Goal: Information Seeking & Learning: Learn about a topic

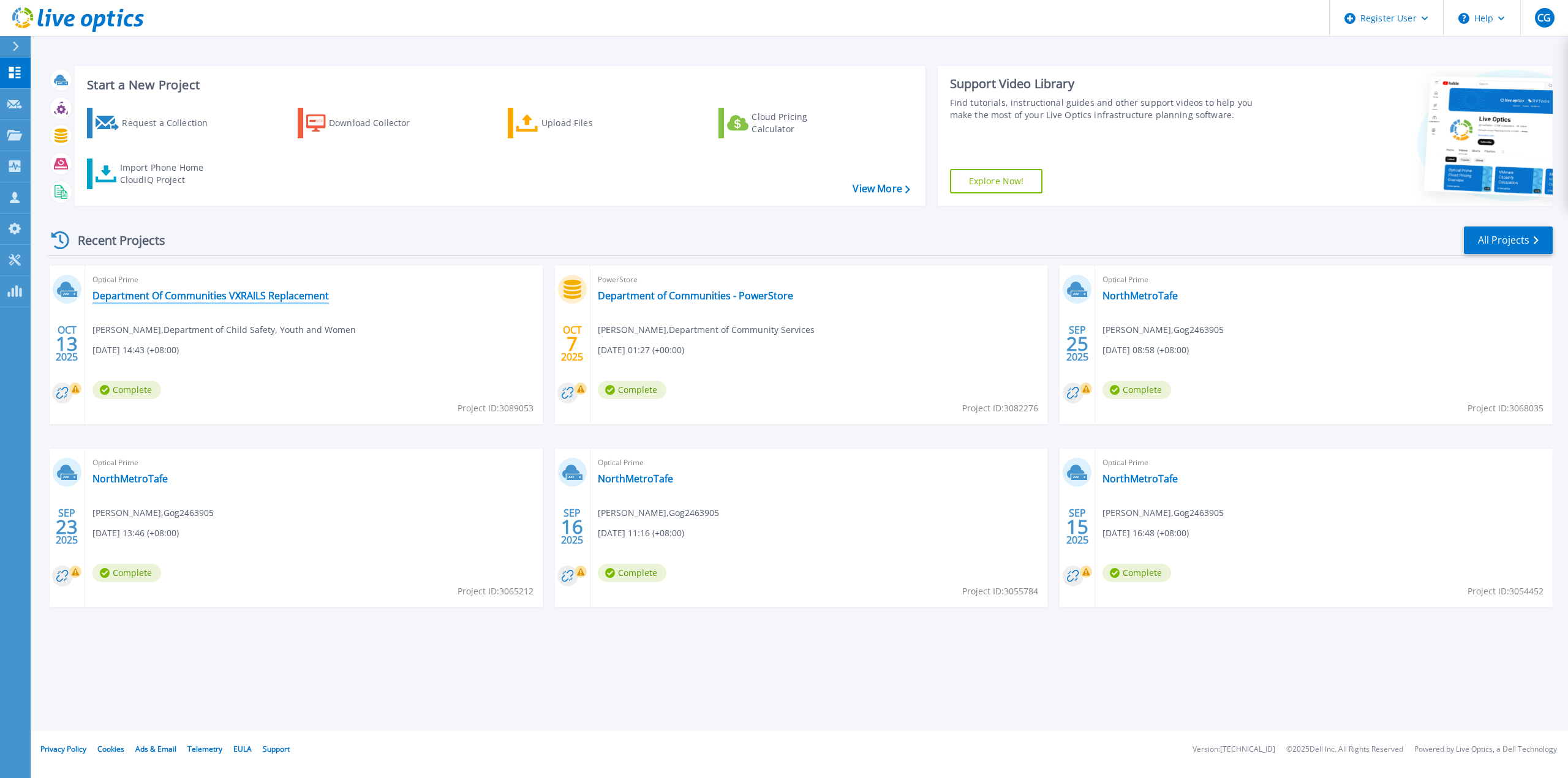
click at [262, 289] on link "Department Of Communities VXRAILS Replacement" at bounding box center [211, 295] width 237 height 12
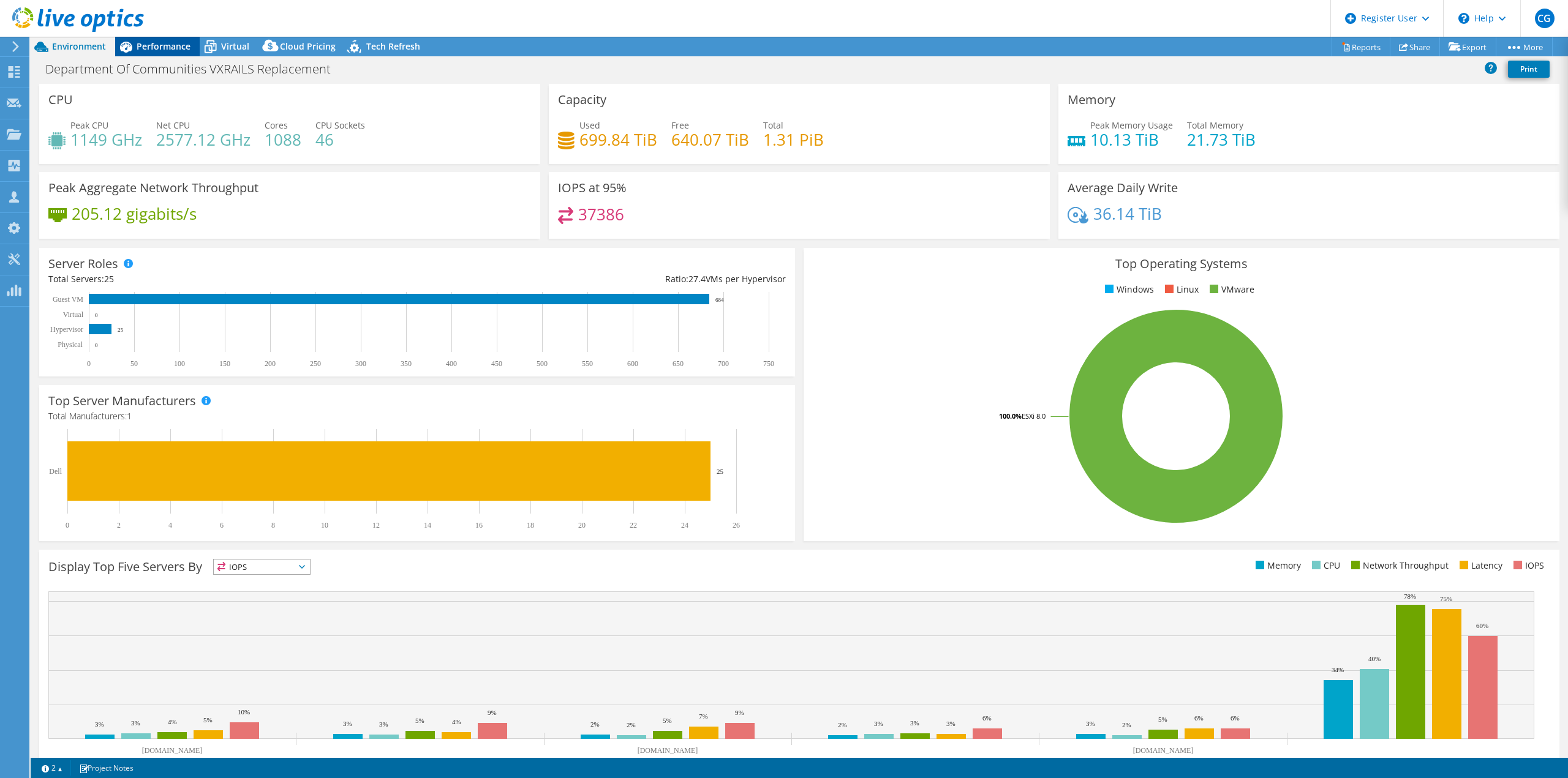
drag, startPoint x: 180, startPoint y: 35, endPoint x: 170, endPoint y: 42, distance: 12.2
click at [180, 35] on header "CG Dell User Cory Gaetz Cory.Gaetz@dell.com Dell My Profile Log Out \n Help Exp…" at bounding box center [784, 18] width 1568 height 36
click at [164, 48] on span "Performance" at bounding box center [164, 46] width 54 height 11
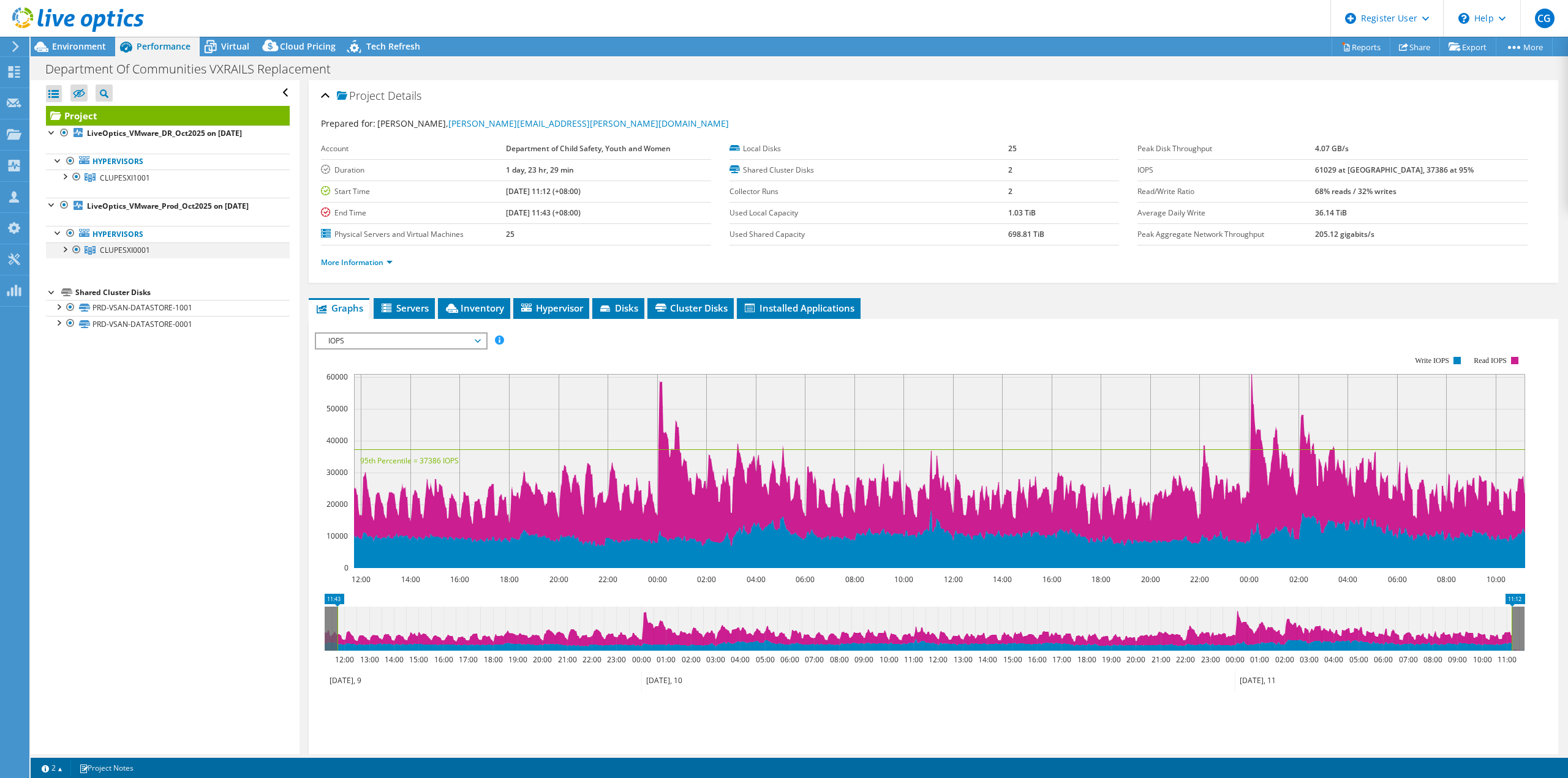
click at [66, 245] on div at bounding box center [64, 249] width 12 height 12
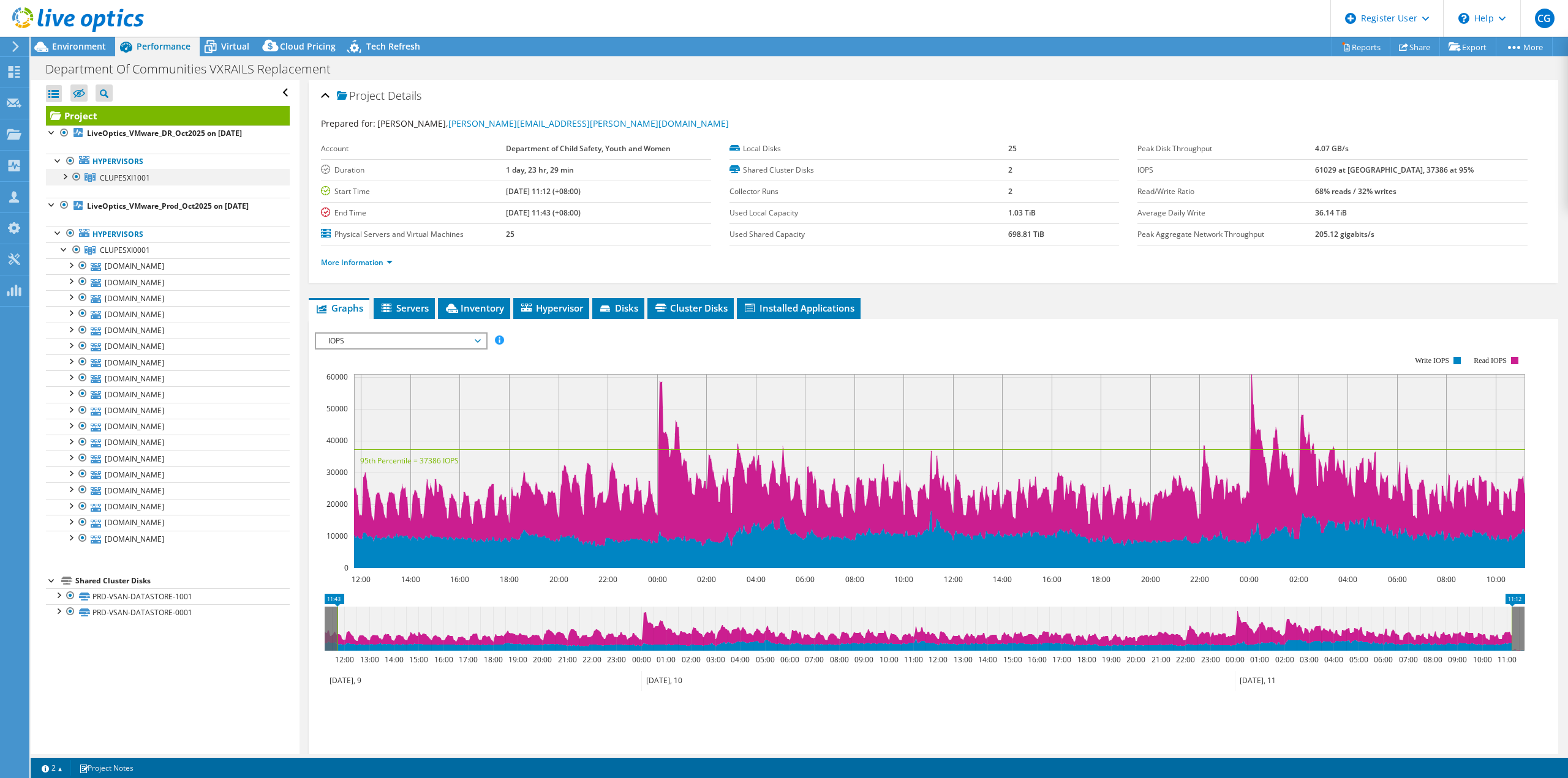
click at [65, 177] on div at bounding box center [64, 176] width 12 height 12
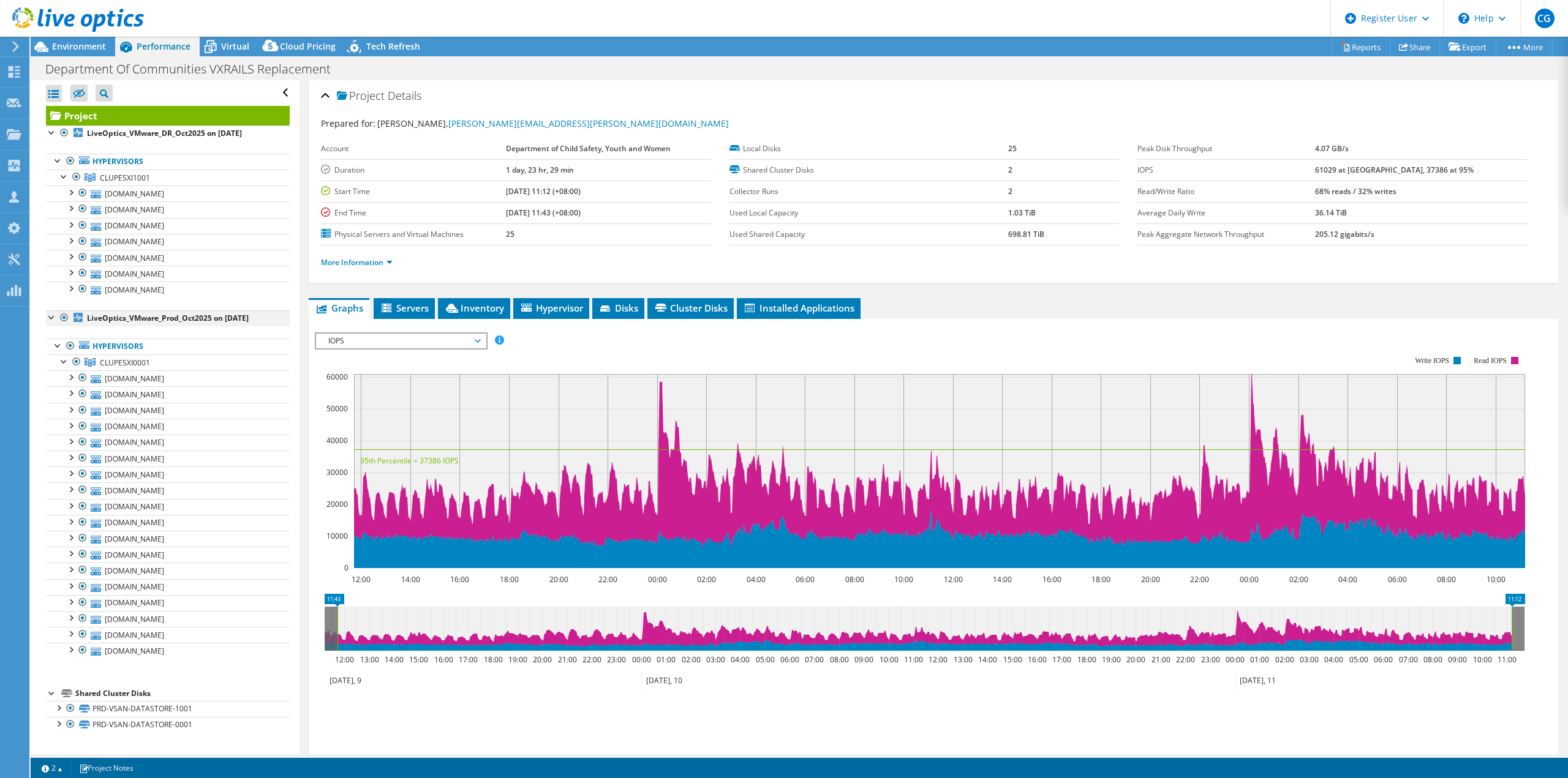
click at [51, 312] on div at bounding box center [52, 316] width 12 height 12
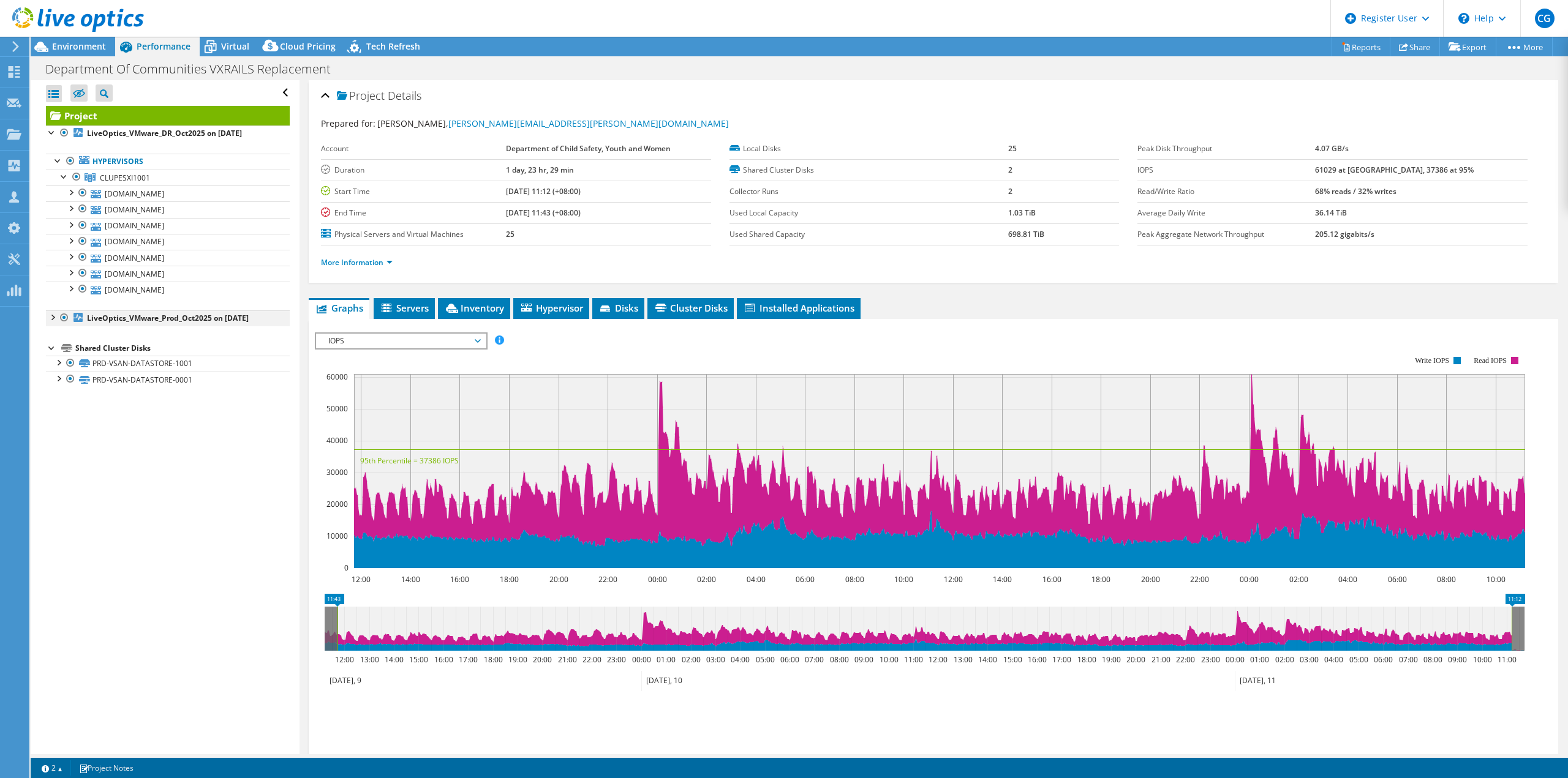
click at [51, 312] on div at bounding box center [52, 316] width 12 height 12
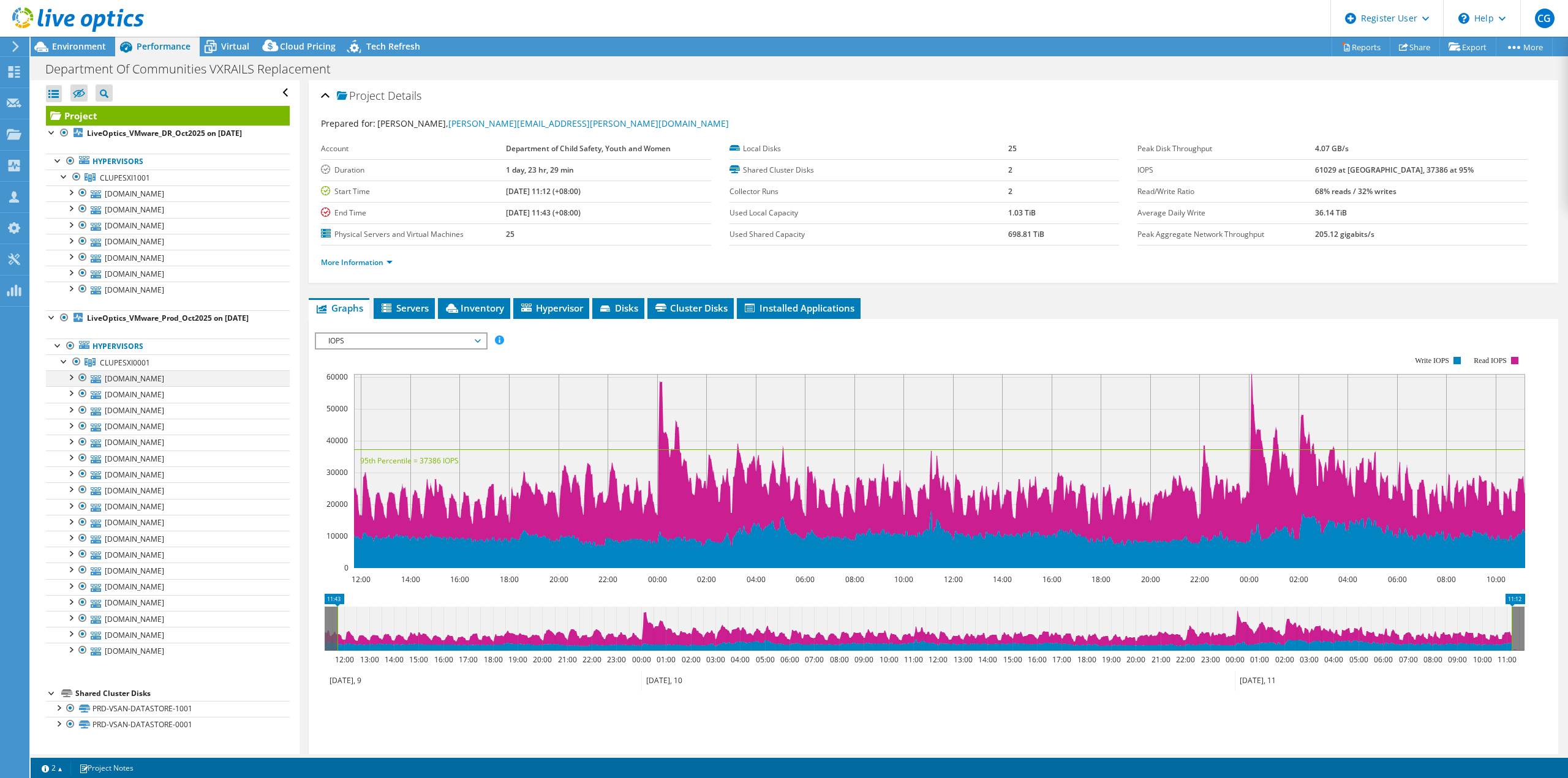
click at [71, 374] on div at bounding box center [70, 377] width 12 height 12
click at [237, 44] on span "Virtual" at bounding box center [235, 46] width 29 height 11
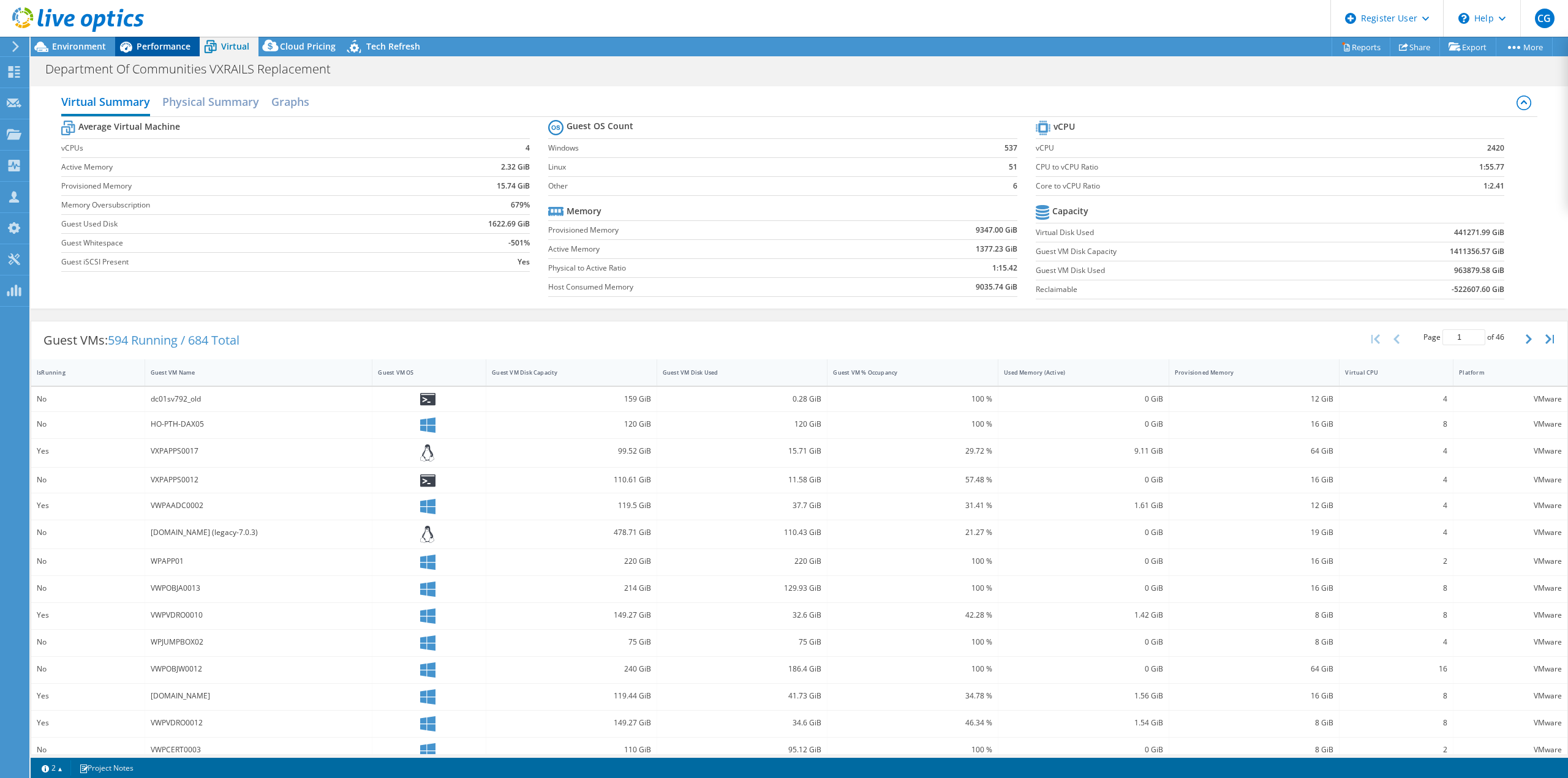
click at [159, 39] on div "Performance" at bounding box center [158, 46] width 85 height 20
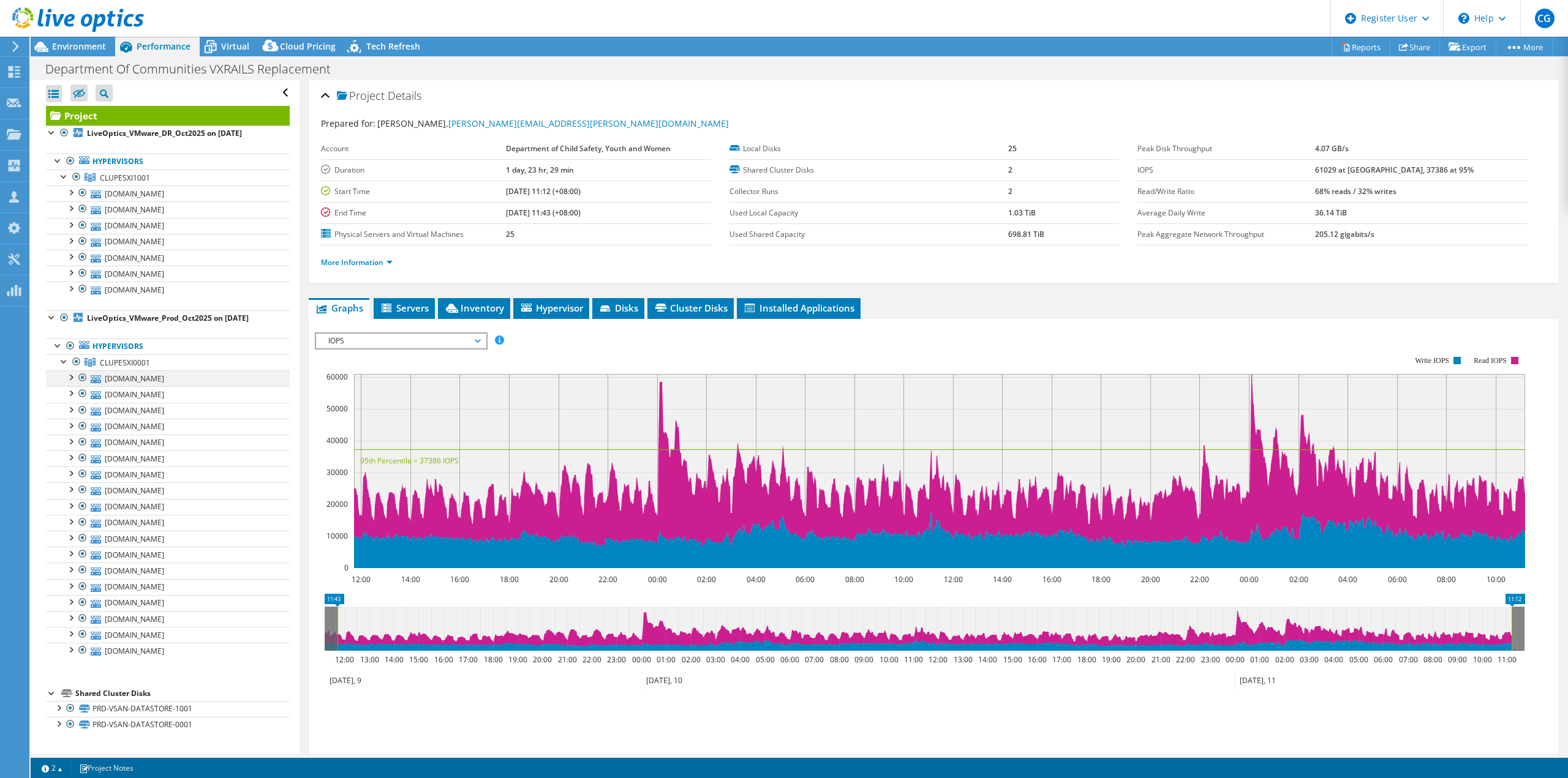
click at [71, 373] on div at bounding box center [70, 377] width 12 height 12
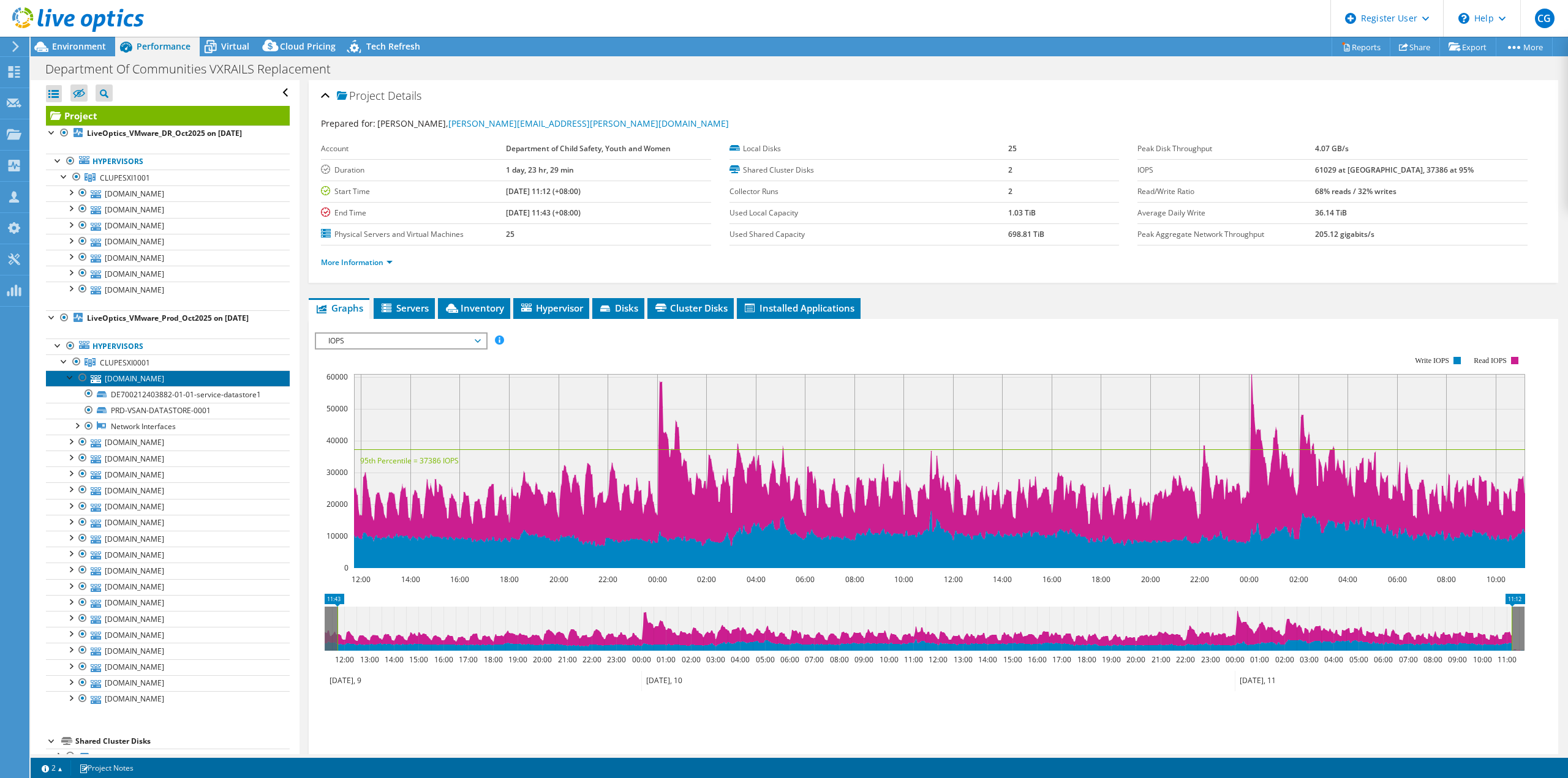
click at [149, 376] on link "[DOMAIN_NAME]" at bounding box center [167, 379] width 244 height 16
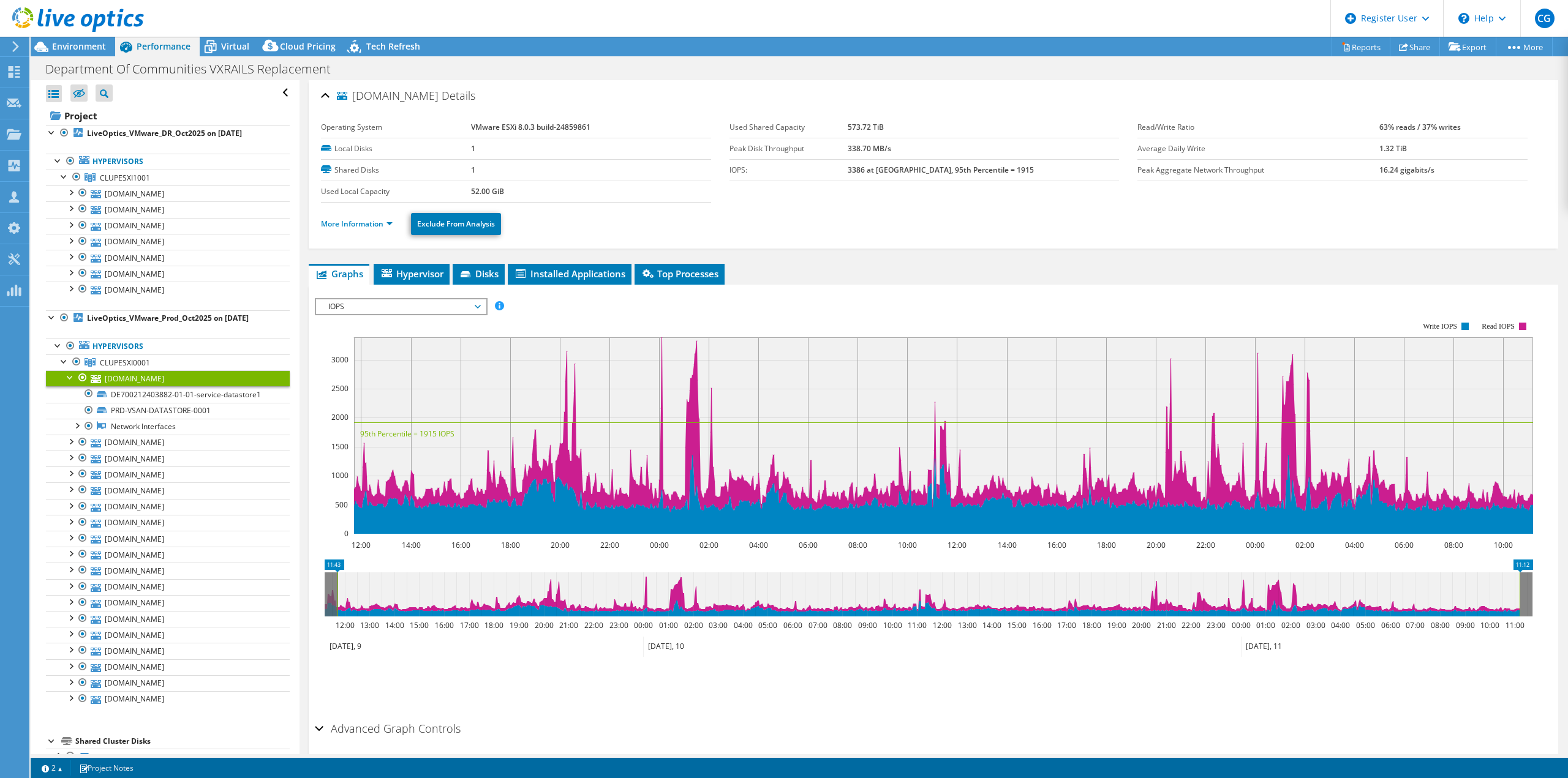
click at [420, 261] on div "vxpesxi0014.communities.wa.gov.au Details Operating System VMware ESXi 8.0.3 bu…" at bounding box center [934, 441] width 1268 height 721
click at [415, 269] on span "Hypervisor" at bounding box center [412, 274] width 64 height 12
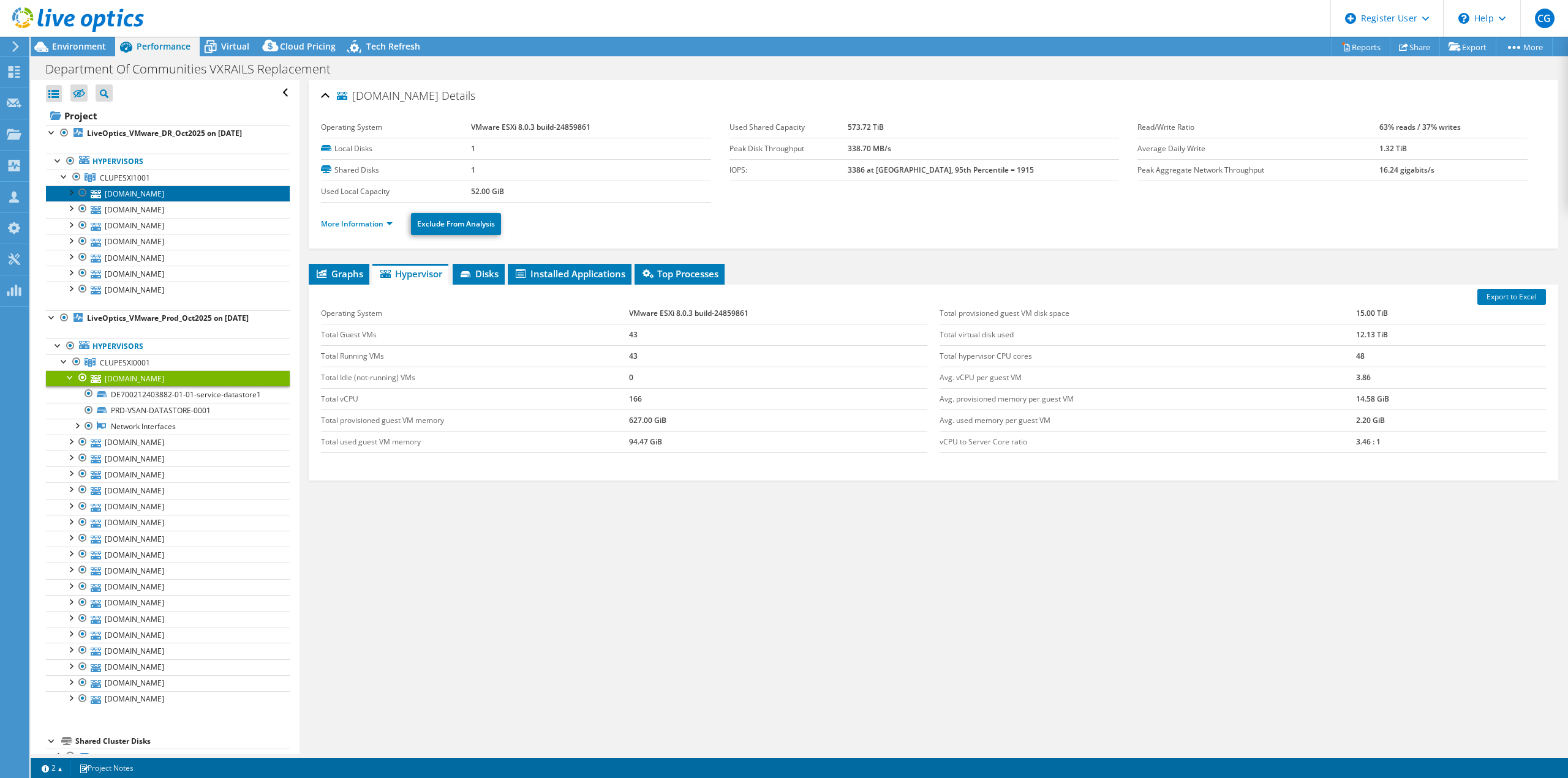
click at [198, 193] on link "[DOMAIN_NAME]" at bounding box center [167, 193] width 244 height 16
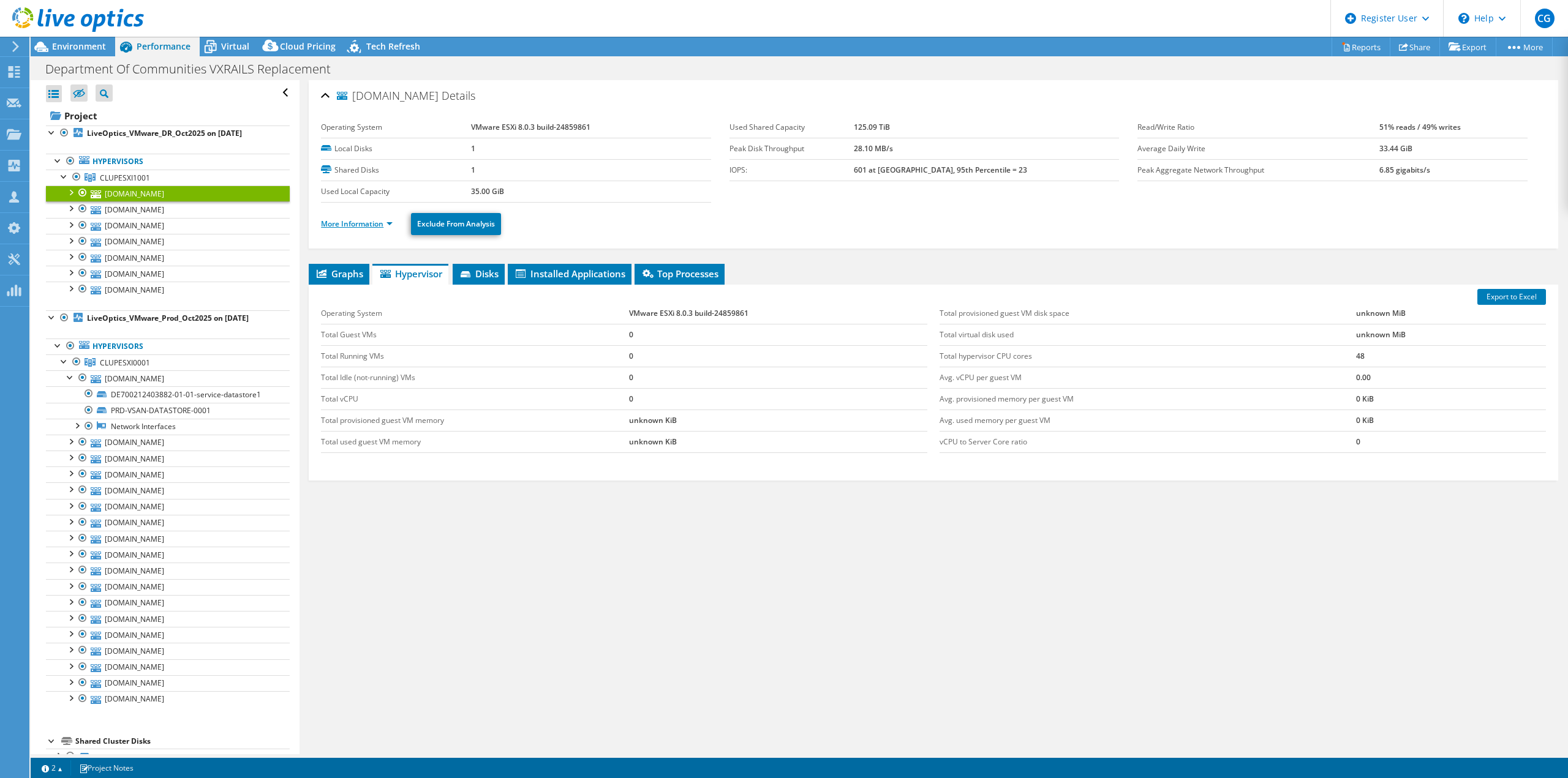
click at [362, 218] on link "More Information" at bounding box center [356, 224] width 72 height 10
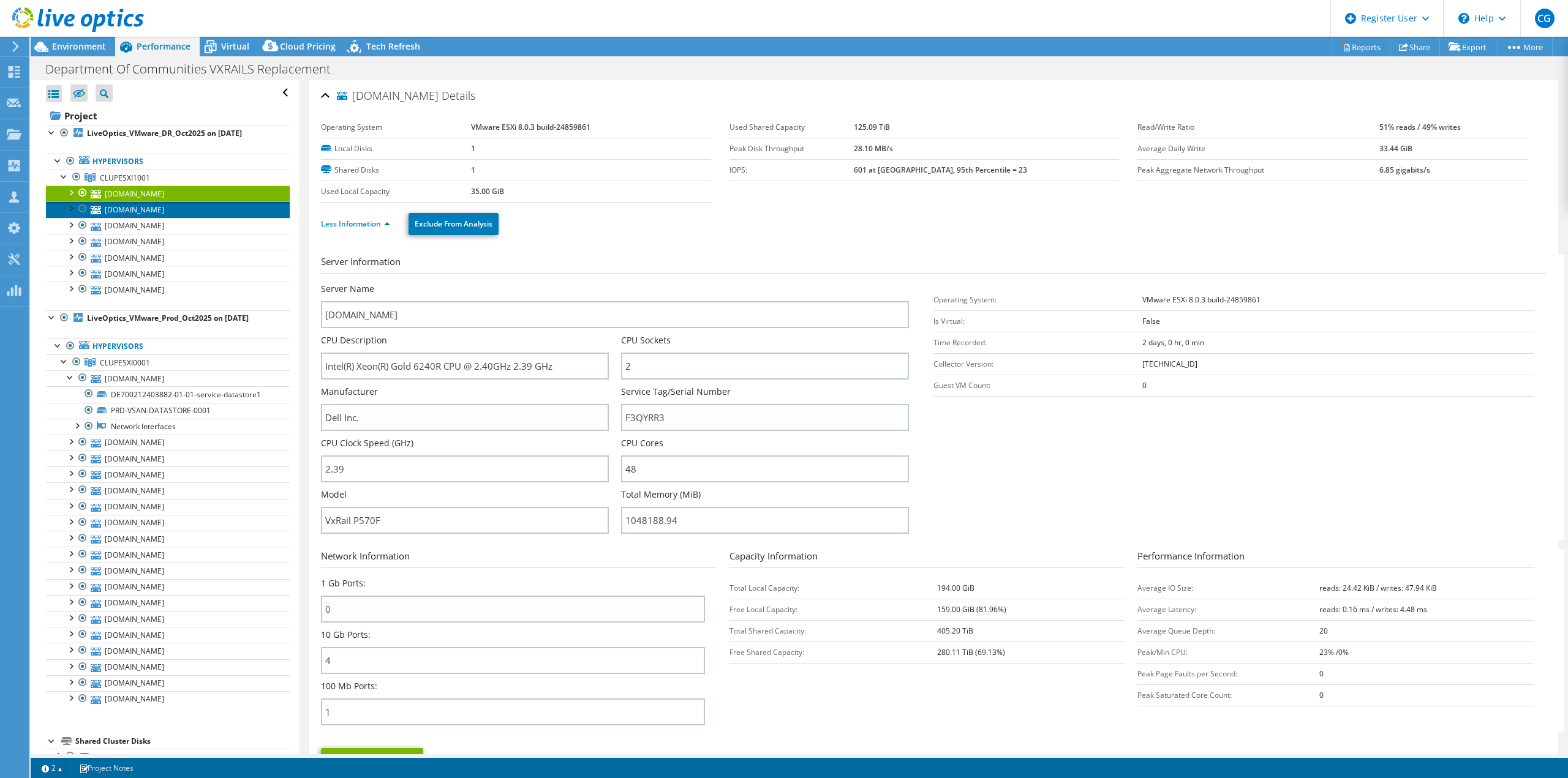
click at [124, 204] on link "[DOMAIN_NAME]" at bounding box center [167, 210] width 244 height 16
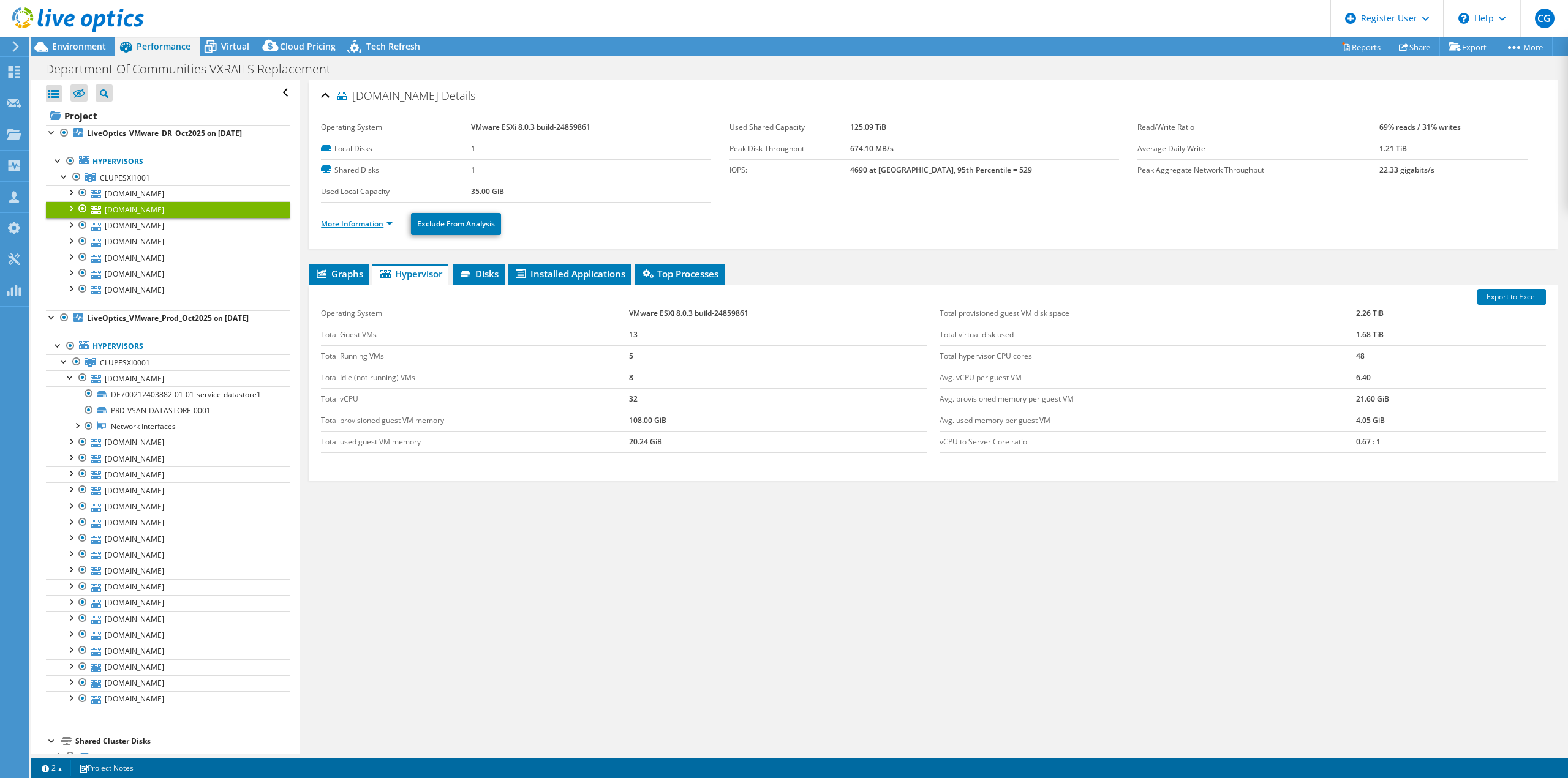
click at [352, 224] on link "More Information" at bounding box center [356, 224] width 72 height 10
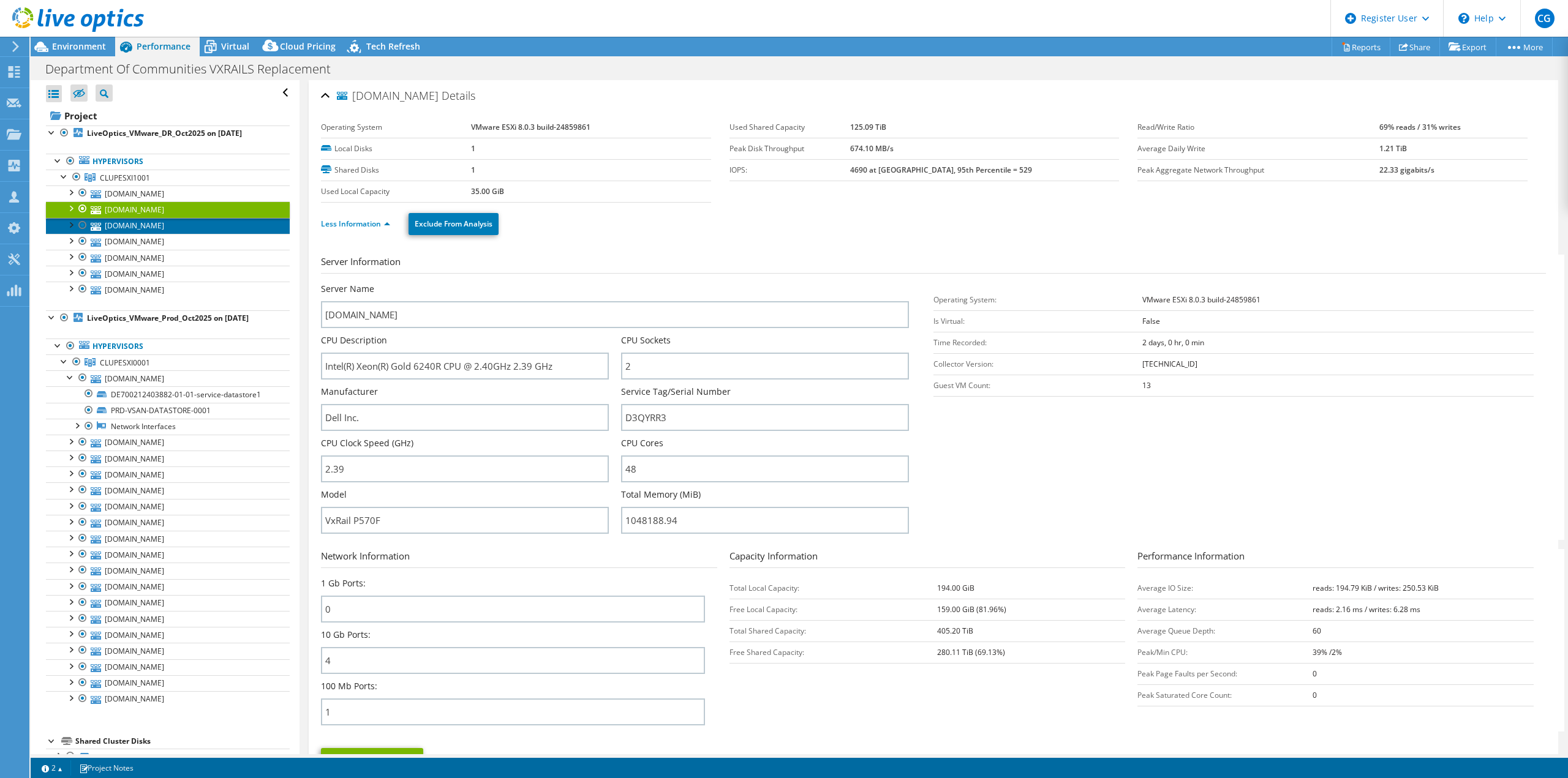
click at [214, 230] on link "[DOMAIN_NAME]" at bounding box center [167, 226] width 244 height 16
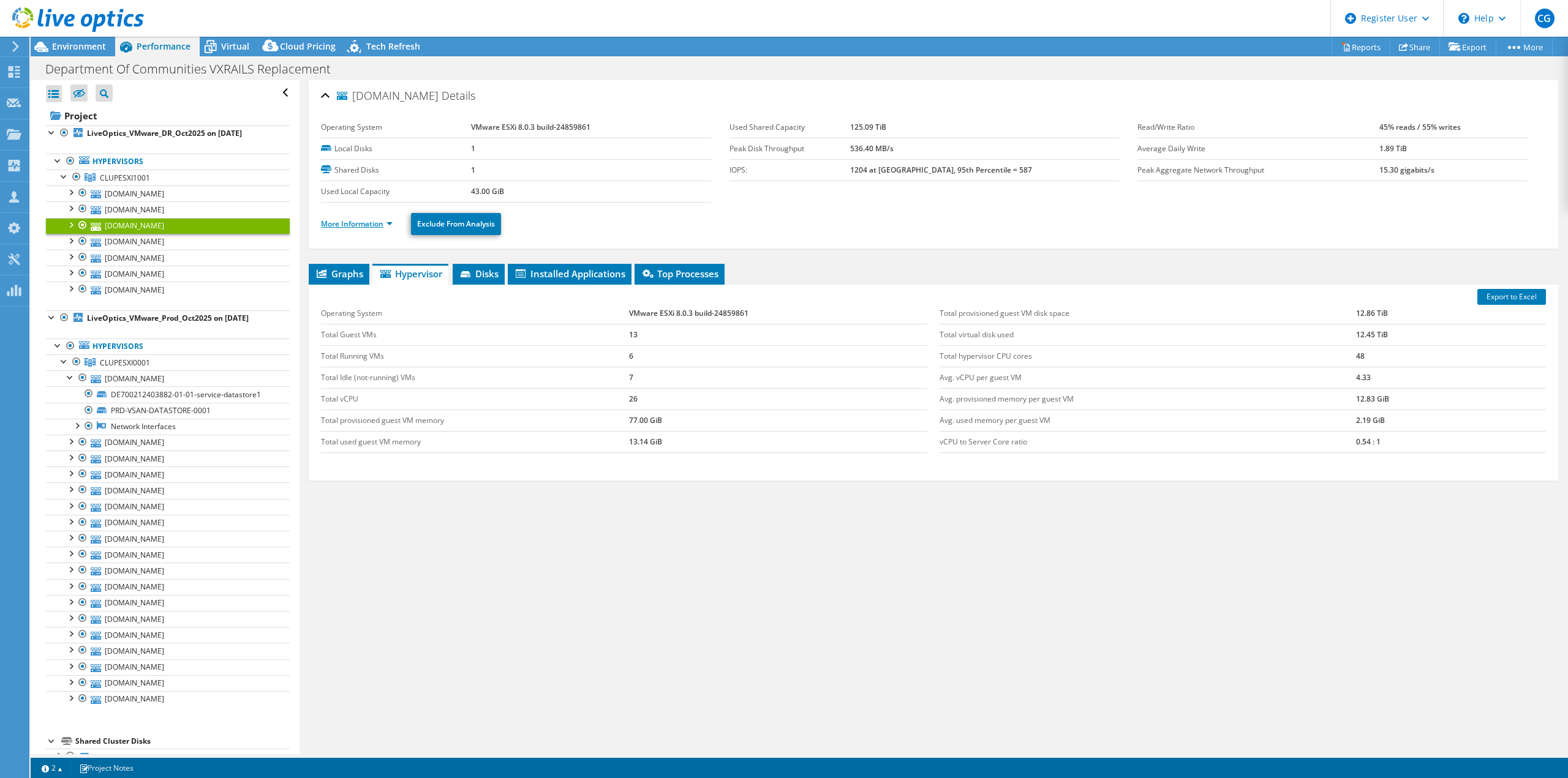
click at [347, 218] on link "More Information" at bounding box center [356, 224] width 72 height 10
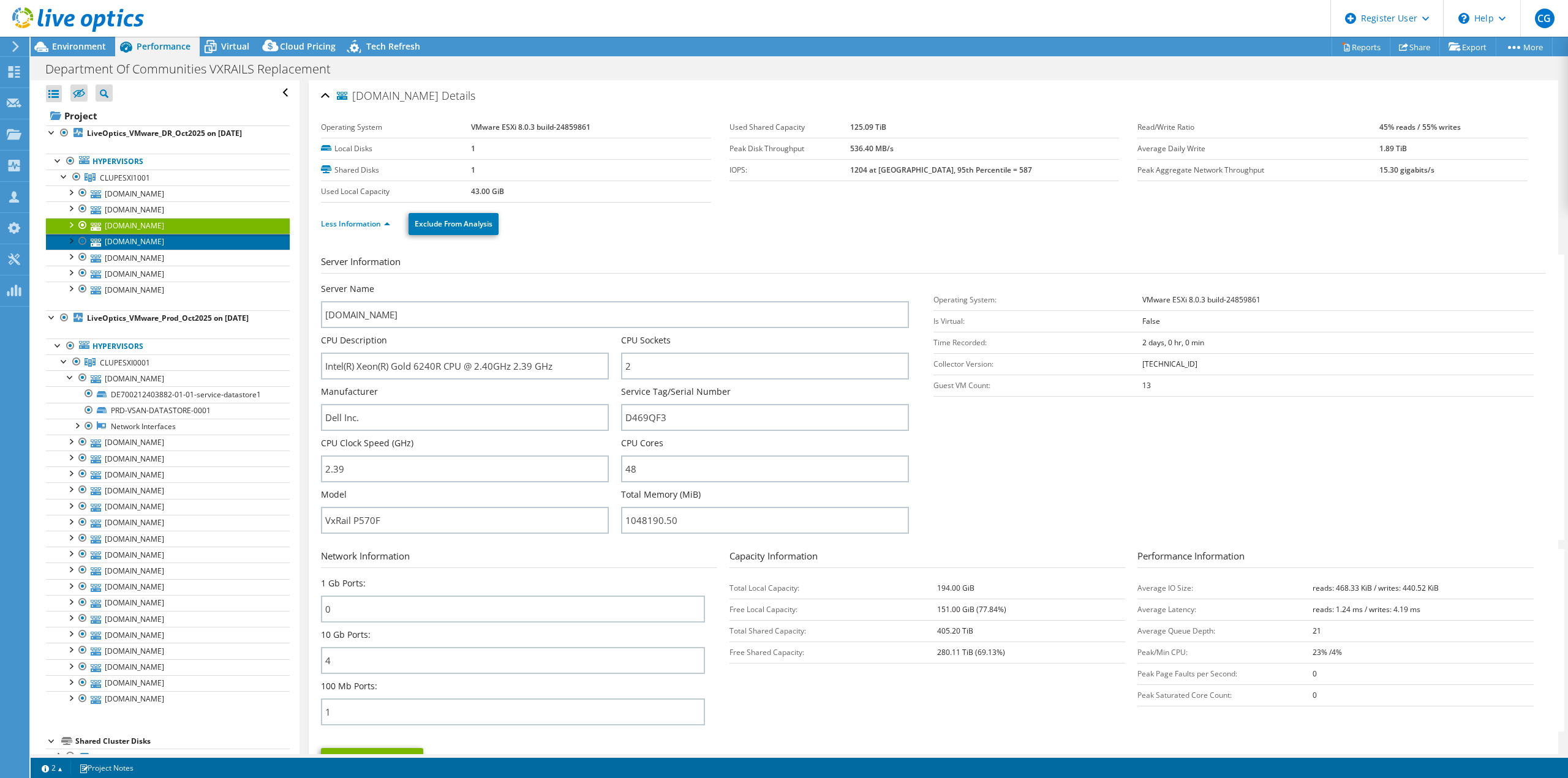
click at [153, 239] on link "[DOMAIN_NAME]" at bounding box center [167, 242] width 244 height 16
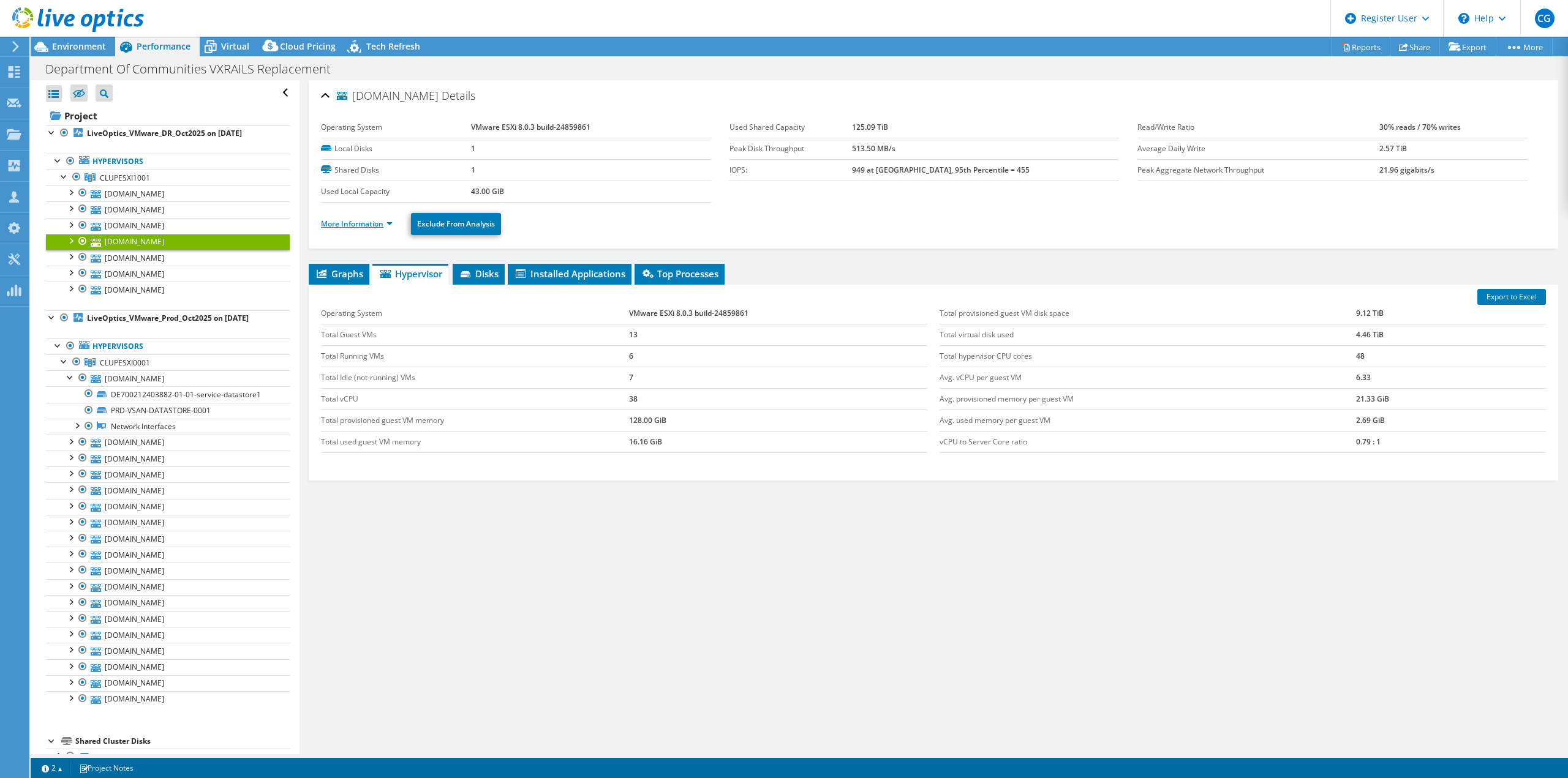
click at [355, 226] on link "More Information" at bounding box center [356, 224] width 72 height 10
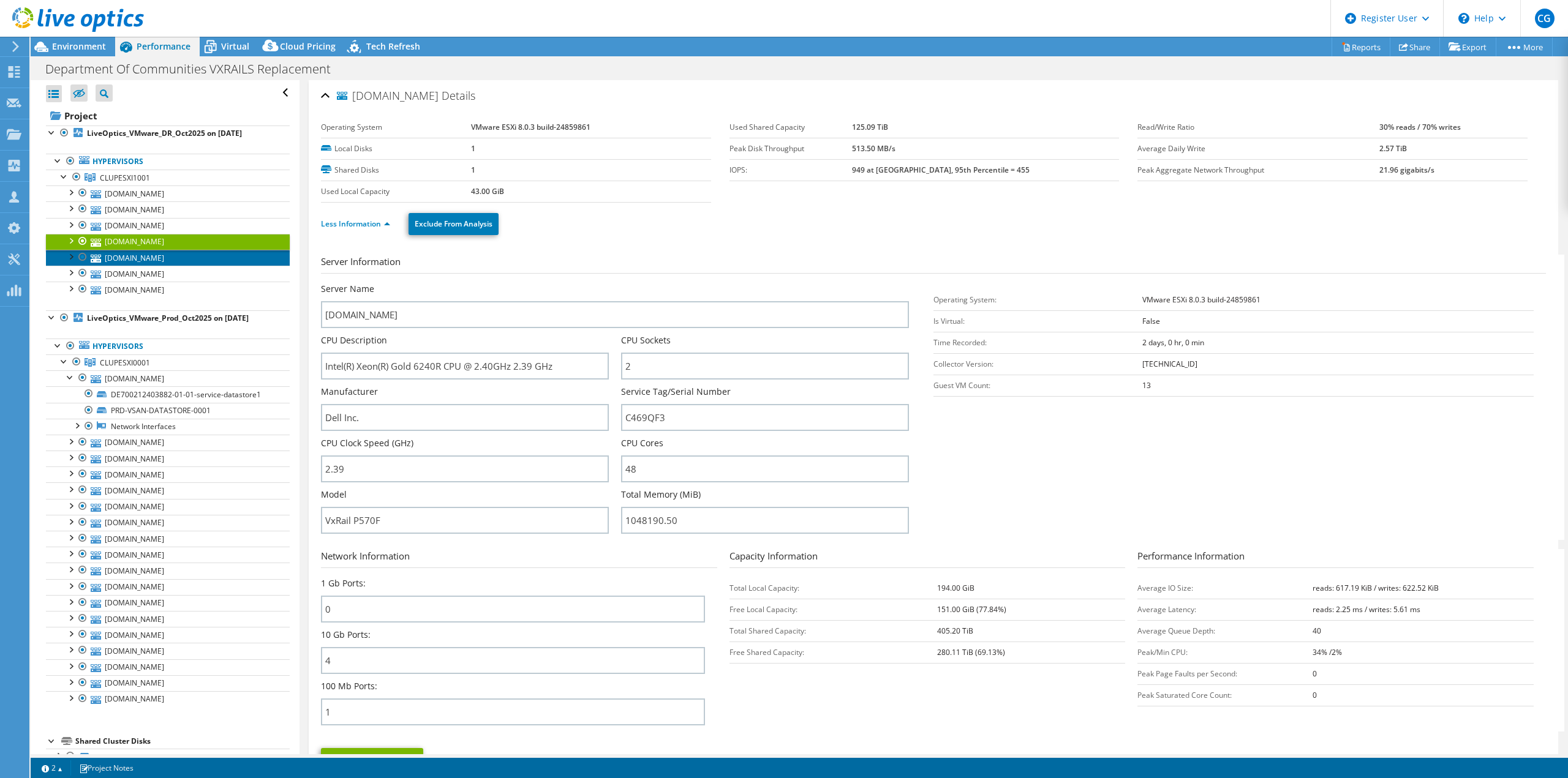
click at [152, 256] on link "[DOMAIN_NAME]" at bounding box center [167, 257] width 244 height 16
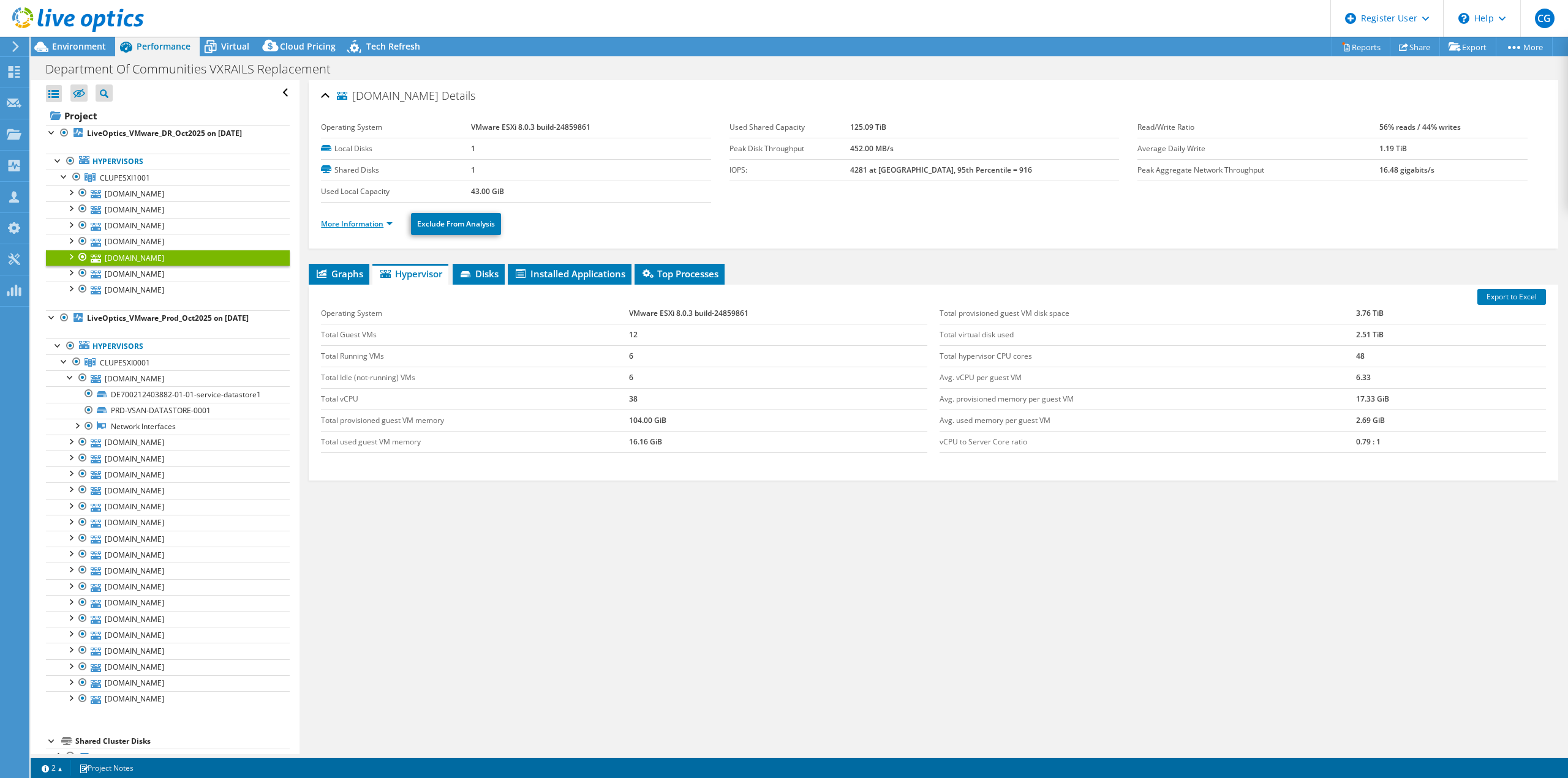
click at [360, 221] on link "More Information" at bounding box center [356, 224] width 72 height 10
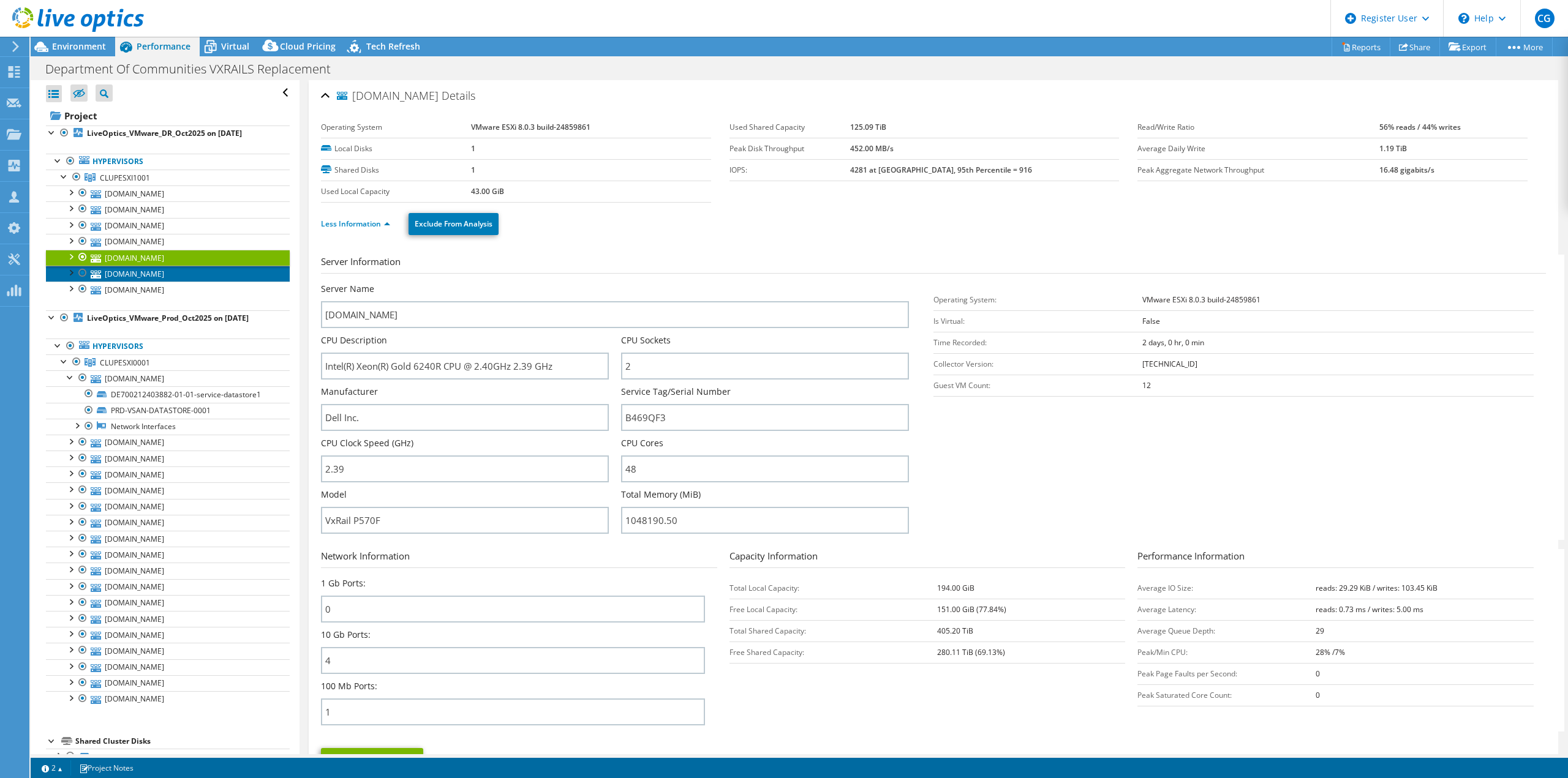
click at [147, 269] on link "[DOMAIN_NAME]" at bounding box center [167, 274] width 244 height 16
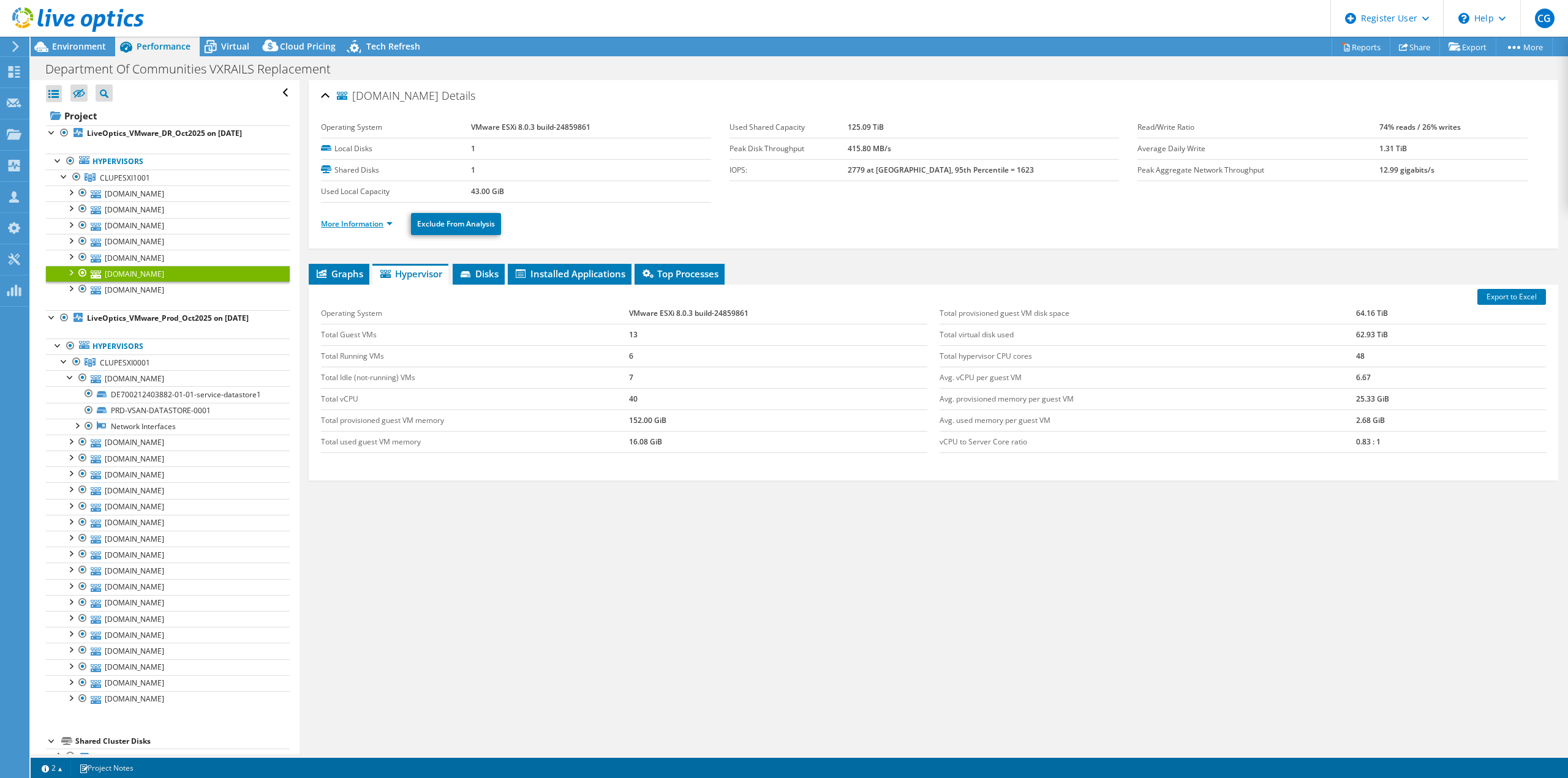
click at [340, 223] on link "More Information" at bounding box center [356, 224] width 72 height 10
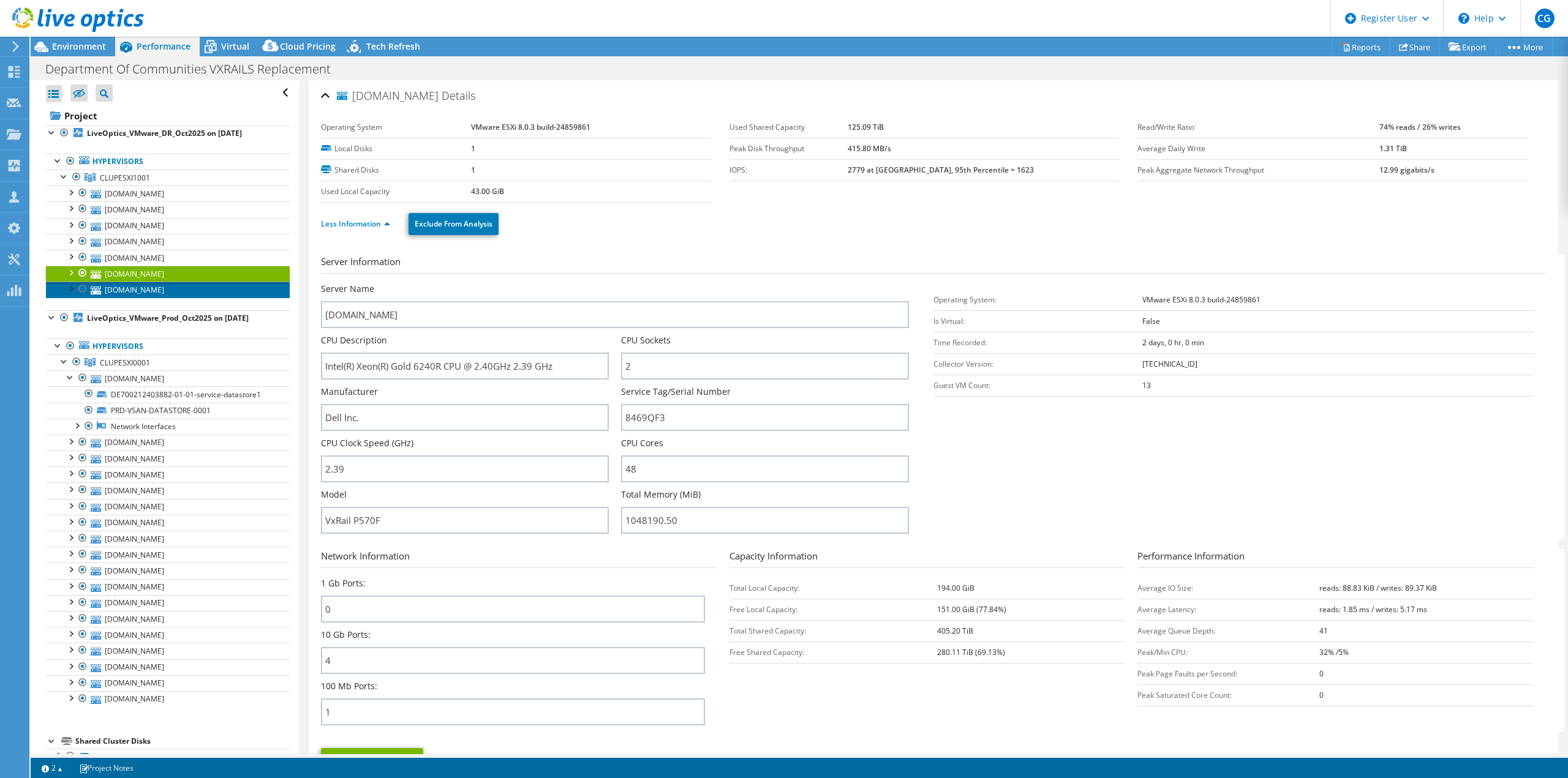
click at [163, 287] on link "[DOMAIN_NAME]" at bounding box center [167, 289] width 244 height 16
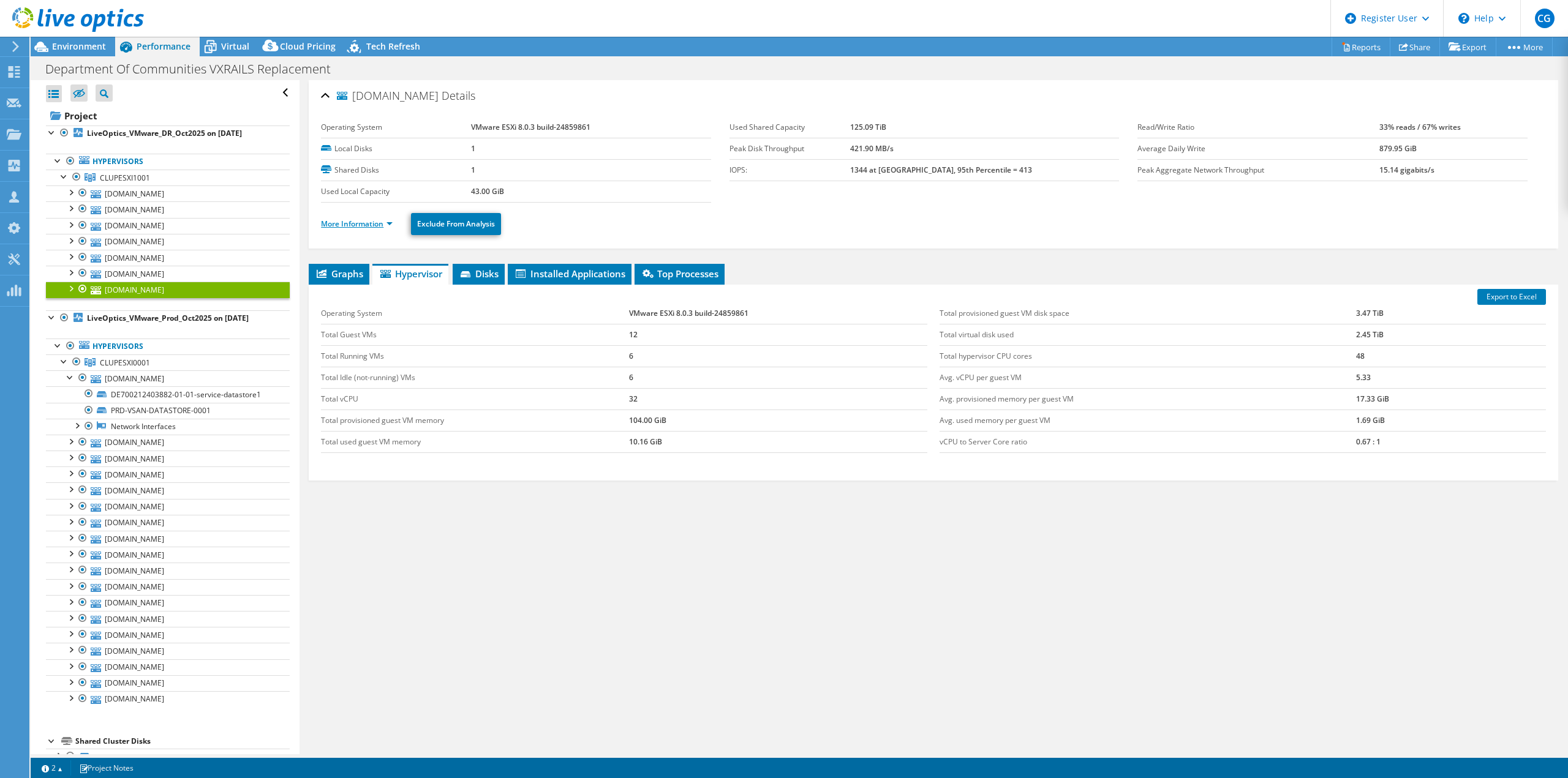
click at [346, 218] on link "More Information" at bounding box center [356, 224] width 72 height 10
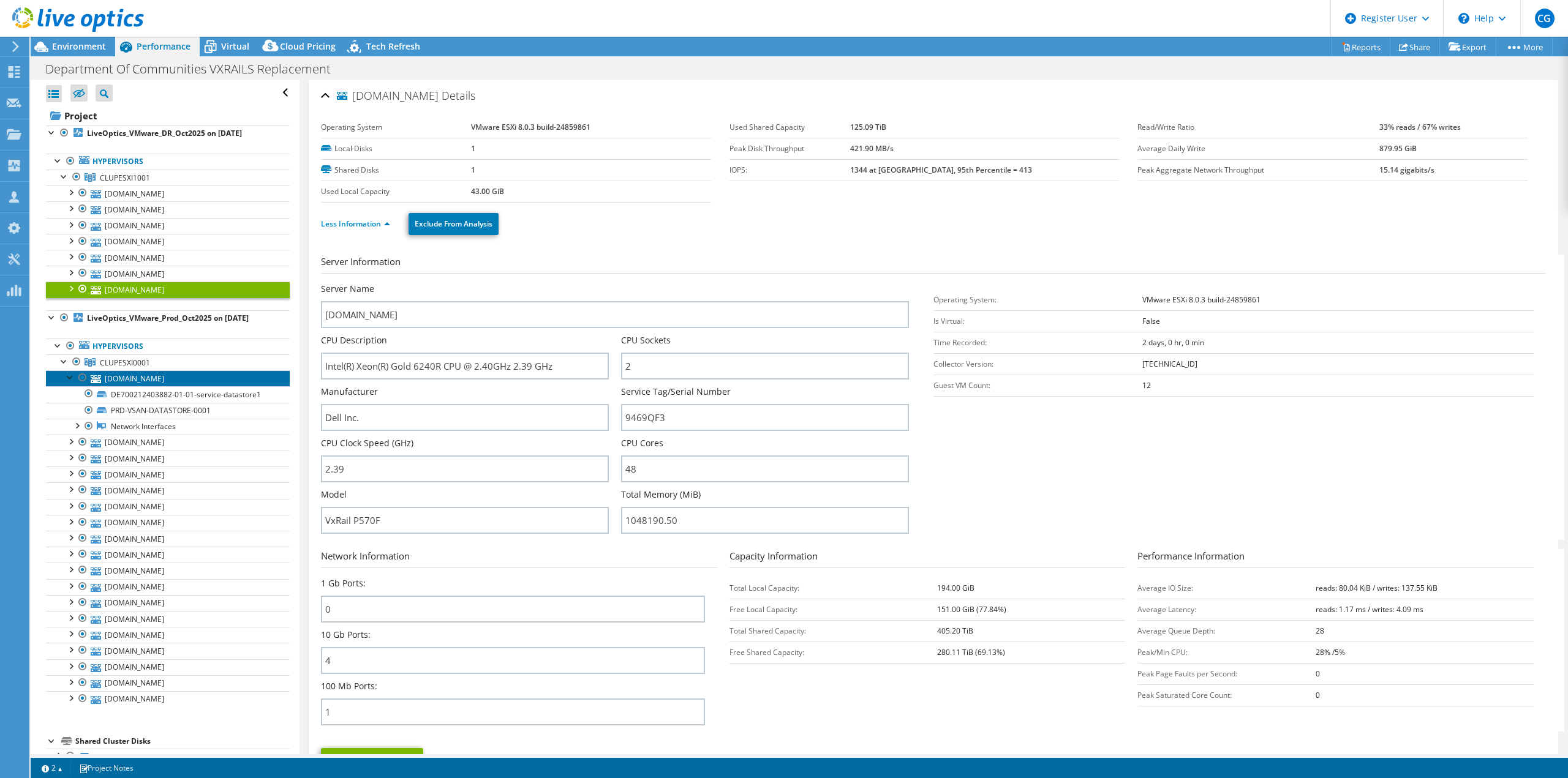
click at [147, 371] on link "[DOMAIN_NAME]" at bounding box center [167, 379] width 244 height 16
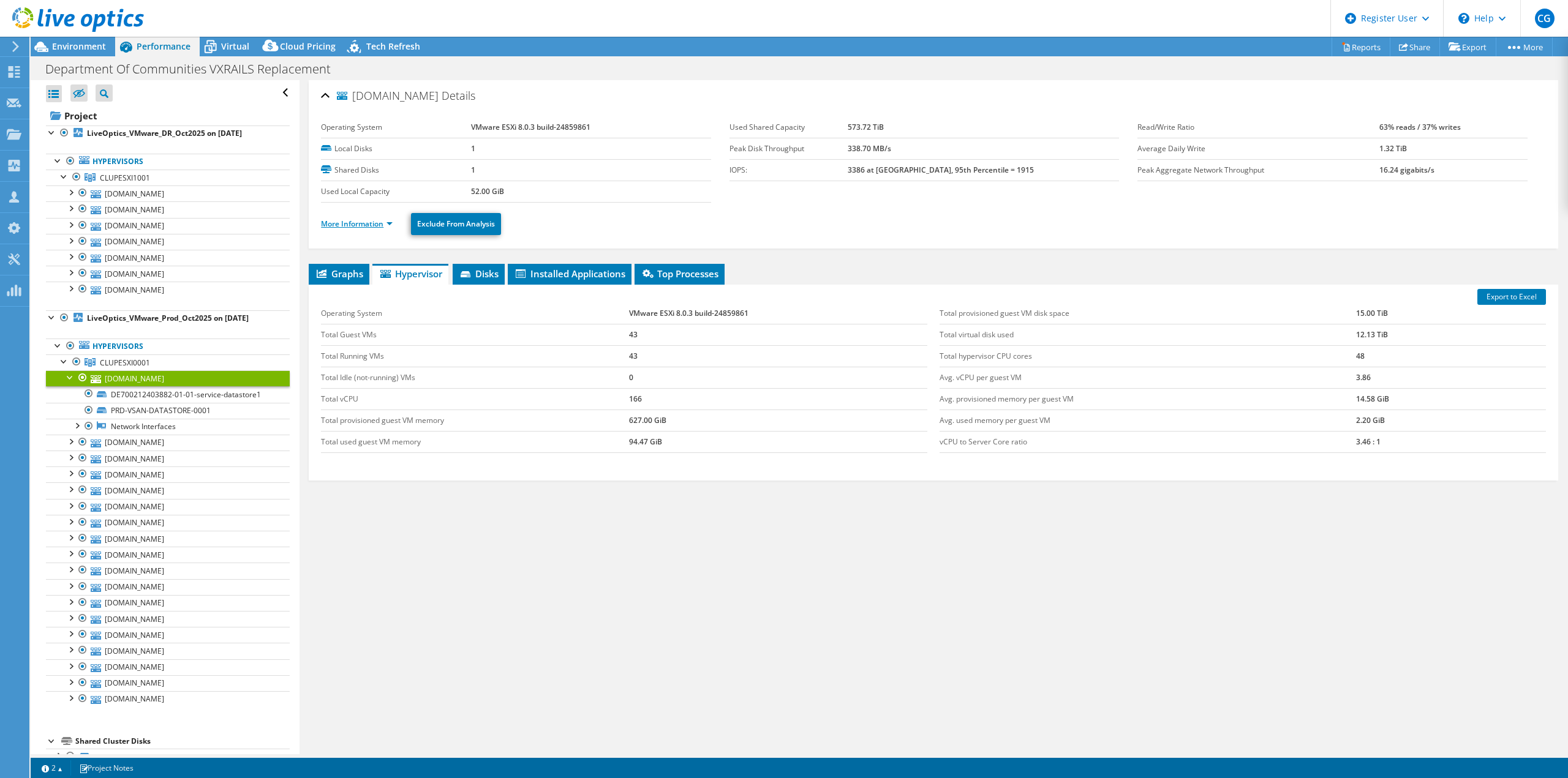
click at [361, 220] on link "More Information" at bounding box center [356, 224] width 72 height 10
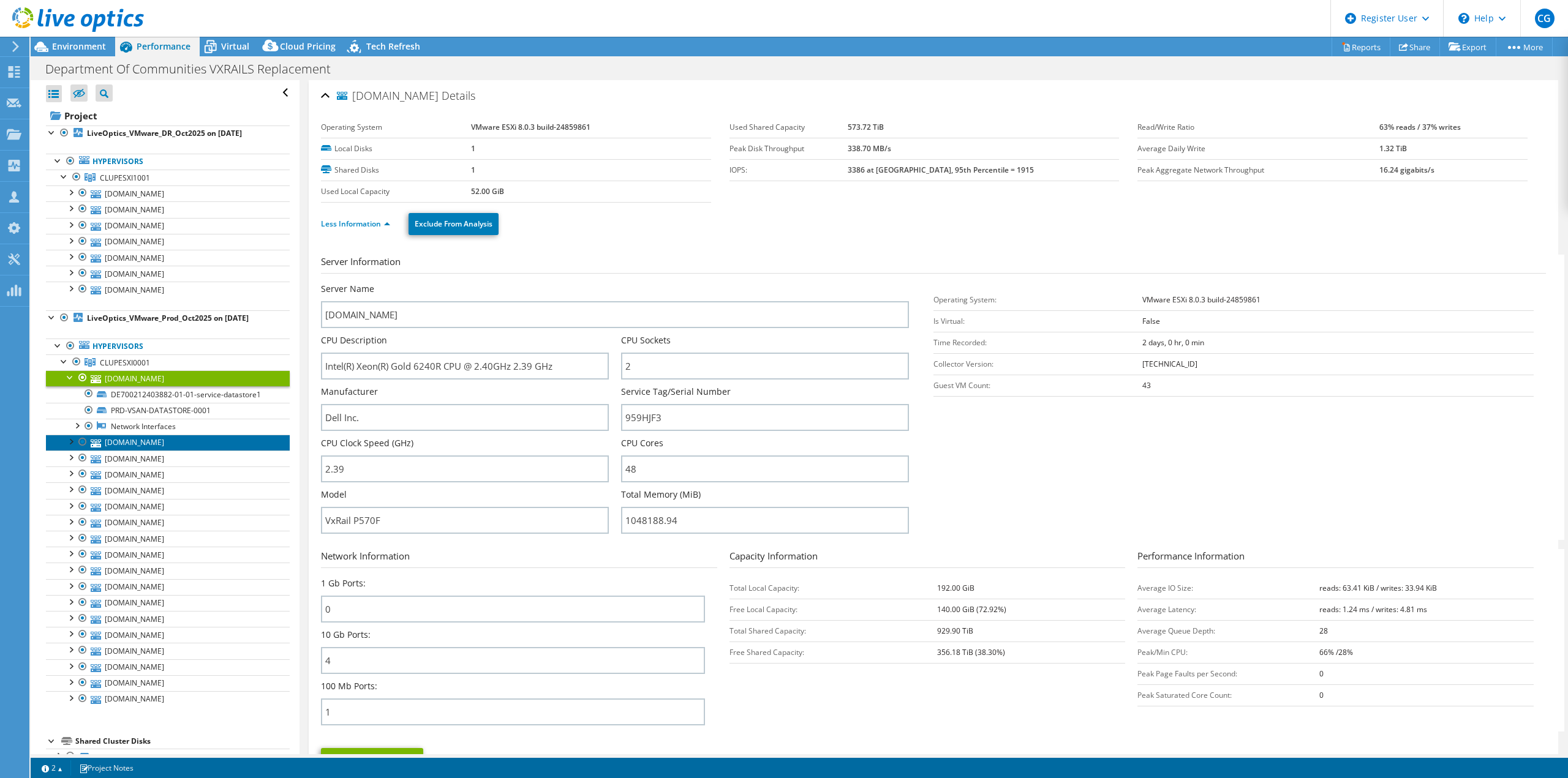
click at [130, 445] on link "[DOMAIN_NAME]" at bounding box center [167, 443] width 244 height 16
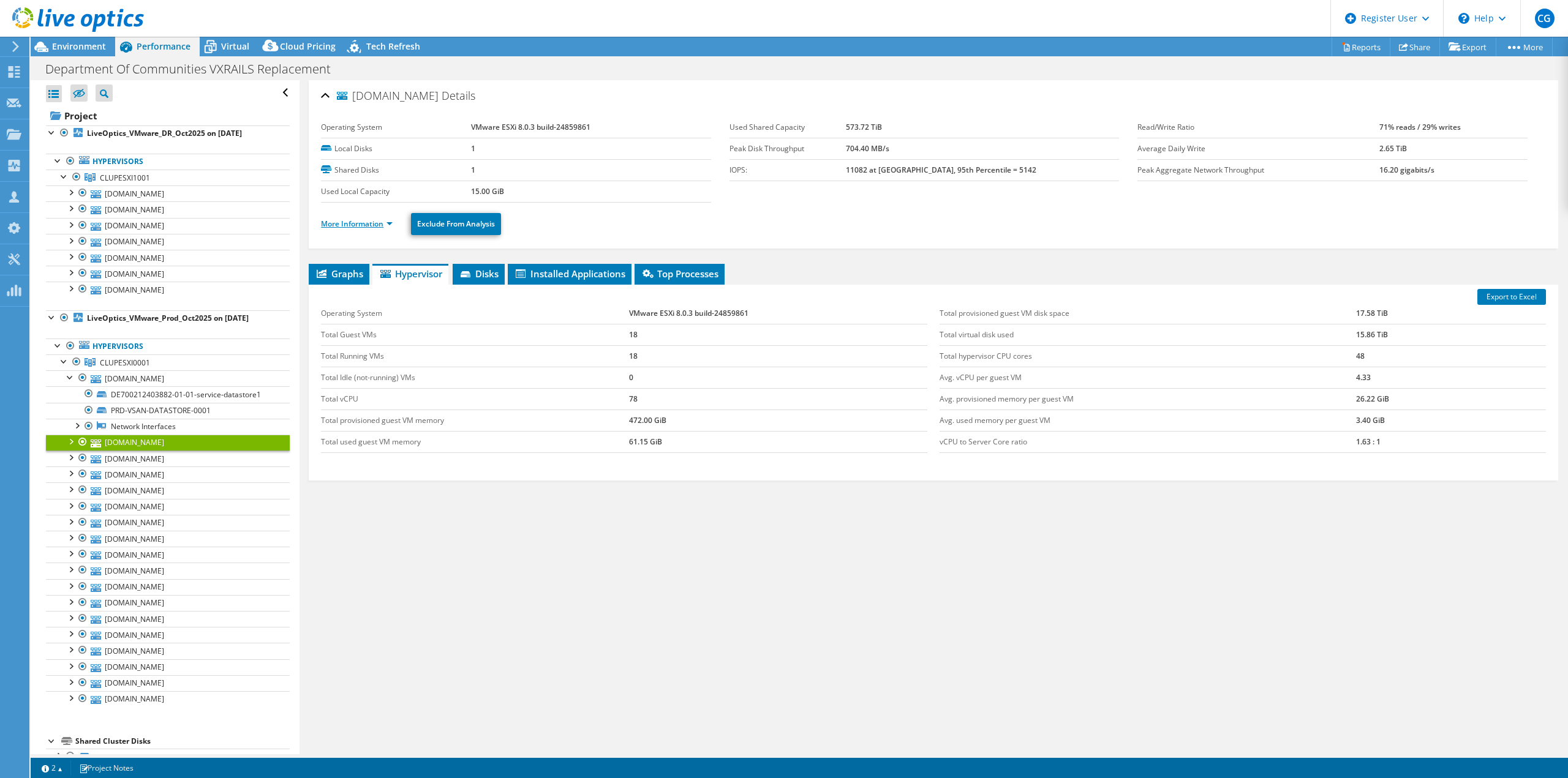
click at [378, 223] on link "More Information" at bounding box center [356, 224] width 72 height 10
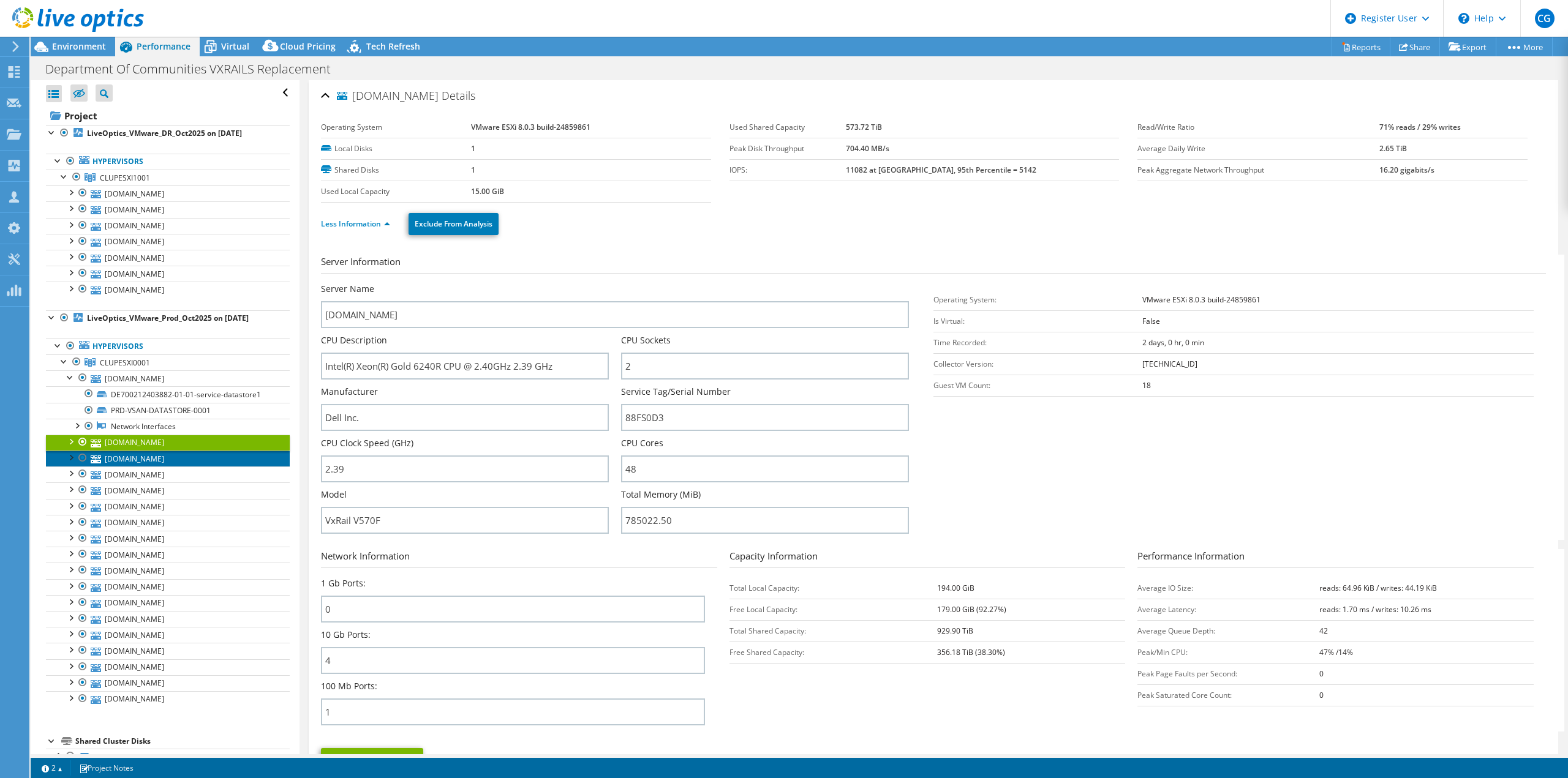
click at [159, 454] on link "[DOMAIN_NAME]" at bounding box center [167, 458] width 244 height 16
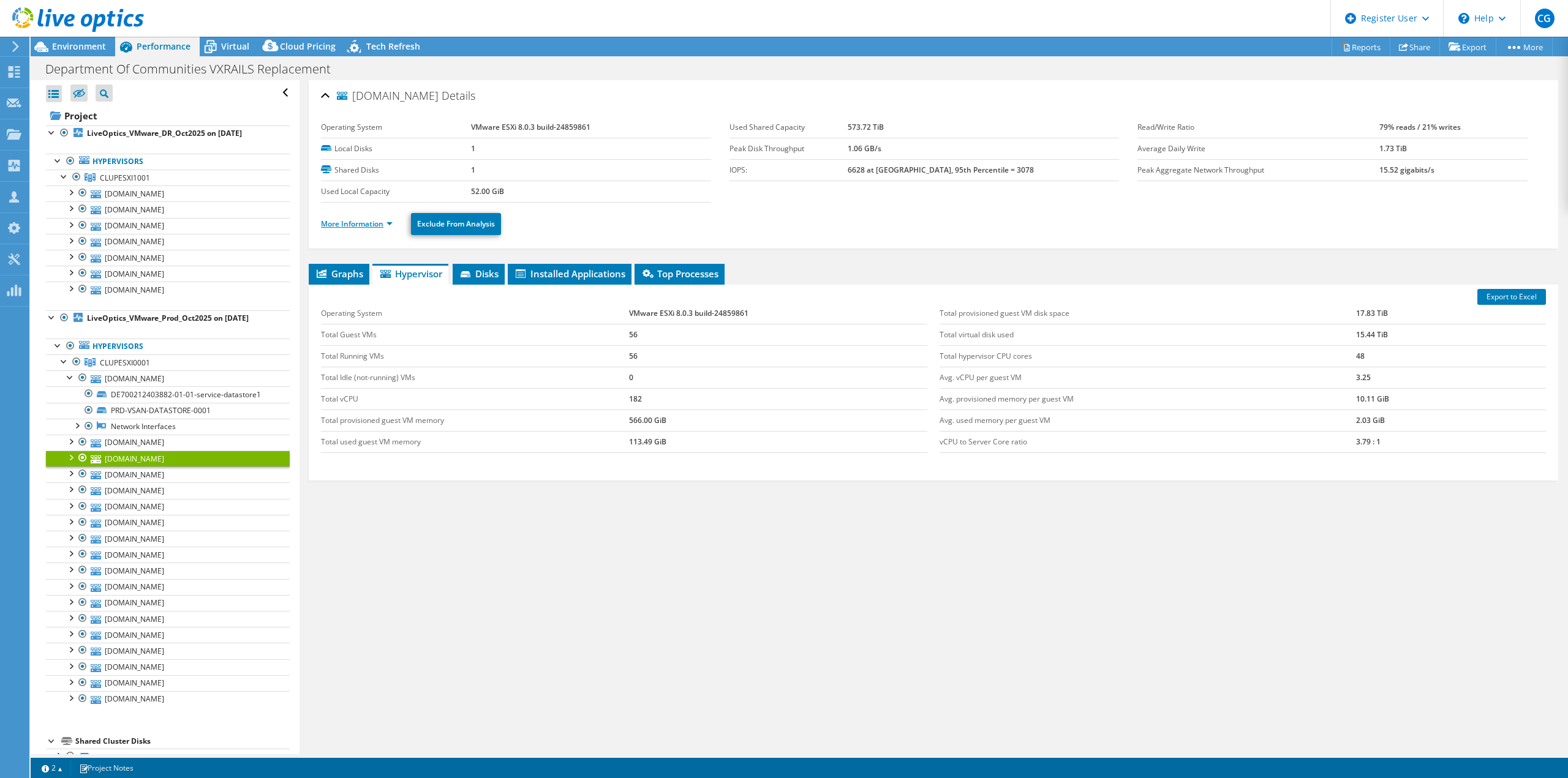
click at [362, 222] on link "More Information" at bounding box center [356, 224] width 72 height 10
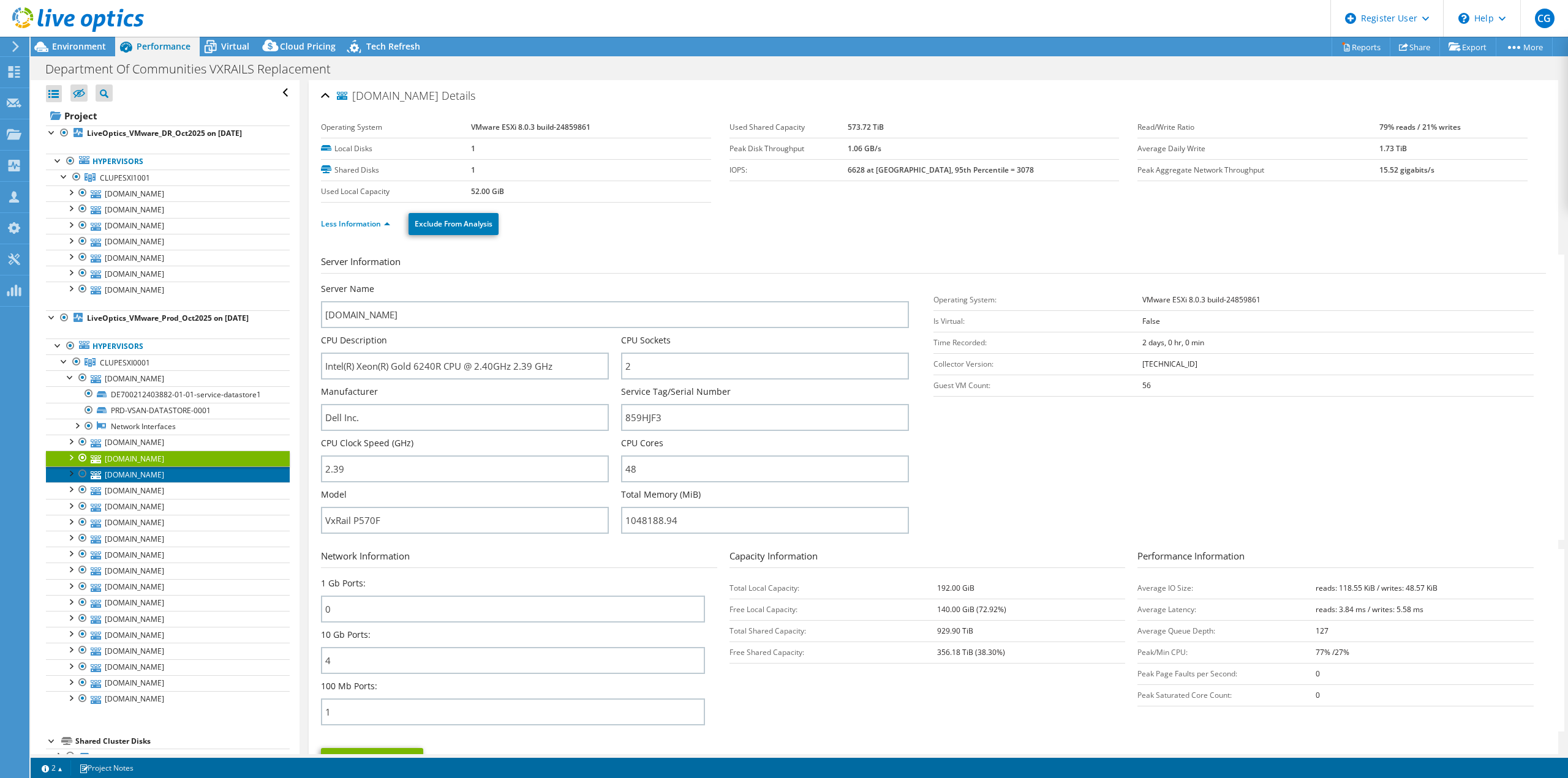
click at [151, 468] on link "[DOMAIN_NAME]" at bounding box center [167, 475] width 244 height 16
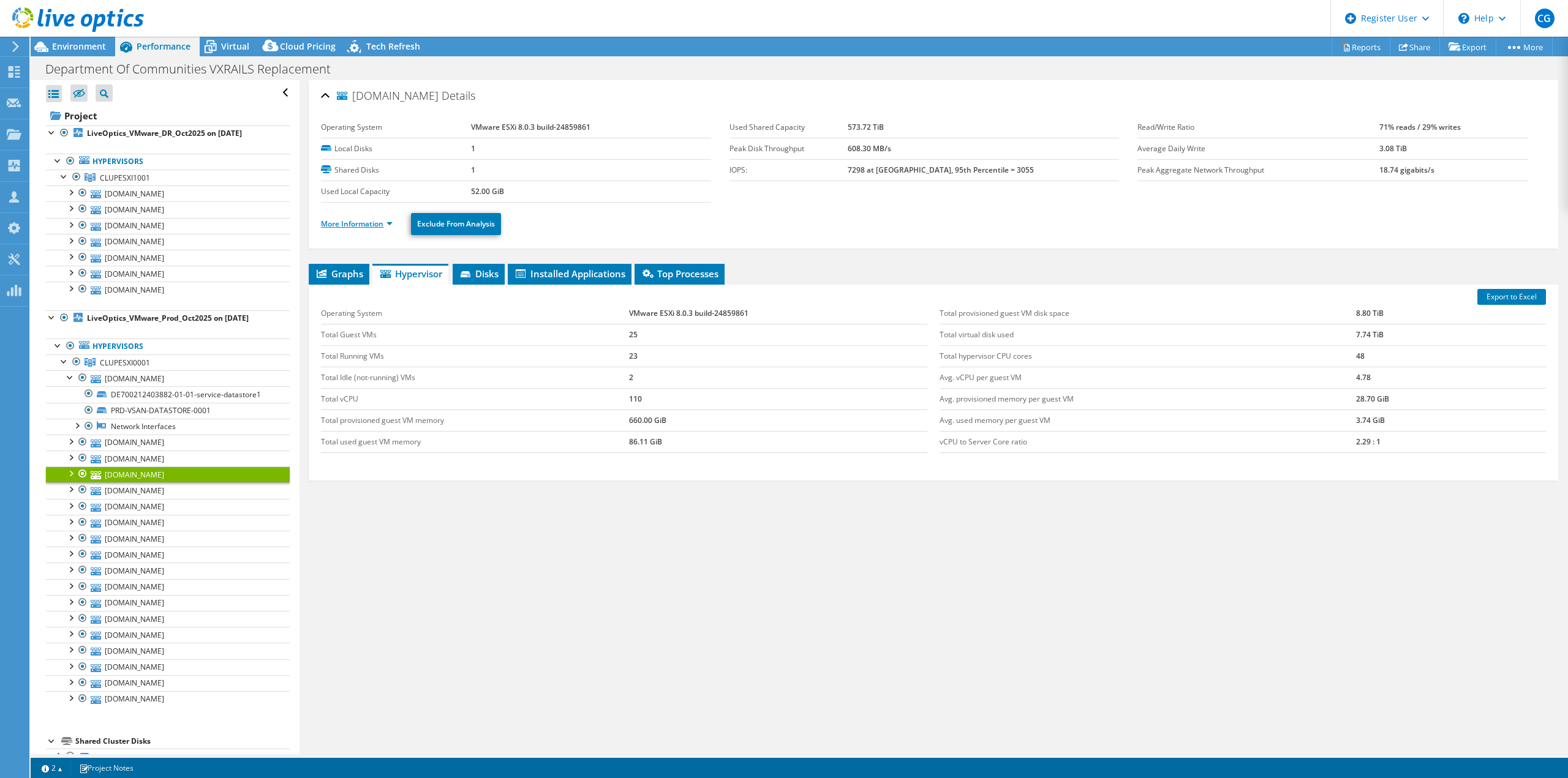
click at [373, 218] on link "More Information" at bounding box center [356, 224] width 72 height 10
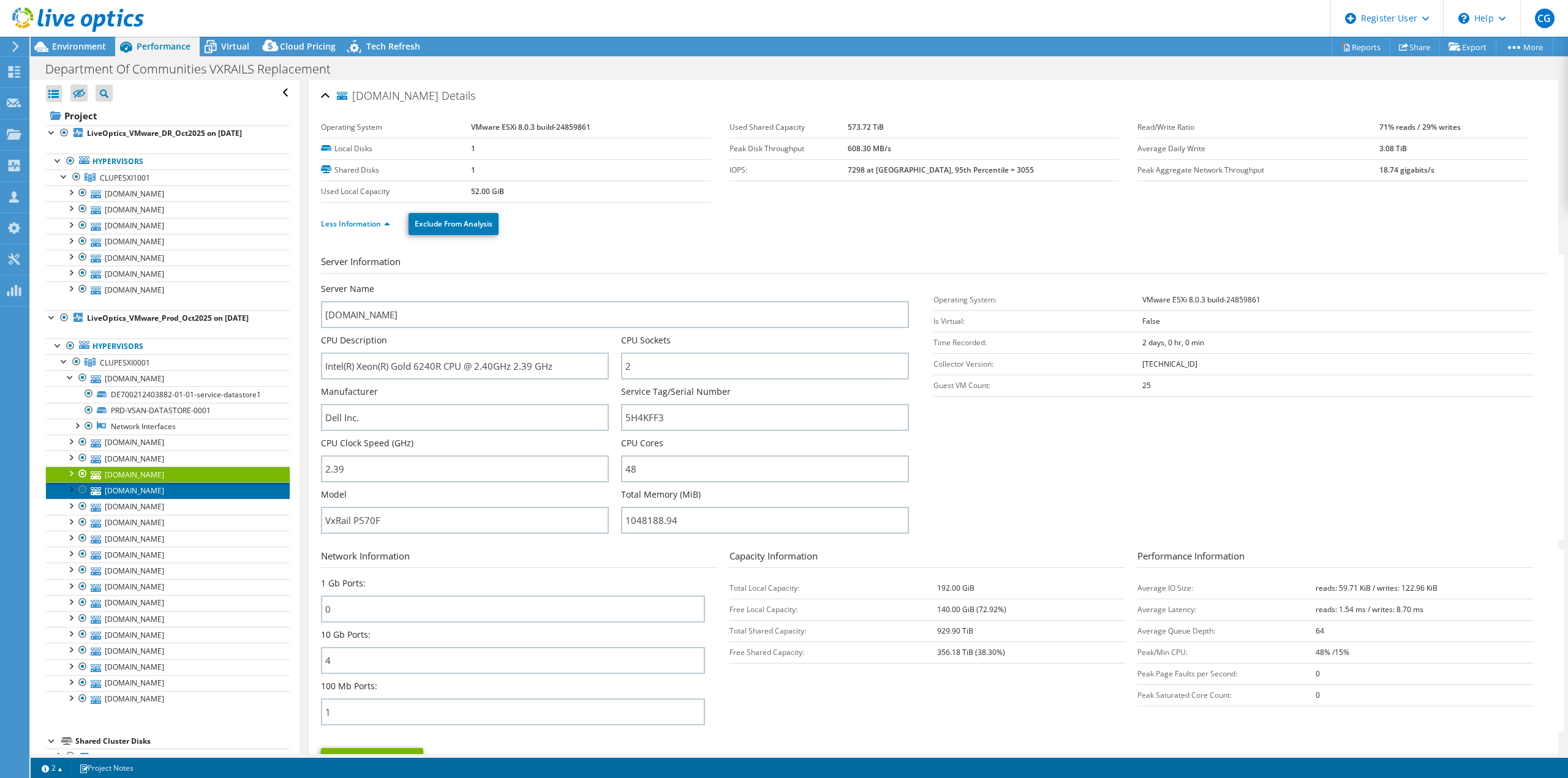
click at [153, 485] on link "[DOMAIN_NAME]" at bounding box center [167, 490] width 244 height 16
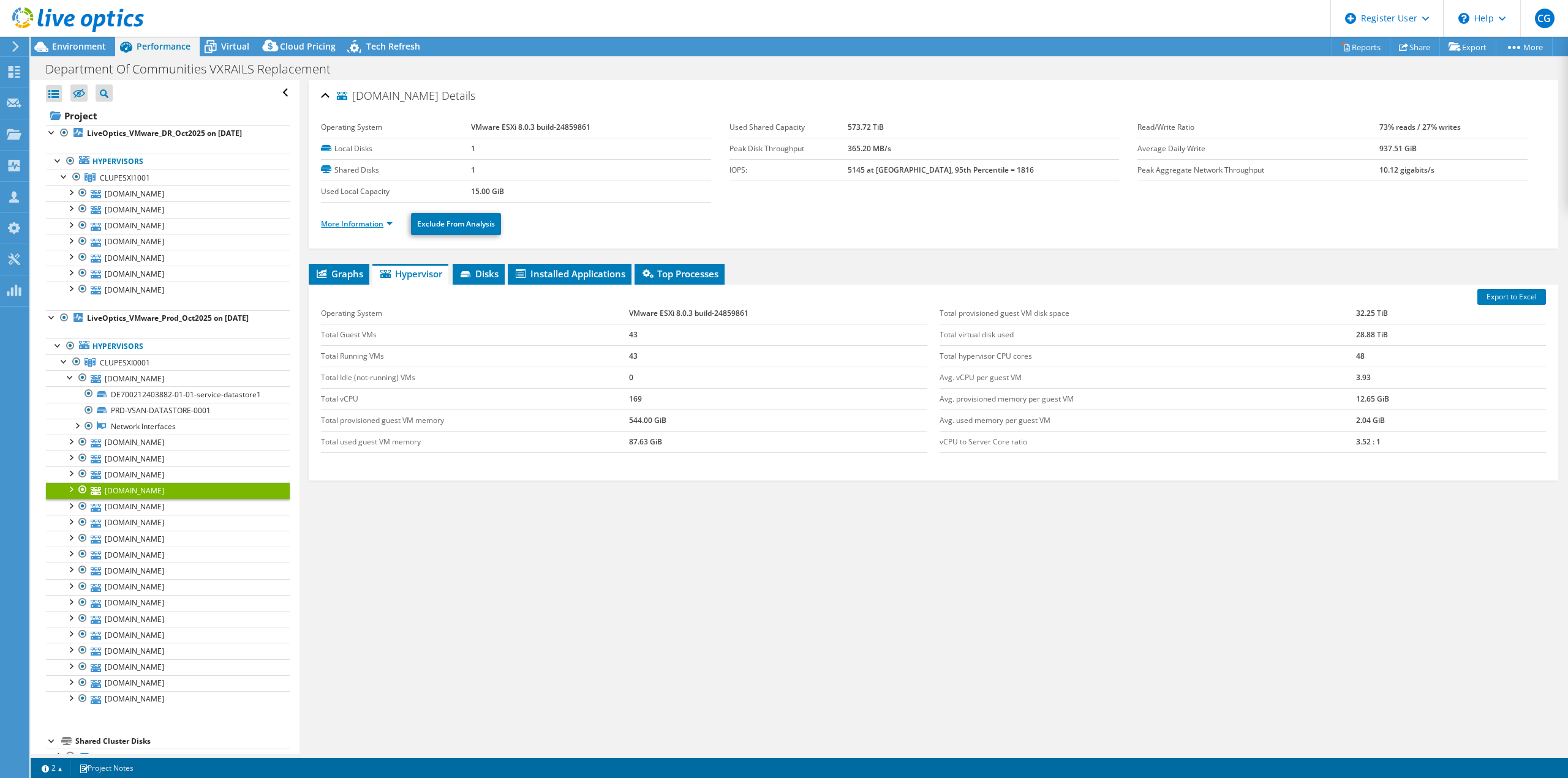
click at [353, 220] on link "More Information" at bounding box center [356, 224] width 72 height 10
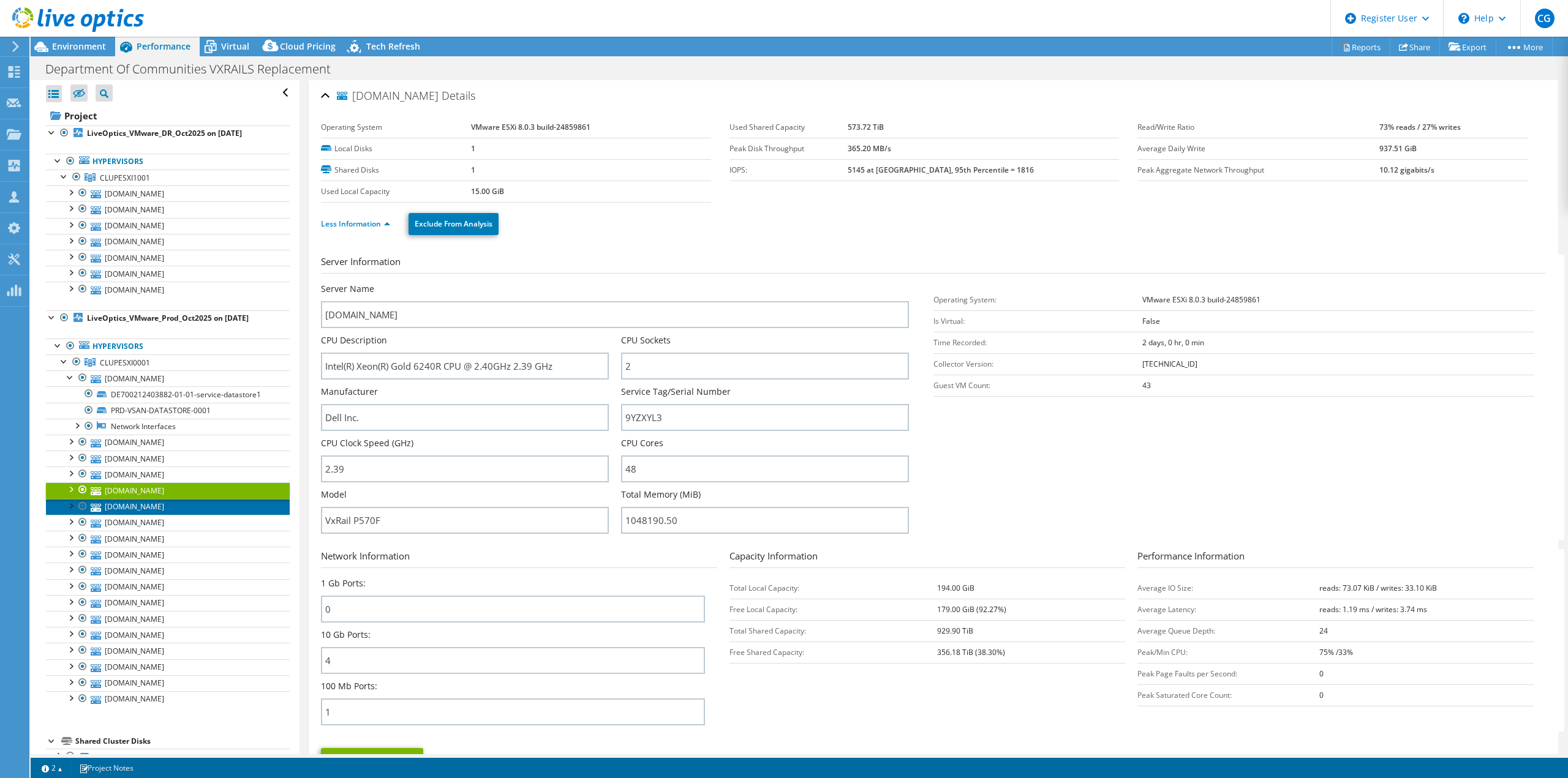
click at [162, 499] on link "[DOMAIN_NAME]" at bounding box center [167, 507] width 244 height 16
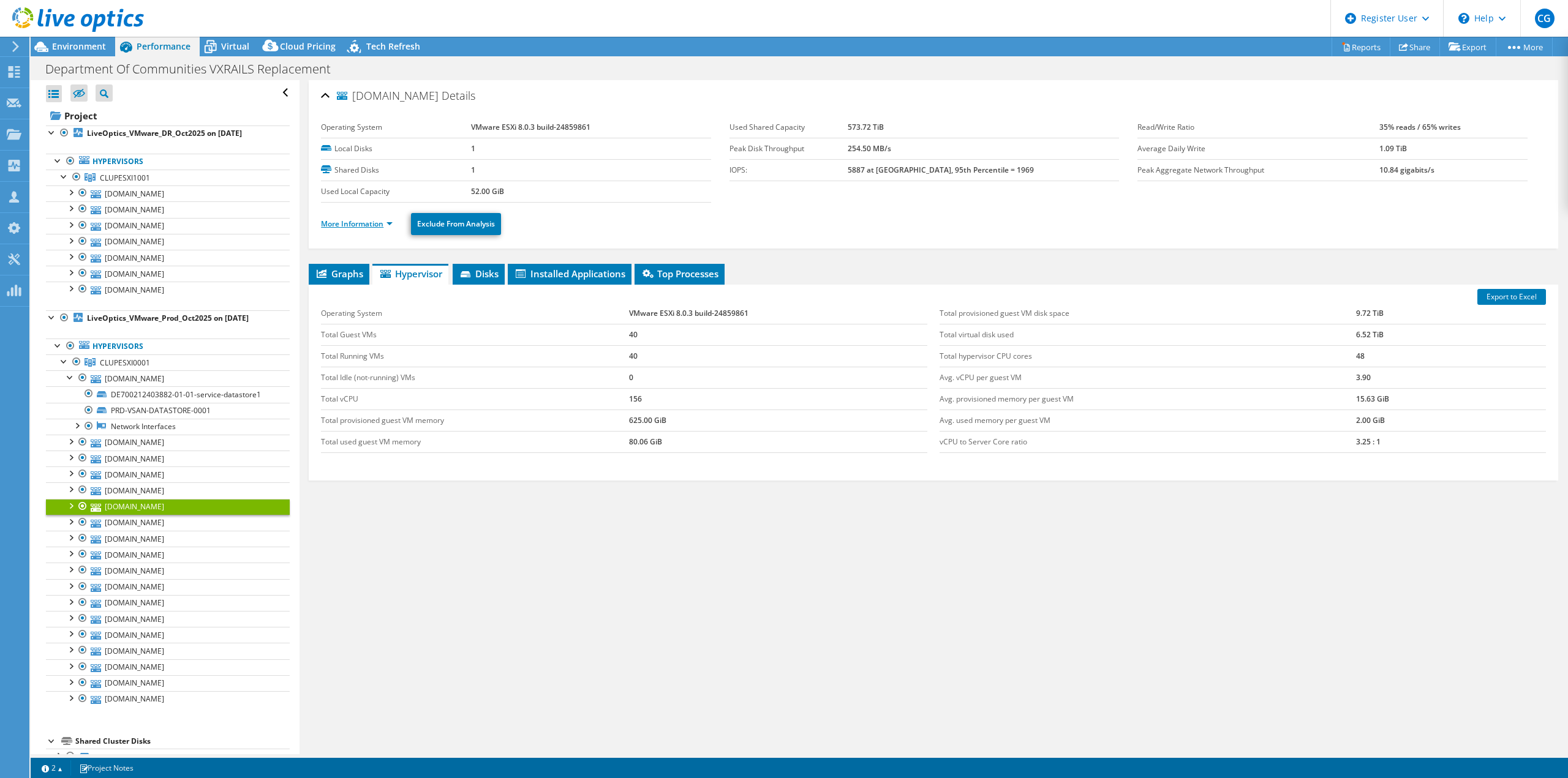
click at [355, 220] on link "More Information" at bounding box center [356, 224] width 72 height 10
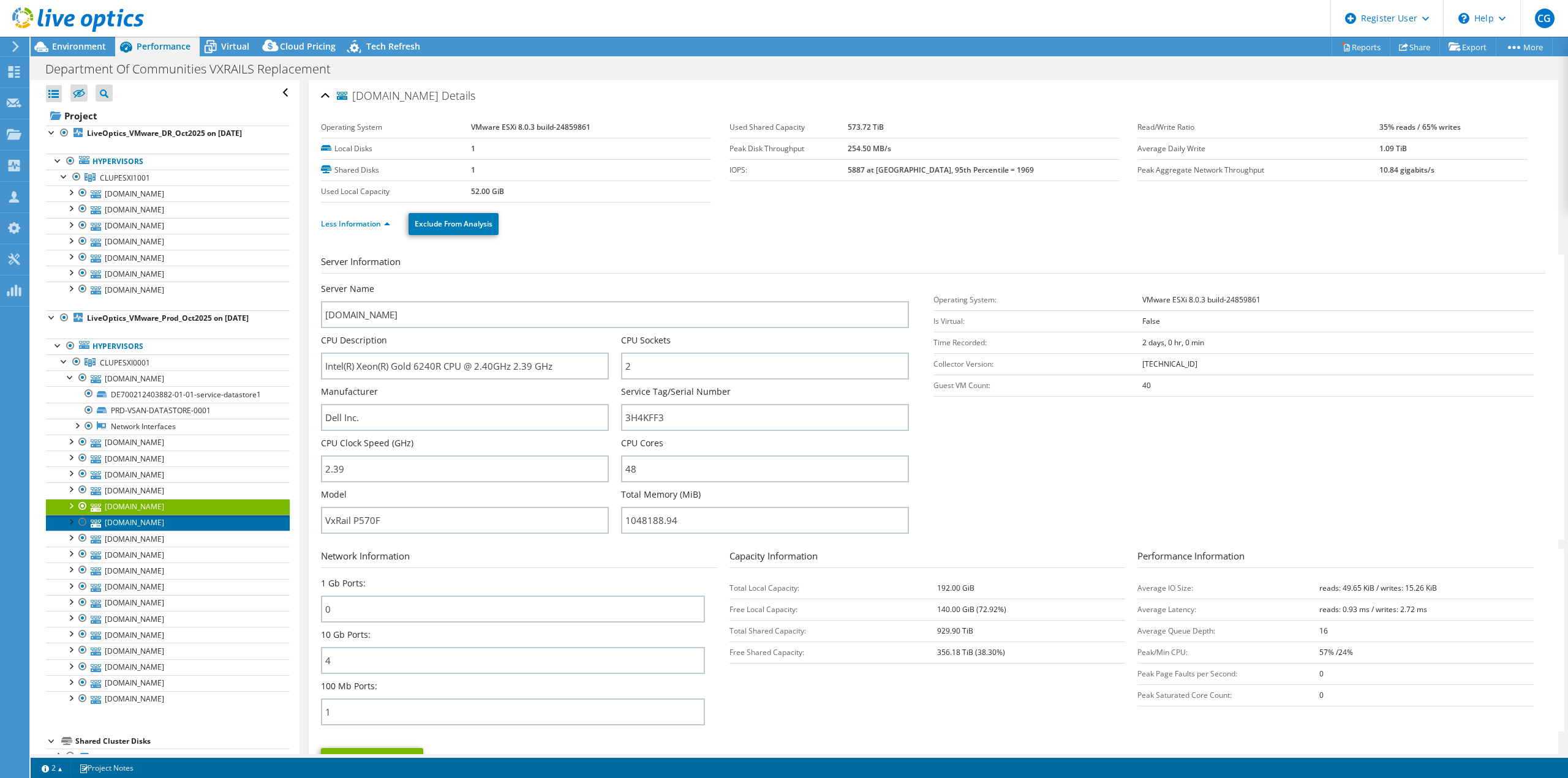
click at [154, 523] on link "[DOMAIN_NAME]" at bounding box center [167, 522] width 244 height 16
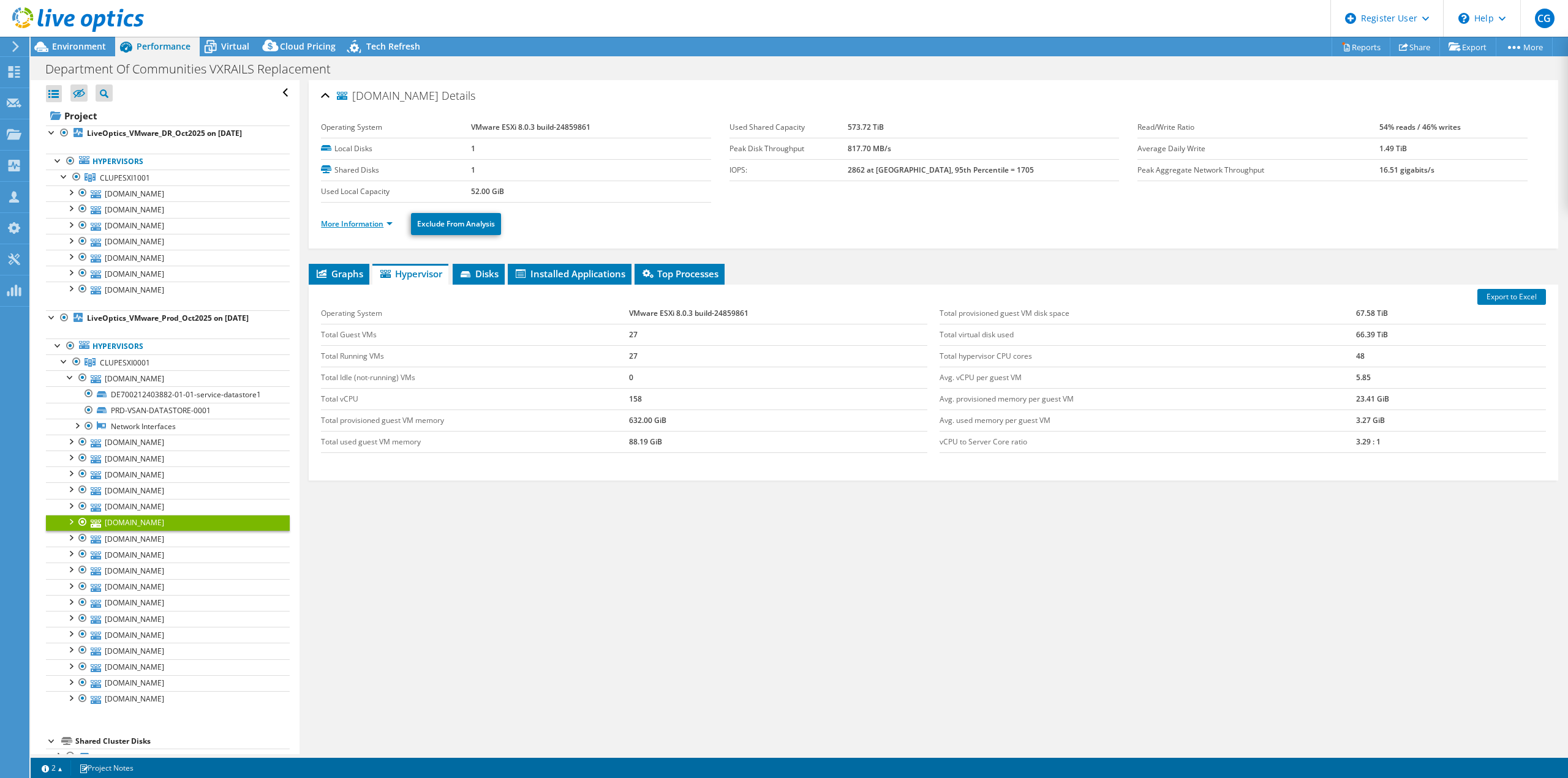
click at [339, 223] on link "More Information" at bounding box center [356, 224] width 72 height 10
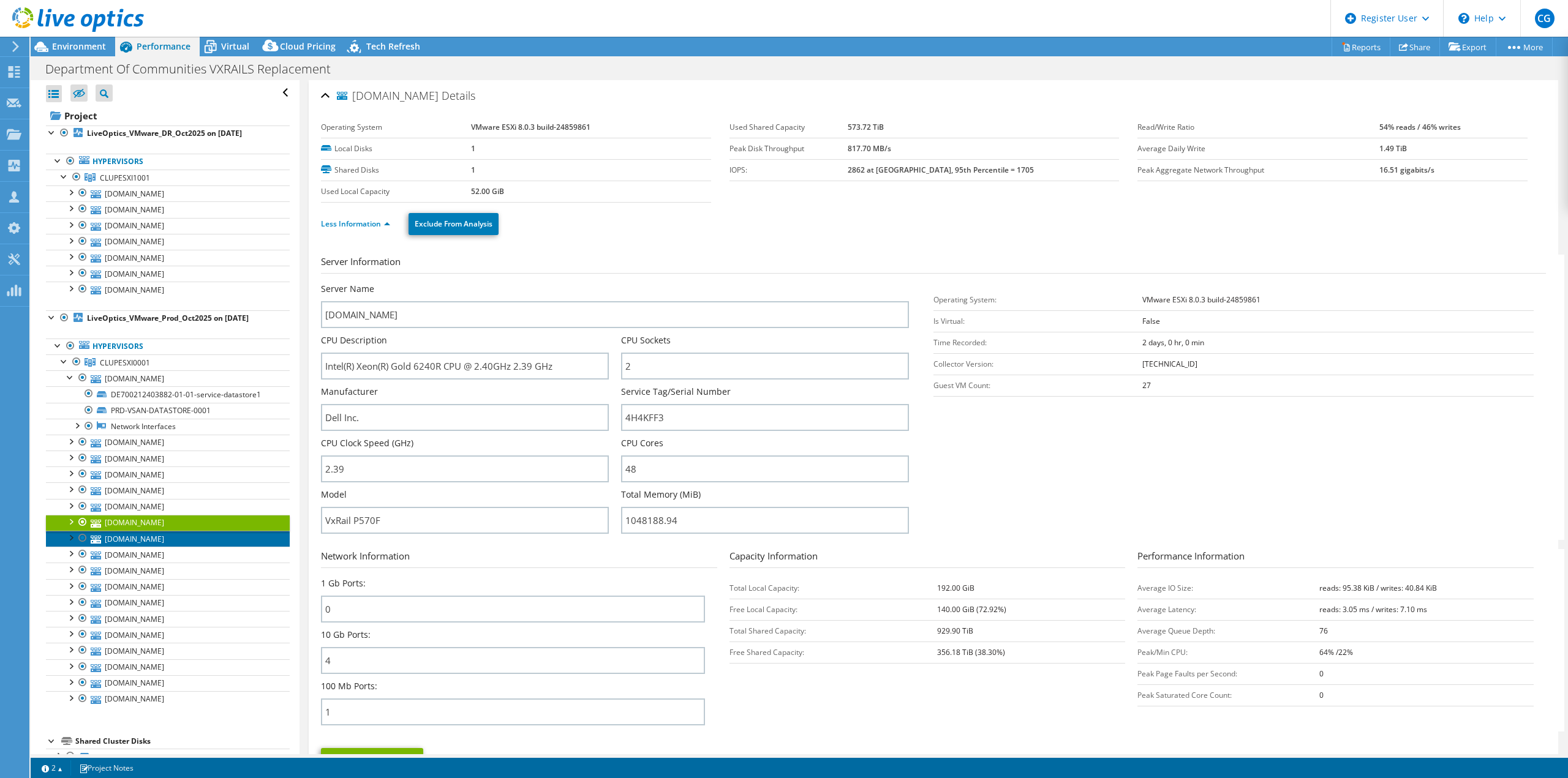
click at [134, 531] on link "[DOMAIN_NAME]" at bounding box center [167, 539] width 244 height 16
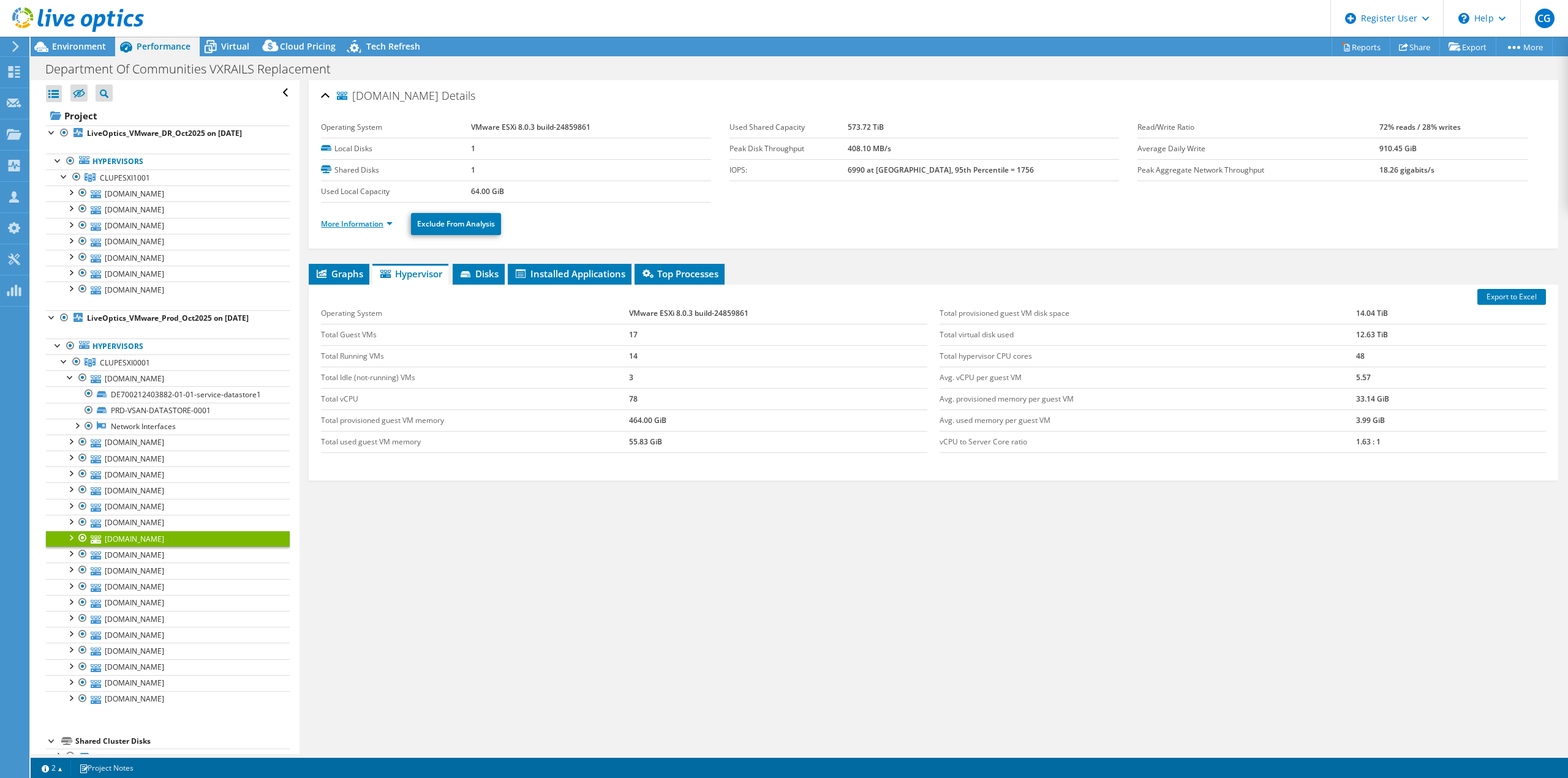
click at [344, 223] on link "More Information" at bounding box center [356, 224] width 72 height 10
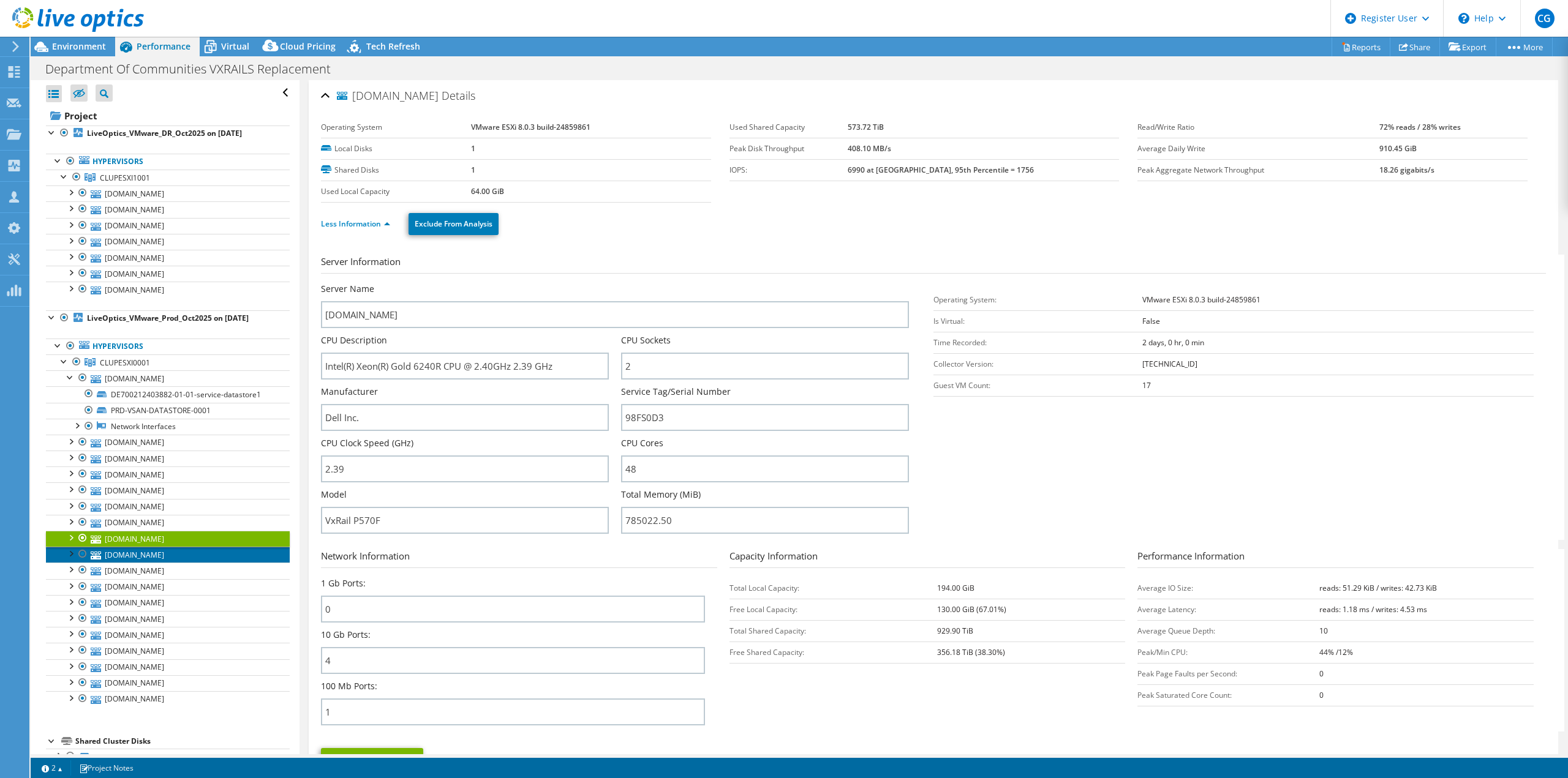
click at [156, 547] on link "[DOMAIN_NAME]" at bounding box center [167, 554] width 244 height 16
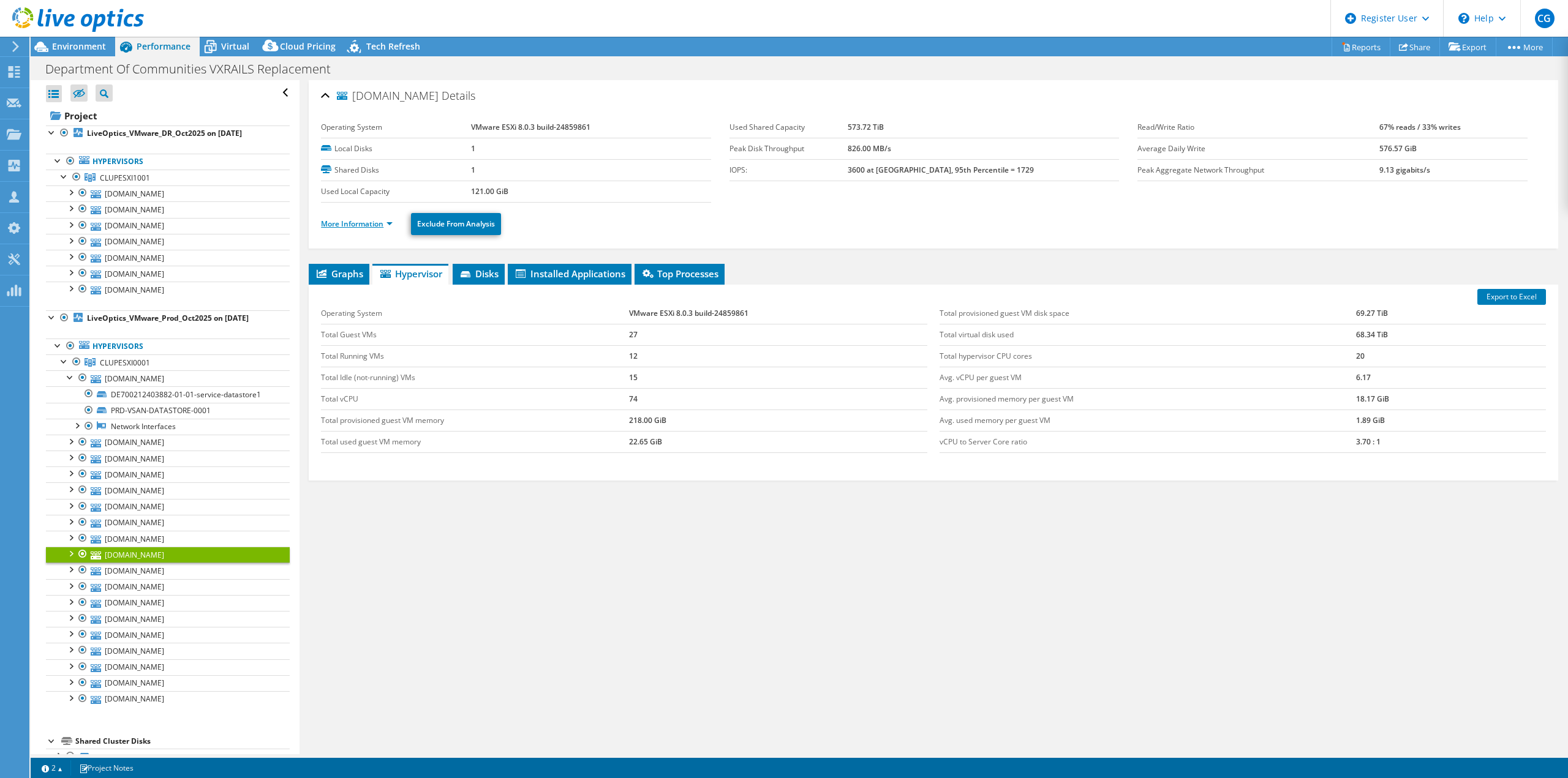
click at [353, 218] on link "More Information" at bounding box center [356, 224] width 72 height 10
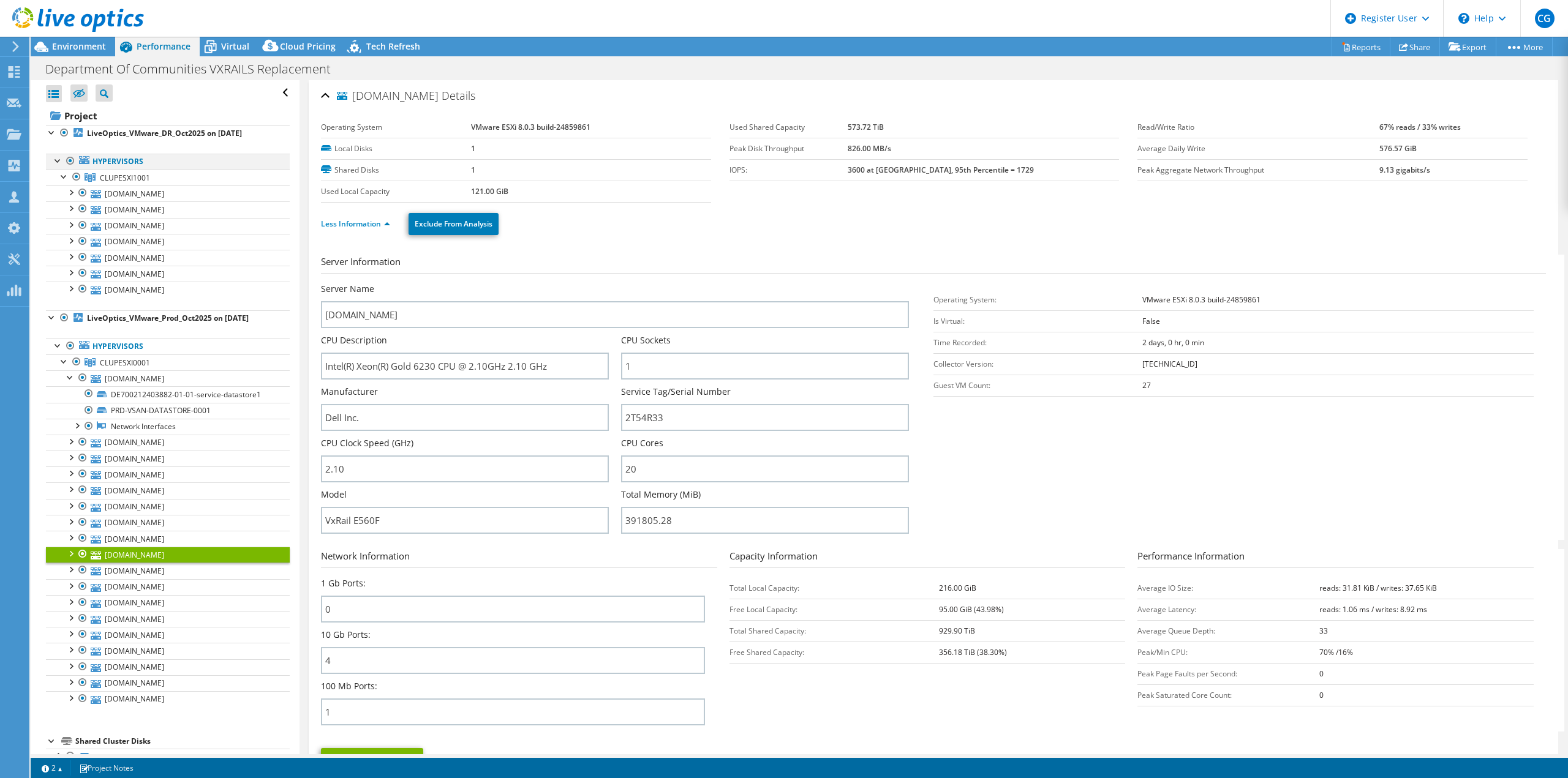
click at [68, 162] on div at bounding box center [70, 160] width 12 height 15
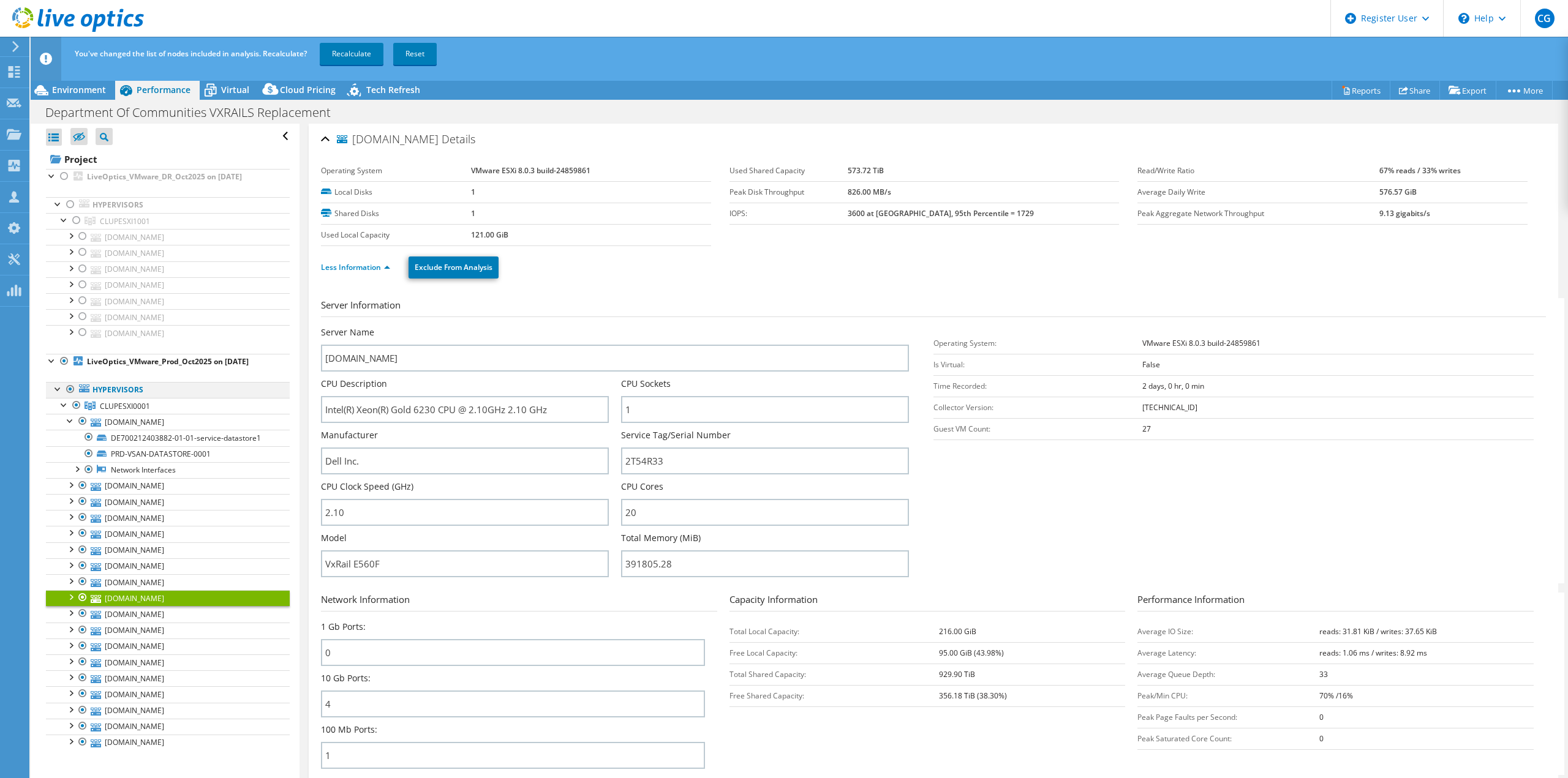
click at [68, 385] on div at bounding box center [70, 389] width 12 height 15
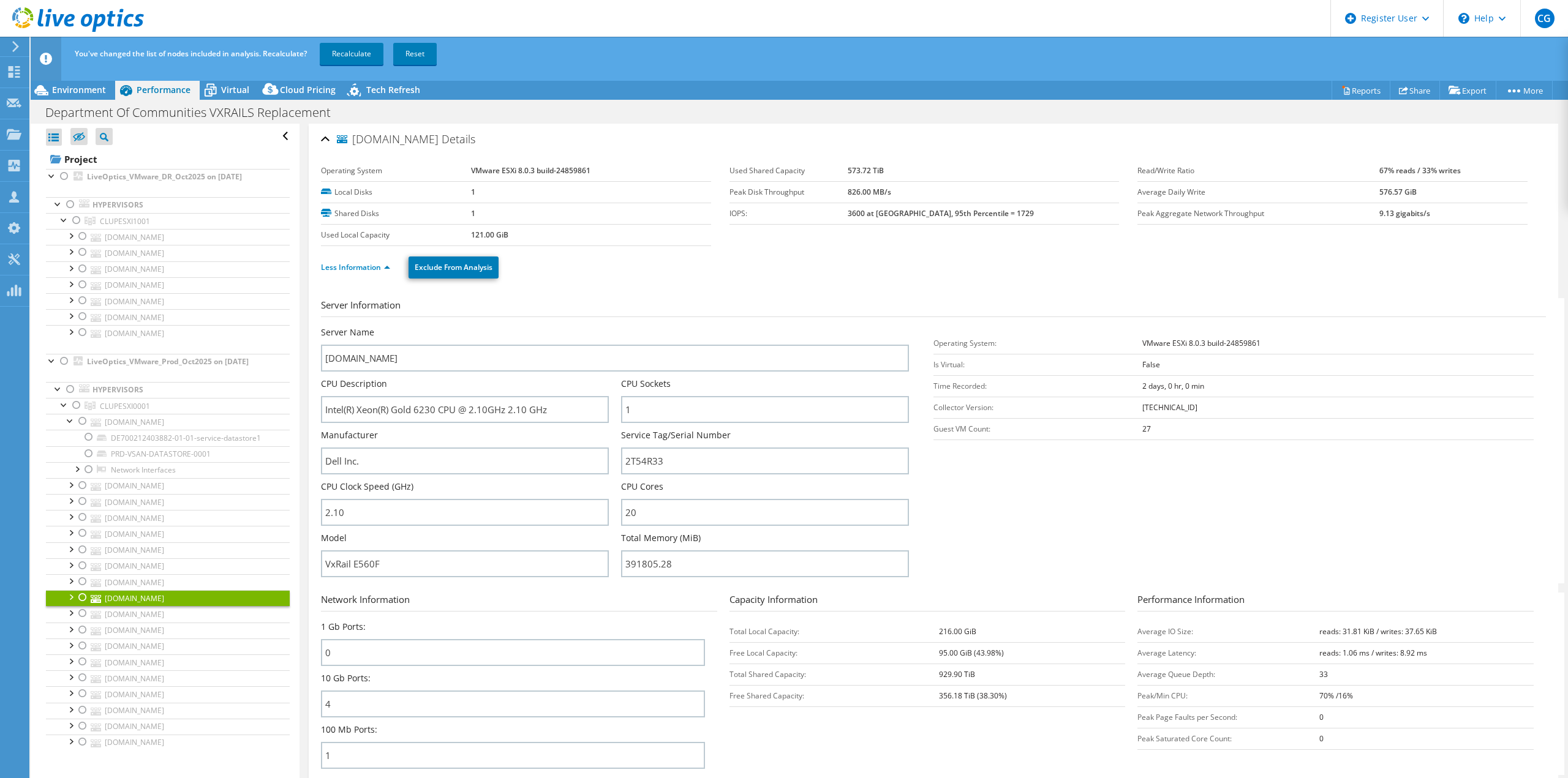
click at [83, 594] on div at bounding box center [82, 597] width 12 height 15
click at [141, 611] on link "[DOMAIN_NAME]" at bounding box center [167, 614] width 244 height 16
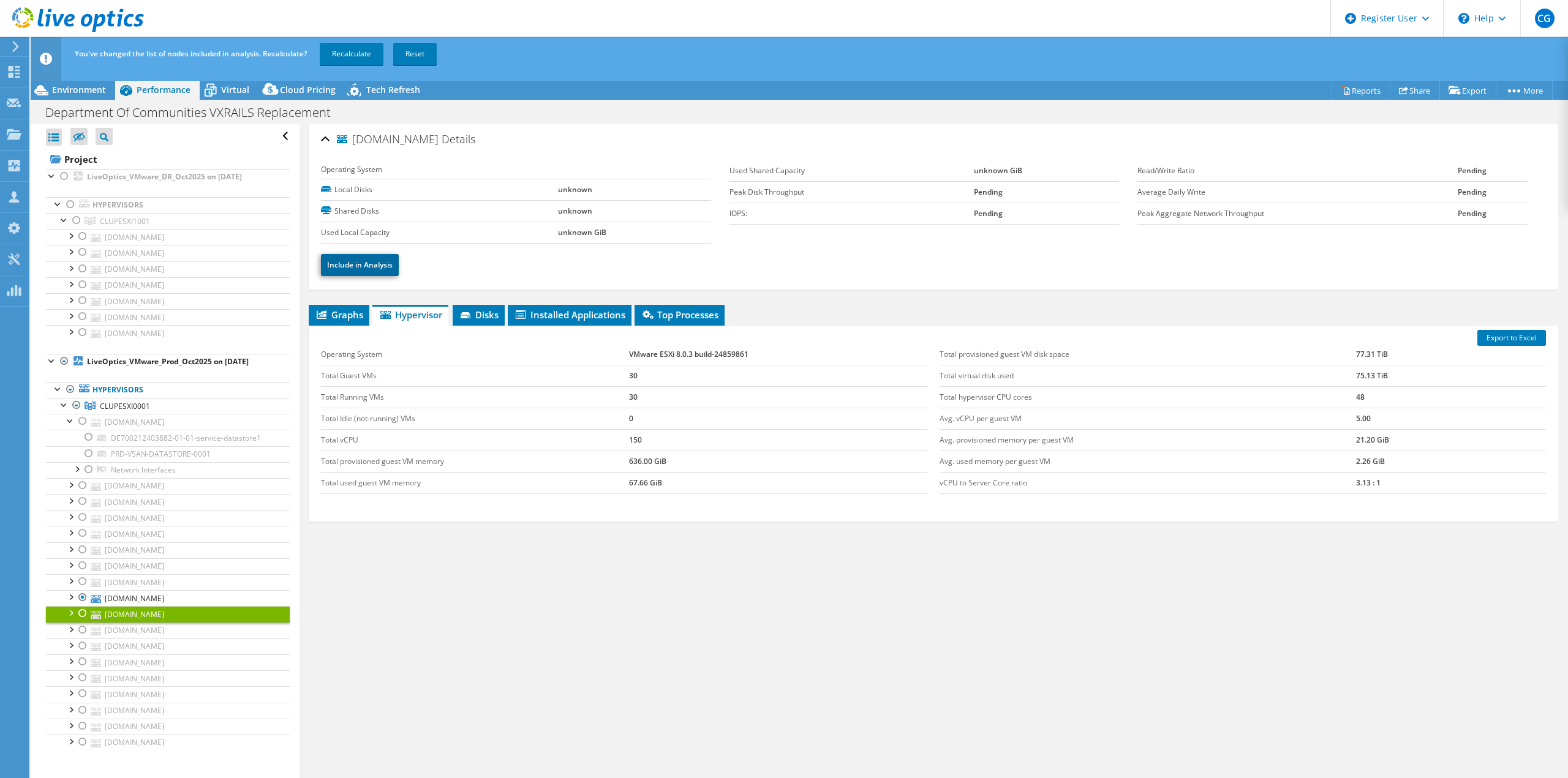
click at [352, 256] on link "Include in Analysis" at bounding box center [360, 264] width 78 height 22
click at [353, 265] on link "Exclude From Analysis" at bounding box center [366, 264] width 90 height 22
click at [353, 265] on link "Include in Analysis" at bounding box center [360, 264] width 78 height 22
click at [136, 596] on link "[DOMAIN_NAME]" at bounding box center [167, 598] width 244 height 16
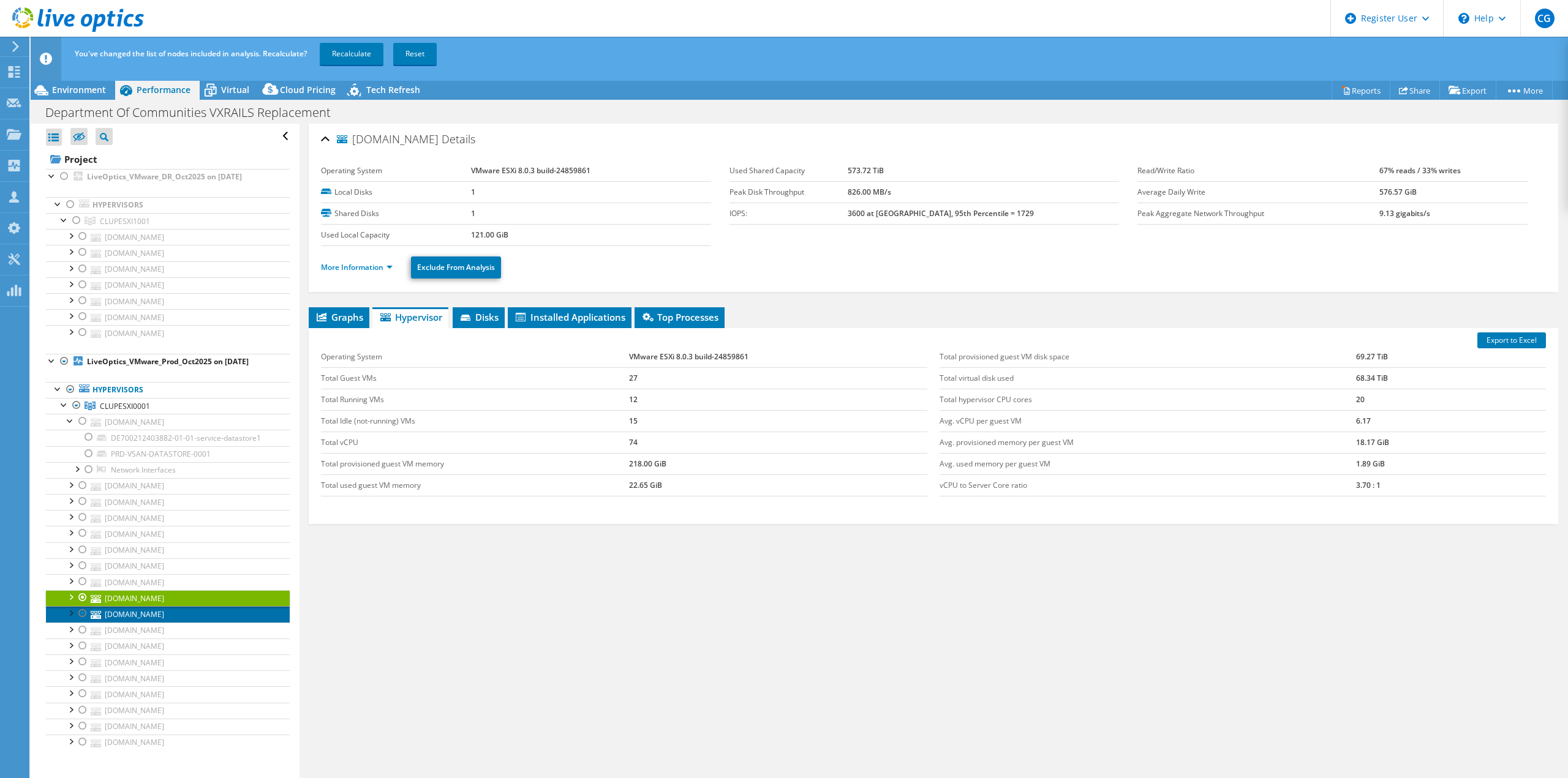
click at [138, 608] on link "[DOMAIN_NAME]" at bounding box center [167, 614] width 244 height 16
click at [356, 271] on li "More Information" at bounding box center [360, 268] width 79 height 14
click at [357, 266] on link "More Information" at bounding box center [356, 268] width 72 height 10
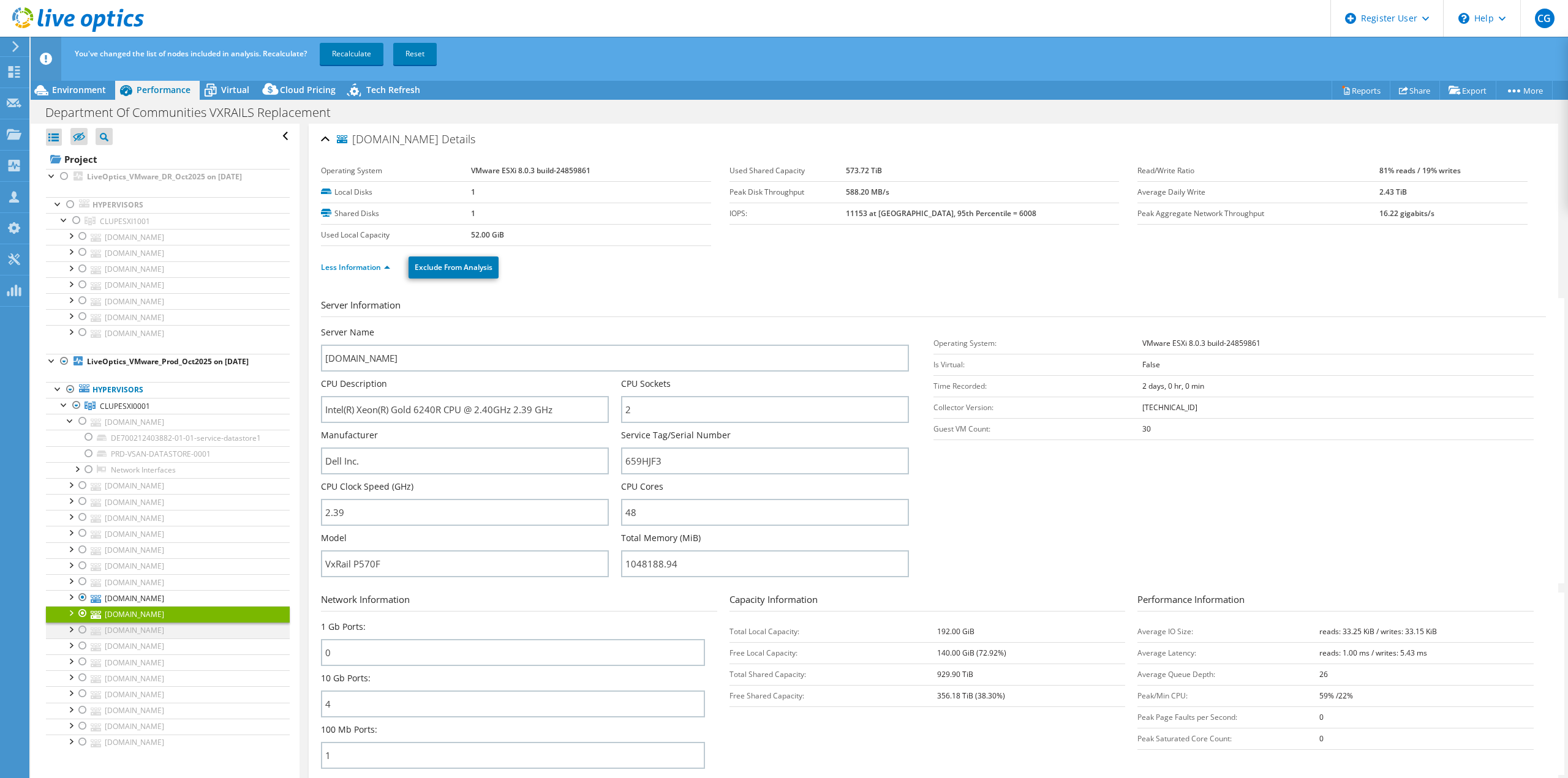
click at [81, 623] on div at bounding box center [82, 630] width 12 height 15
click at [85, 639] on div at bounding box center [82, 645] width 12 height 15
click at [81, 655] on div at bounding box center [82, 662] width 12 height 15
click at [85, 673] on div at bounding box center [82, 678] width 12 height 15
click at [82, 689] on div at bounding box center [82, 693] width 12 height 15
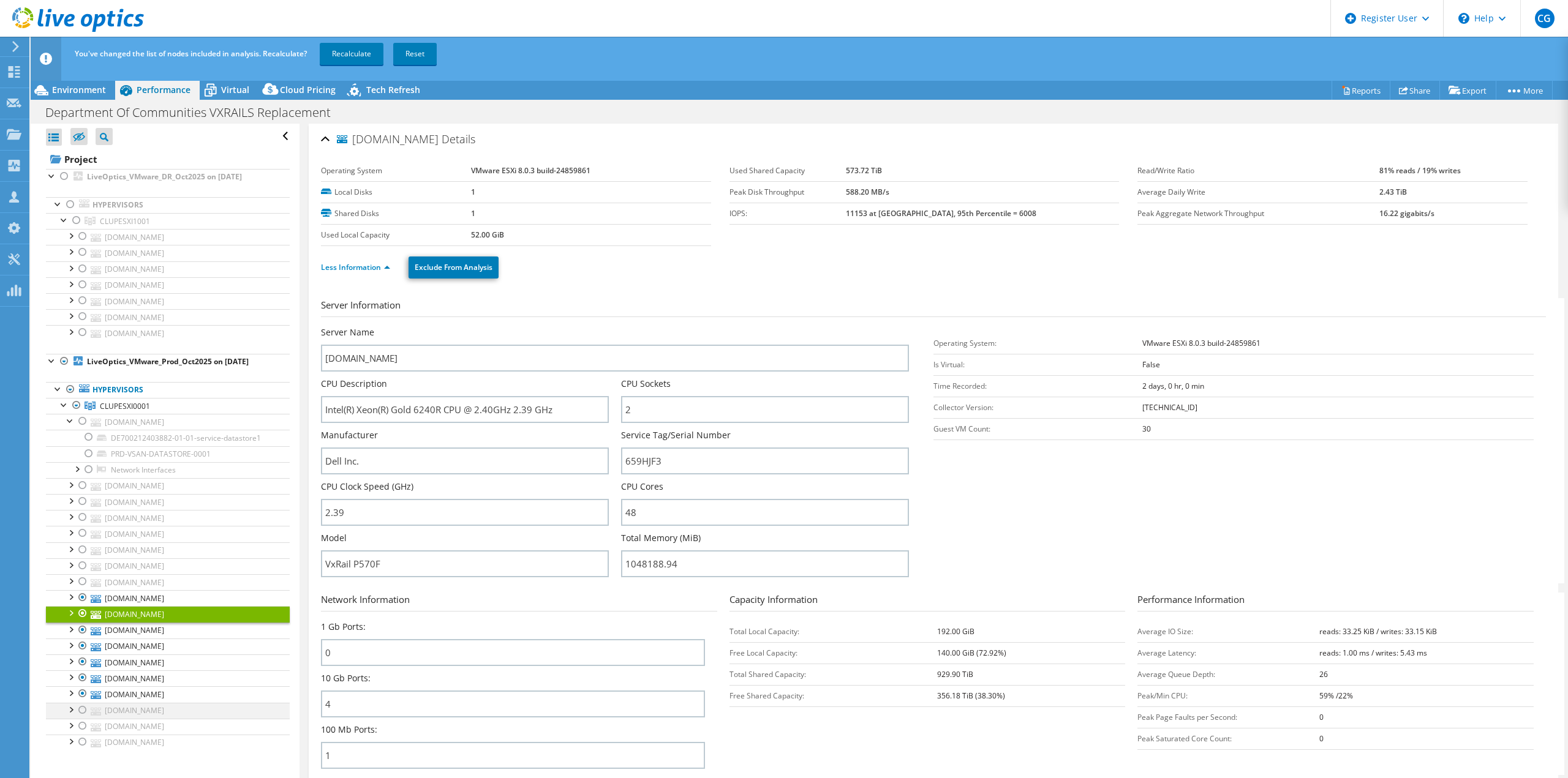
click at [85, 703] on div at bounding box center [82, 710] width 12 height 15
click at [85, 719] on div at bounding box center [82, 726] width 12 height 15
click at [81, 735] on div at bounding box center [82, 742] width 12 height 15
click at [78, 606] on div at bounding box center [82, 613] width 12 height 15
click at [133, 631] on link "[DOMAIN_NAME]" at bounding box center [167, 631] width 244 height 16
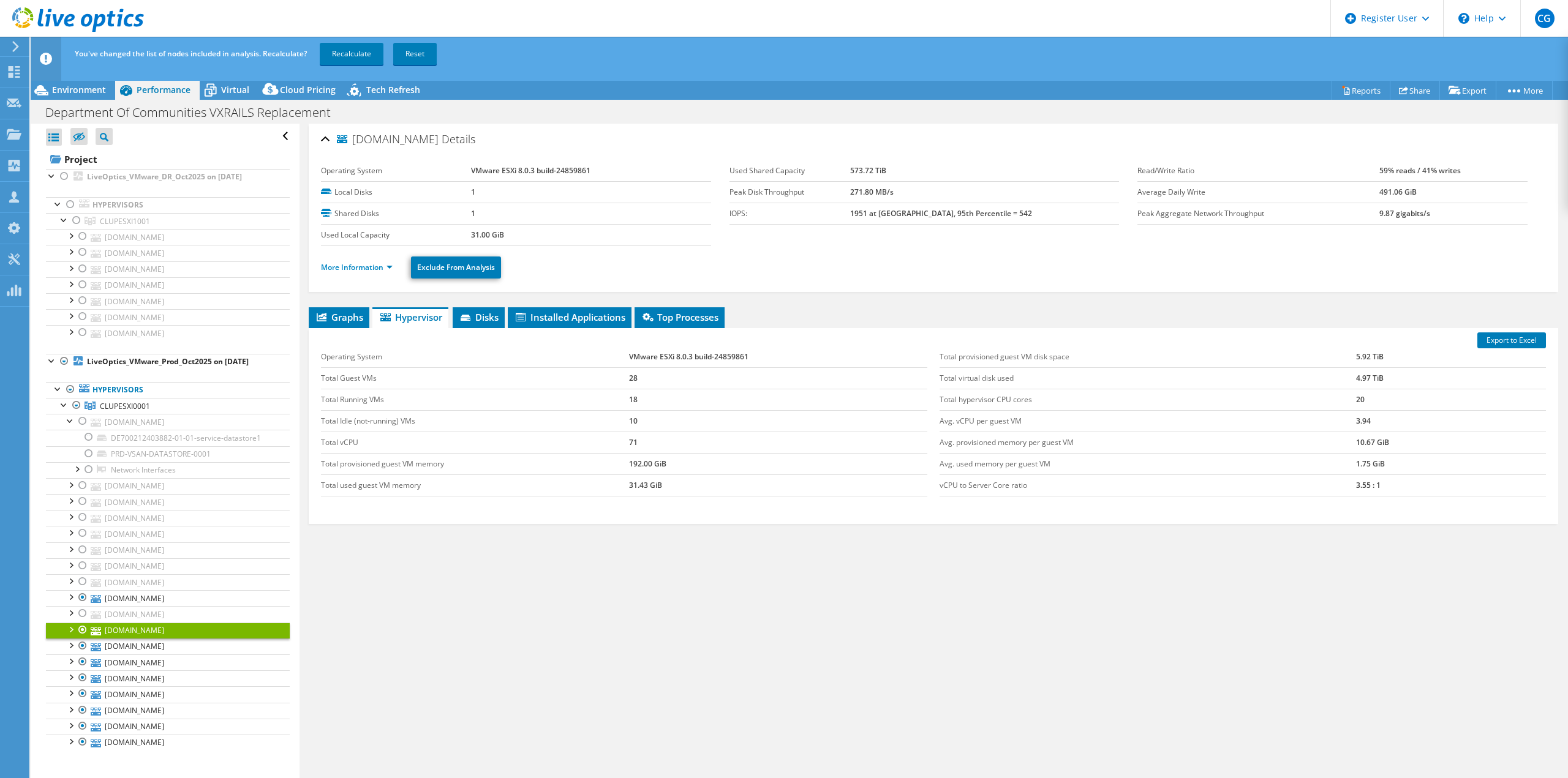
click at [362, 270] on li "More Information" at bounding box center [360, 268] width 79 height 14
click at [363, 266] on link "More Information" at bounding box center [356, 268] width 72 height 10
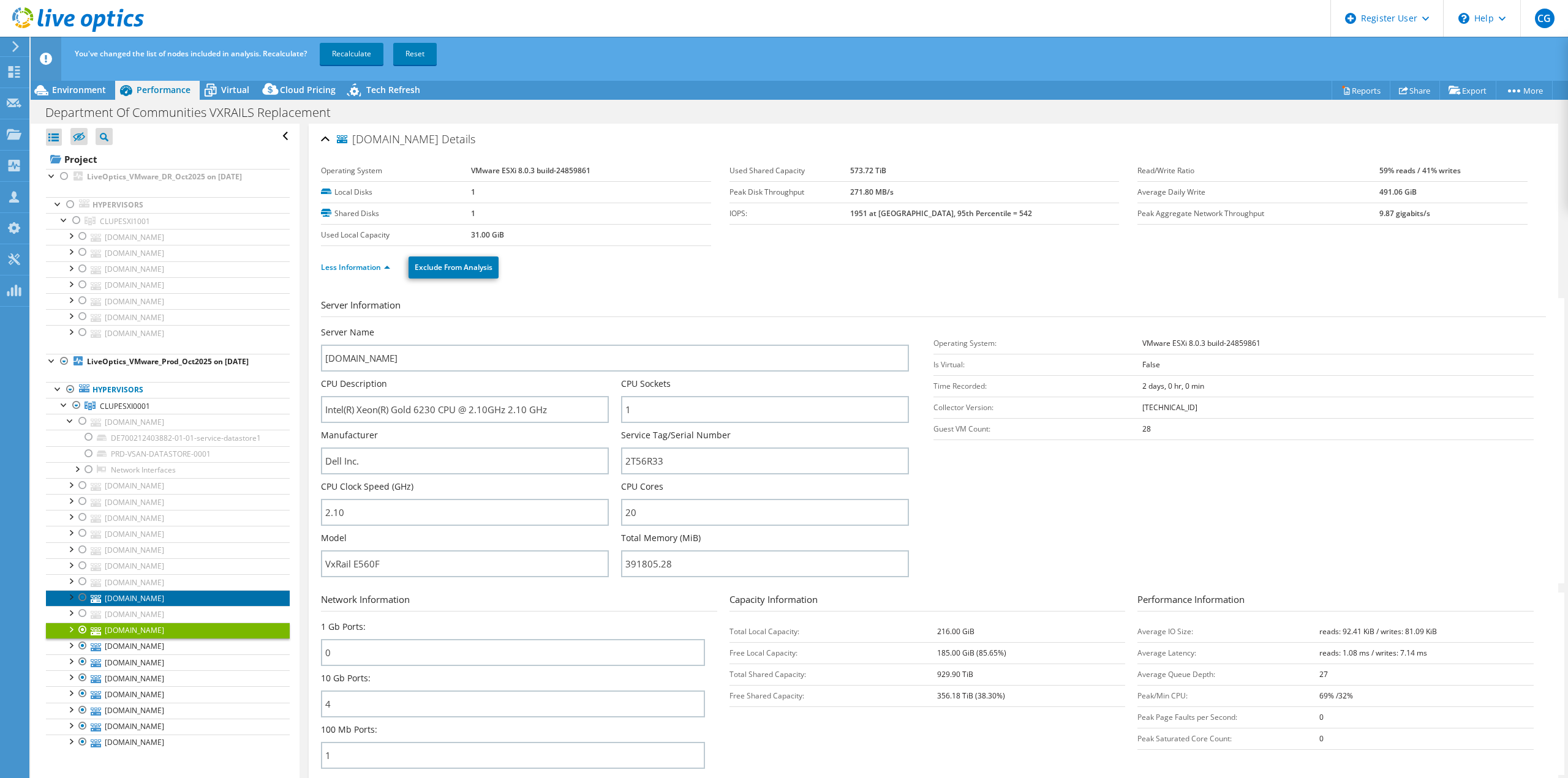
click at [190, 592] on link "[DOMAIN_NAME]" at bounding box center [167, 598] width 244 height 16
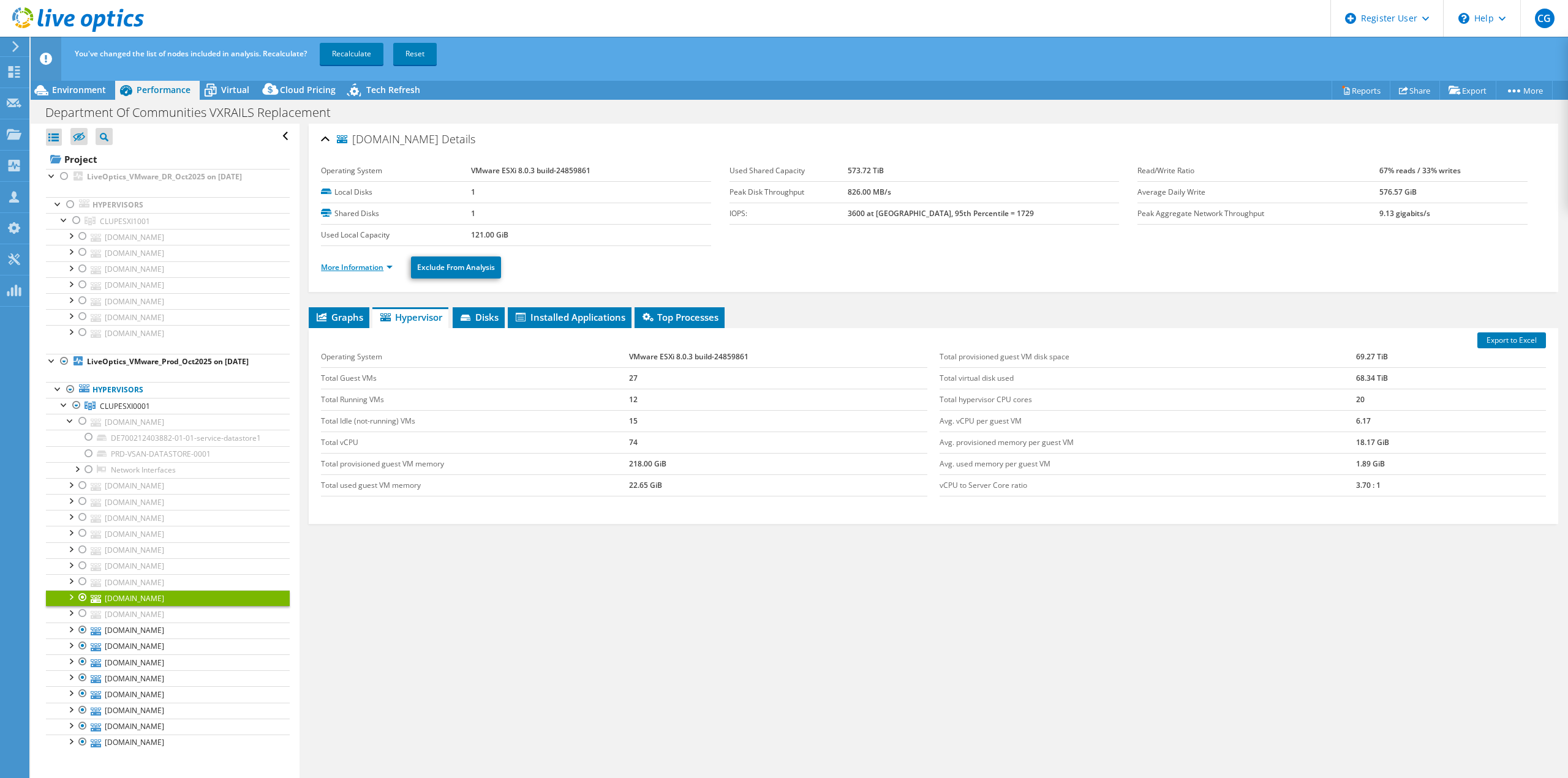
click at [346, 269] on link "More Information" at bounding box center [356, 268] width 72 height 10
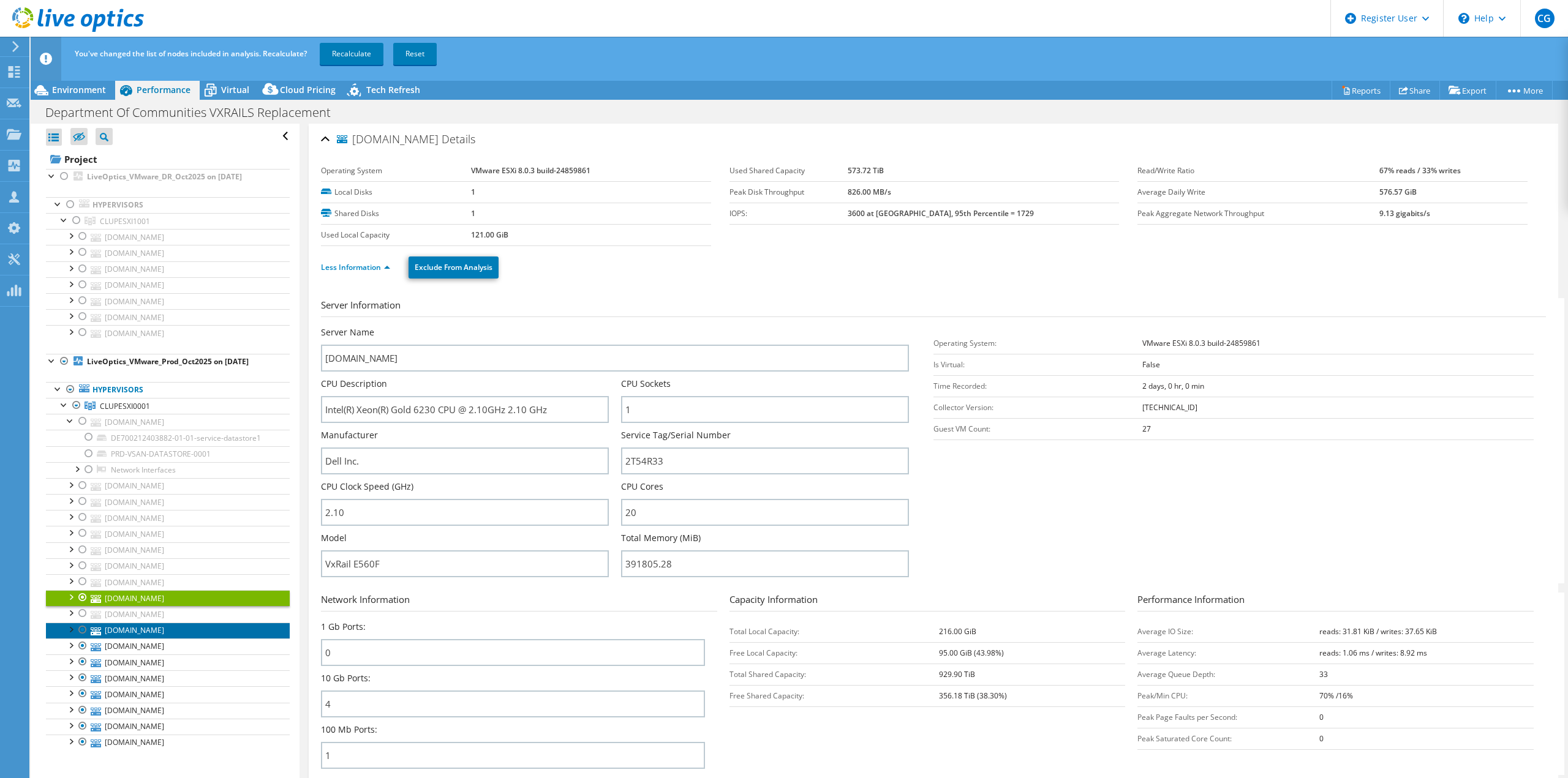
click at [163, 630] on link "[DOMAIN_NAME]" at bounding box center [167, 631] width 244 height 16
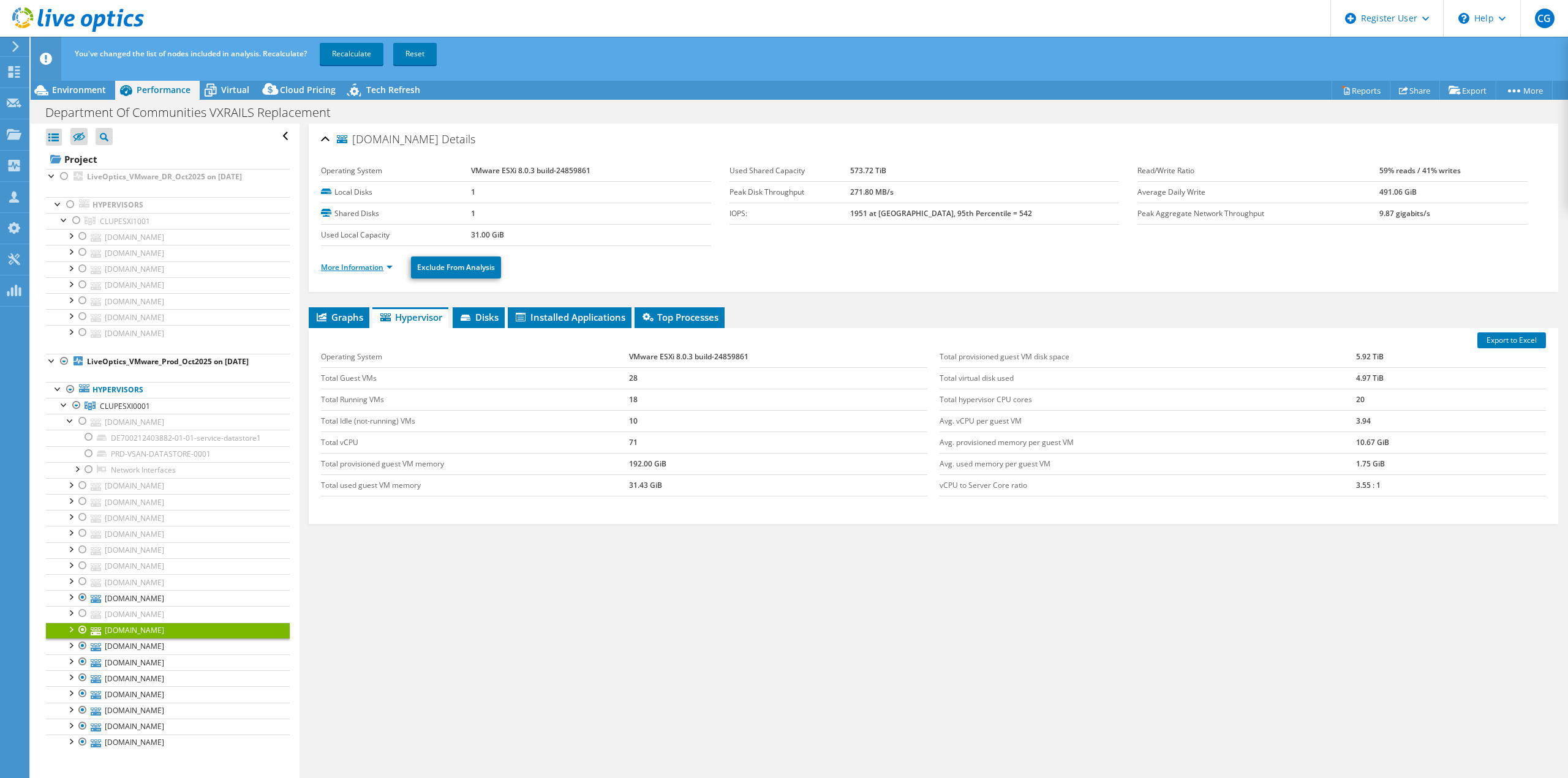
click at [364, 263] on link "More Information" at bounding box center [356, 268] width 72 height 10
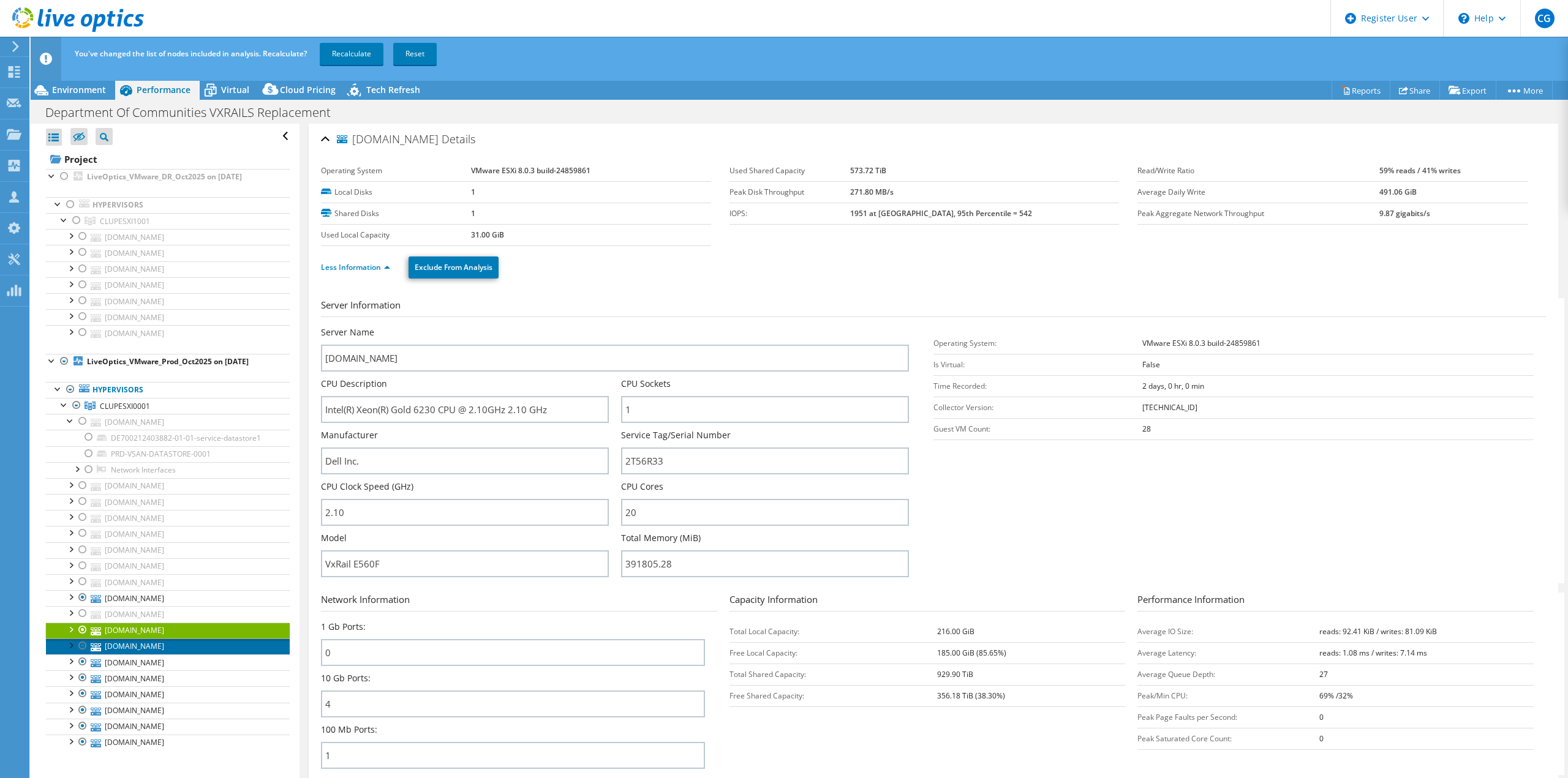
click at [104, 639] on link "[DOMAIN_NAME]" at bounding box center [167, 646] width 244 height 16
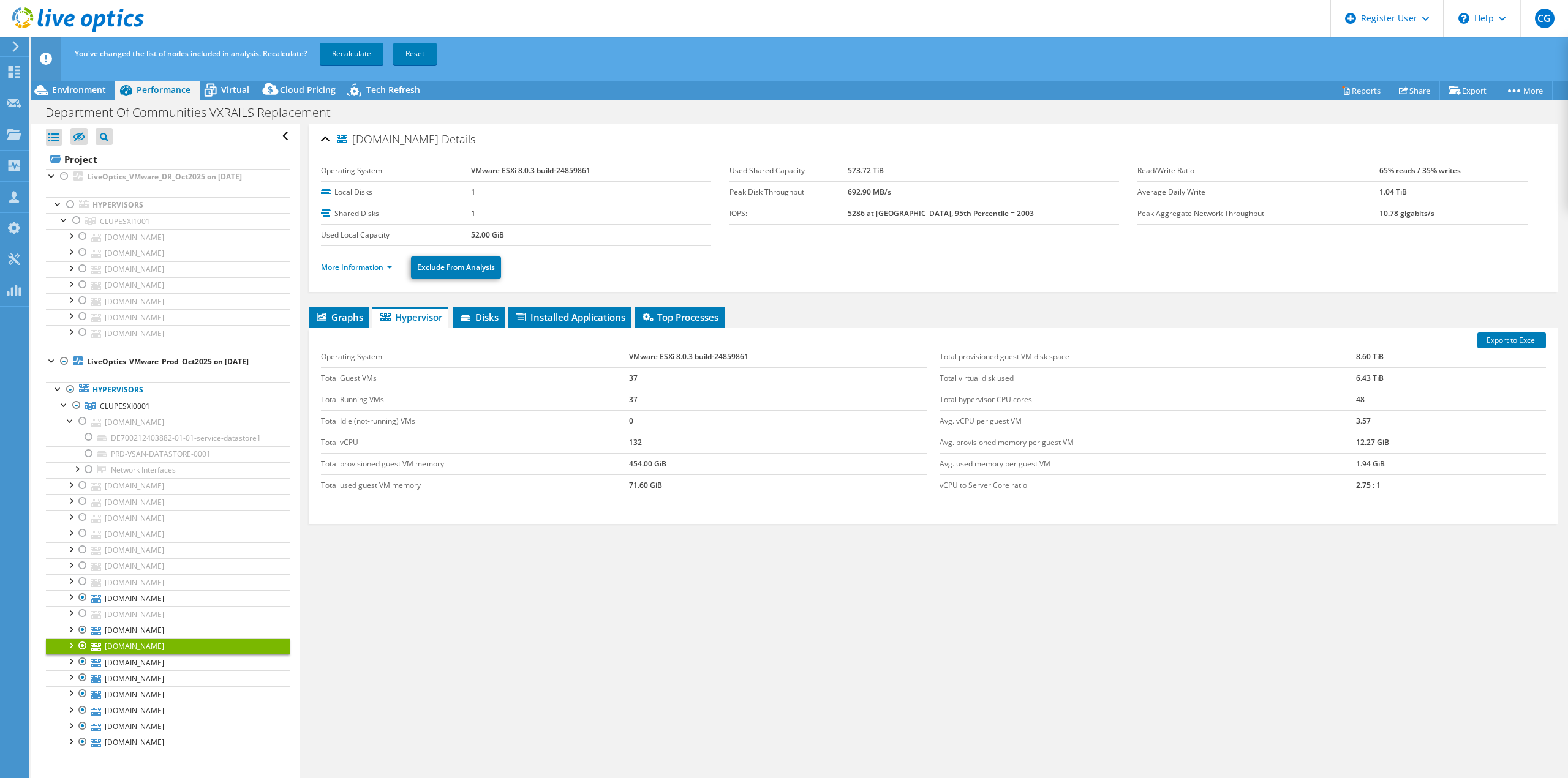
click at [368, 266] on link "More Information" at bounding box center [356, 268] width 72 height 10
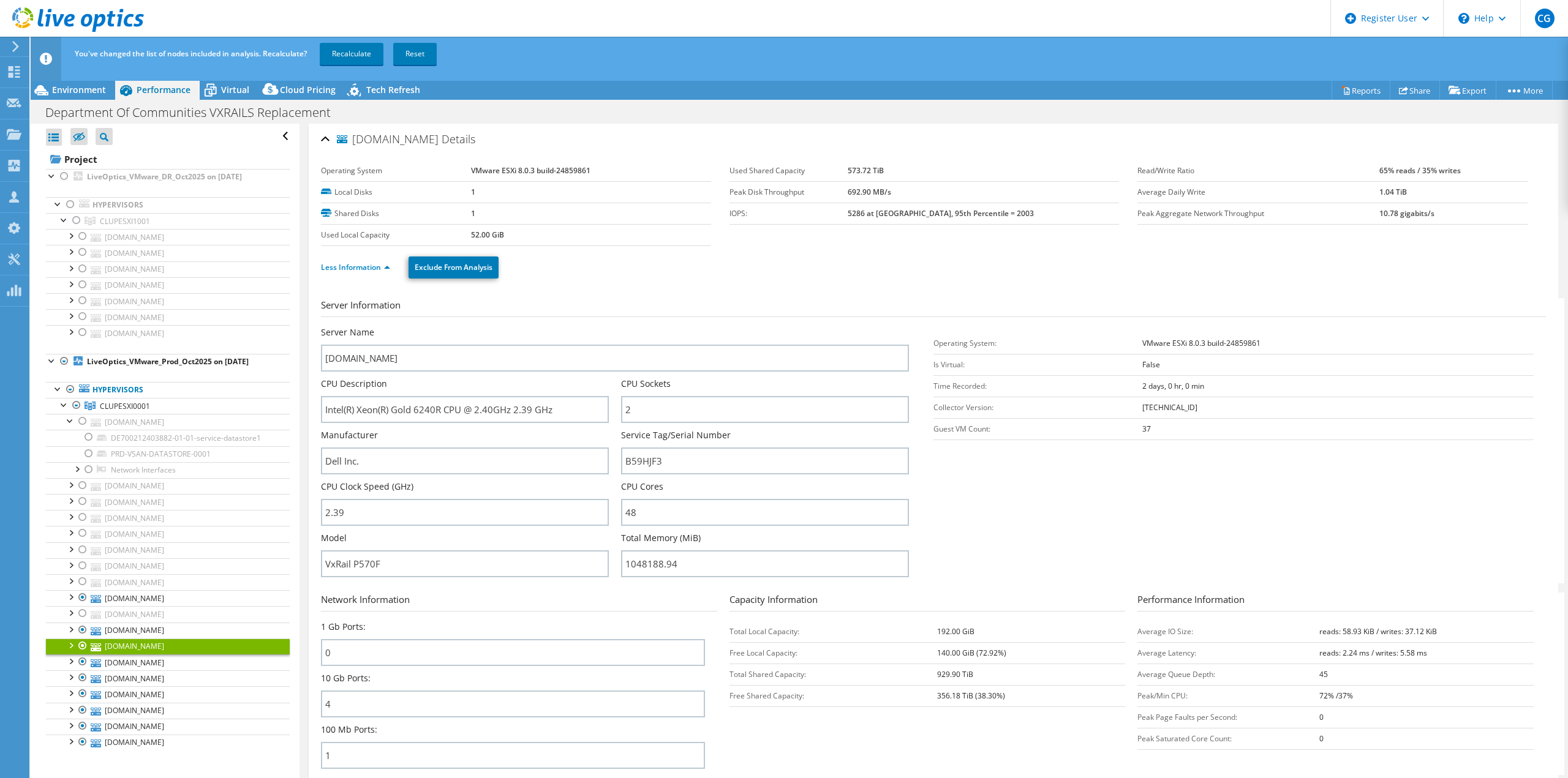
click at [82, 639] on div at bounding box center [82, 645] width 12 height 15
click at [184, 655] on link "[DOMAIN_NAME]" at bounding box center [167, 663] width 244 height 16
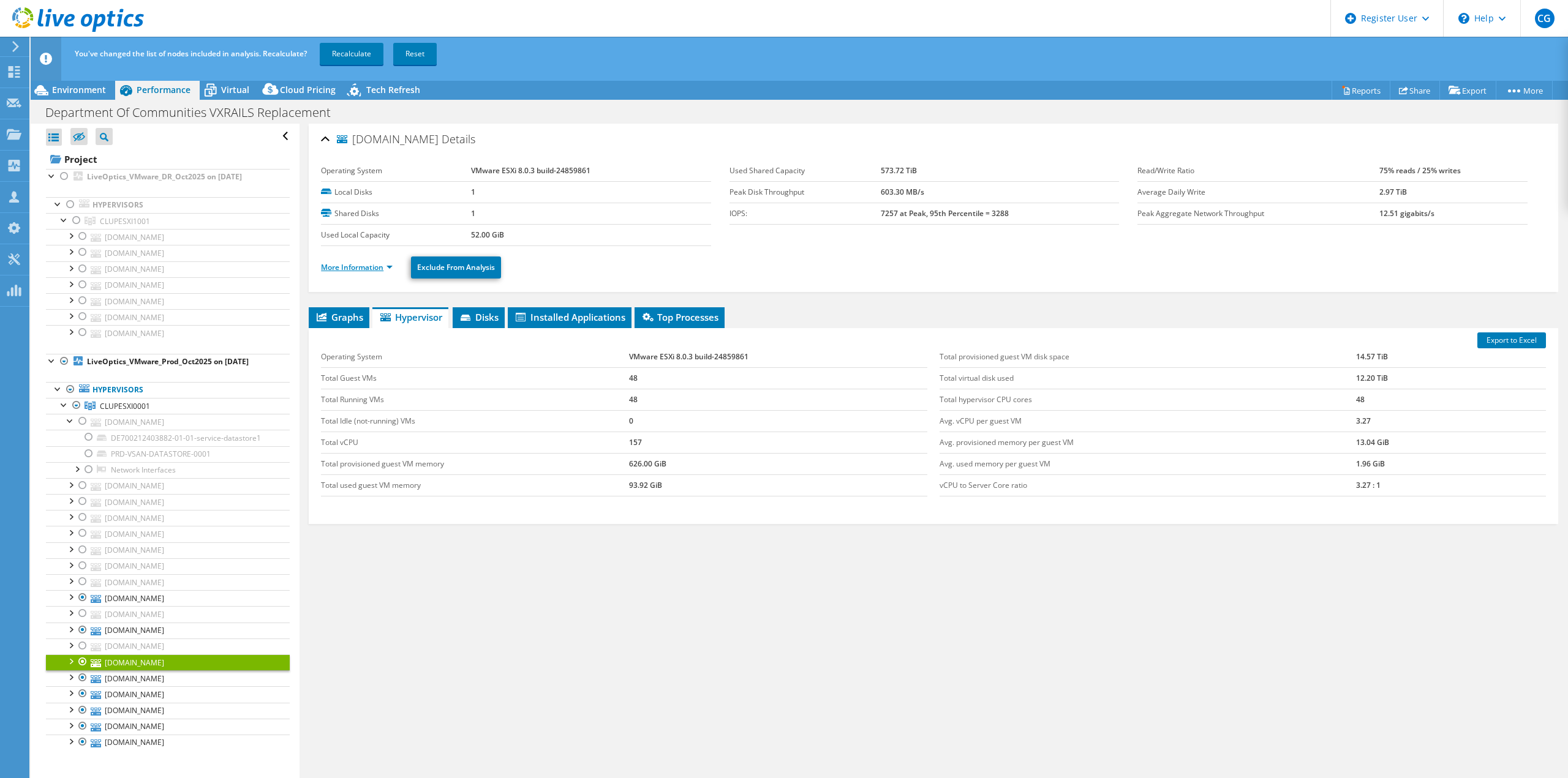
click at [355, 263] on link "More Information" at bounding box center [356, 268] width 72 height 10
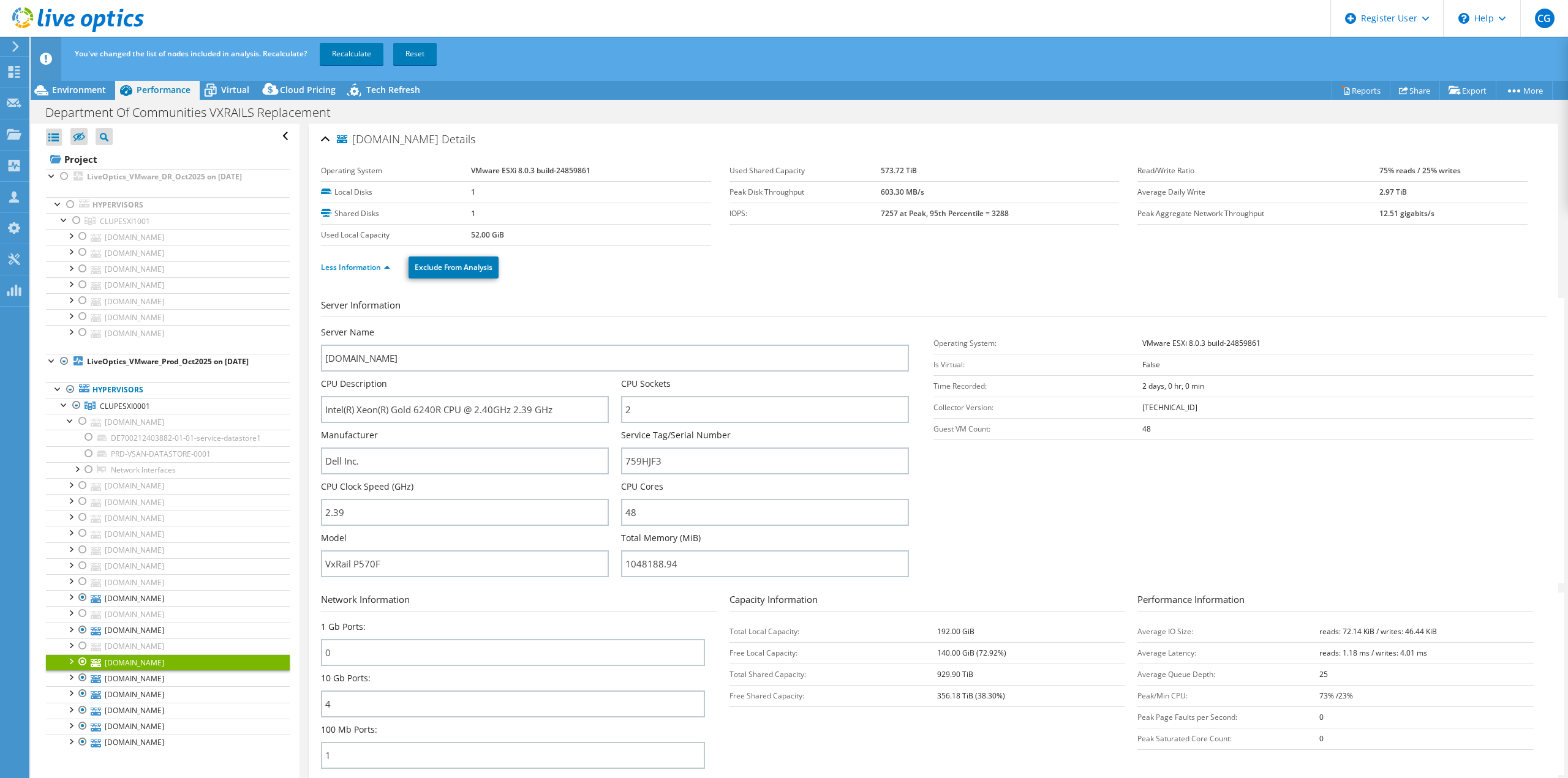
click at [80, 655] on div at bounding box center [82, 662] width 12 height 15
click at [145, 671] on link "[DOMAIN_NAME]" at bounding box center [167, 678] width 244 height 16
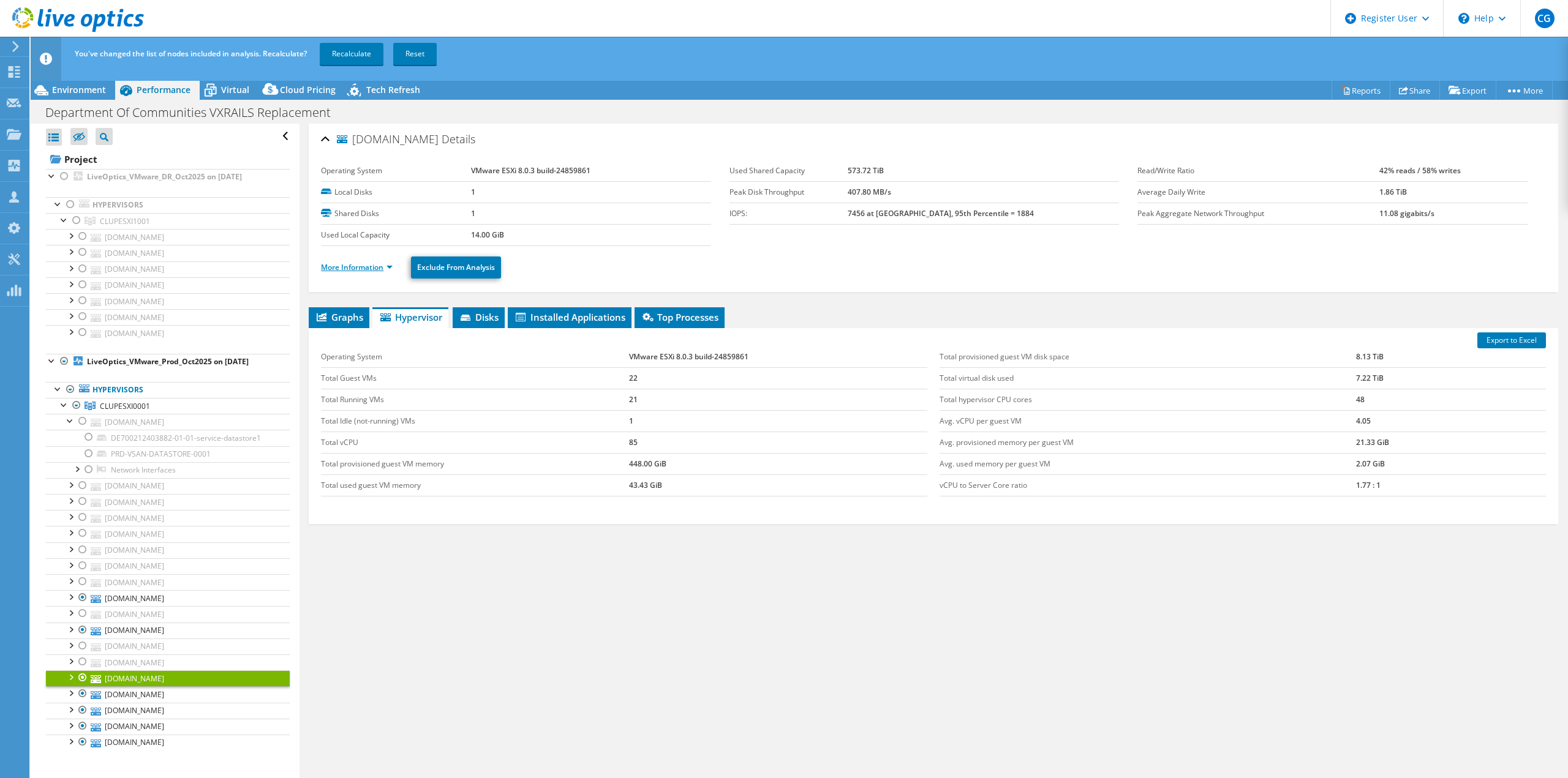
click at [377, 267] on link "More Information" at bounding box center [356, 268] width 72 height 10
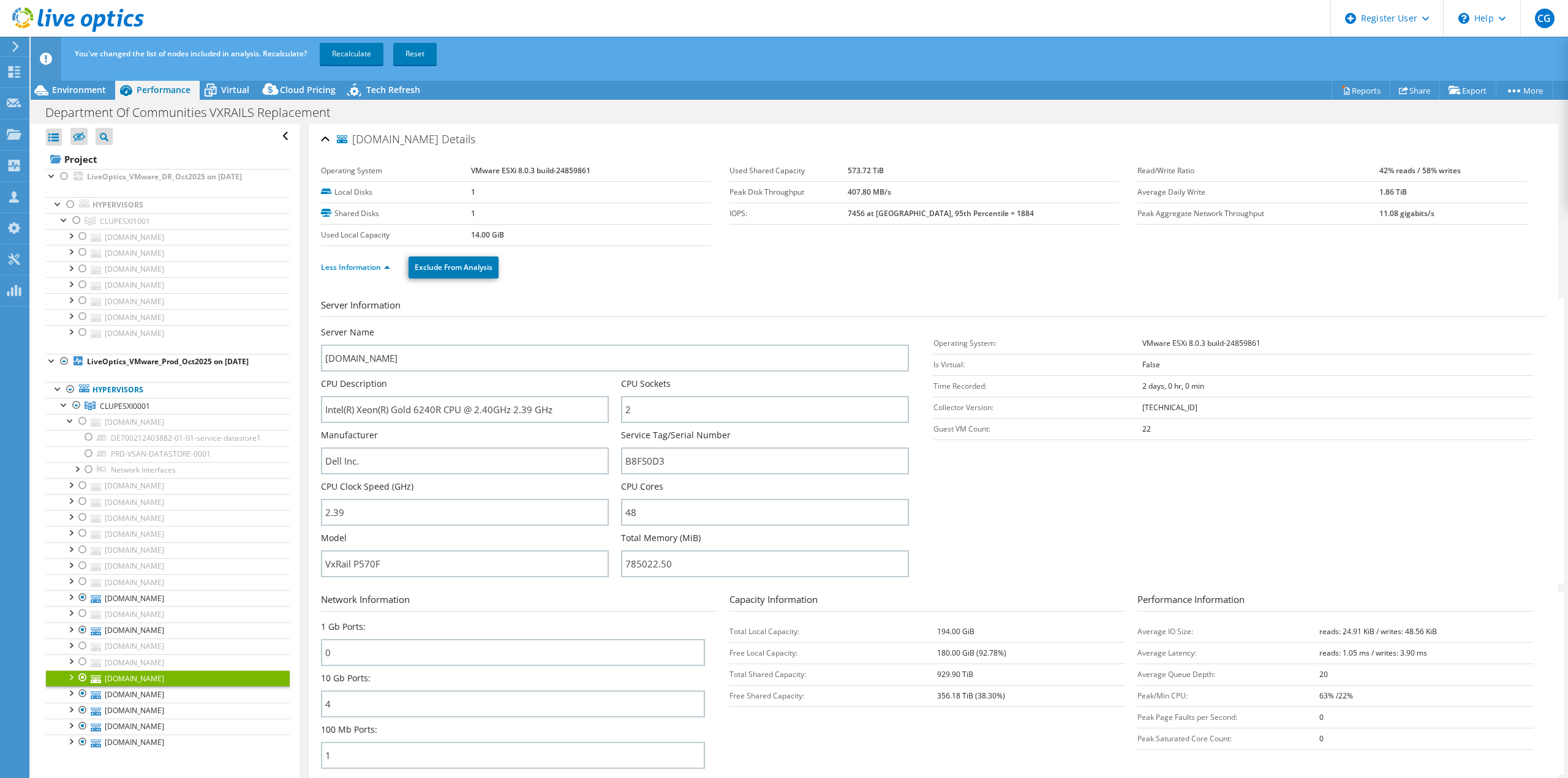
click at [80, 671] on div at bounding box center [82, 678] width 12 height 15
click at [154, 689] on link "[DOMAIN_NAME]" at bounding box center [167, 694] width 244 height 16
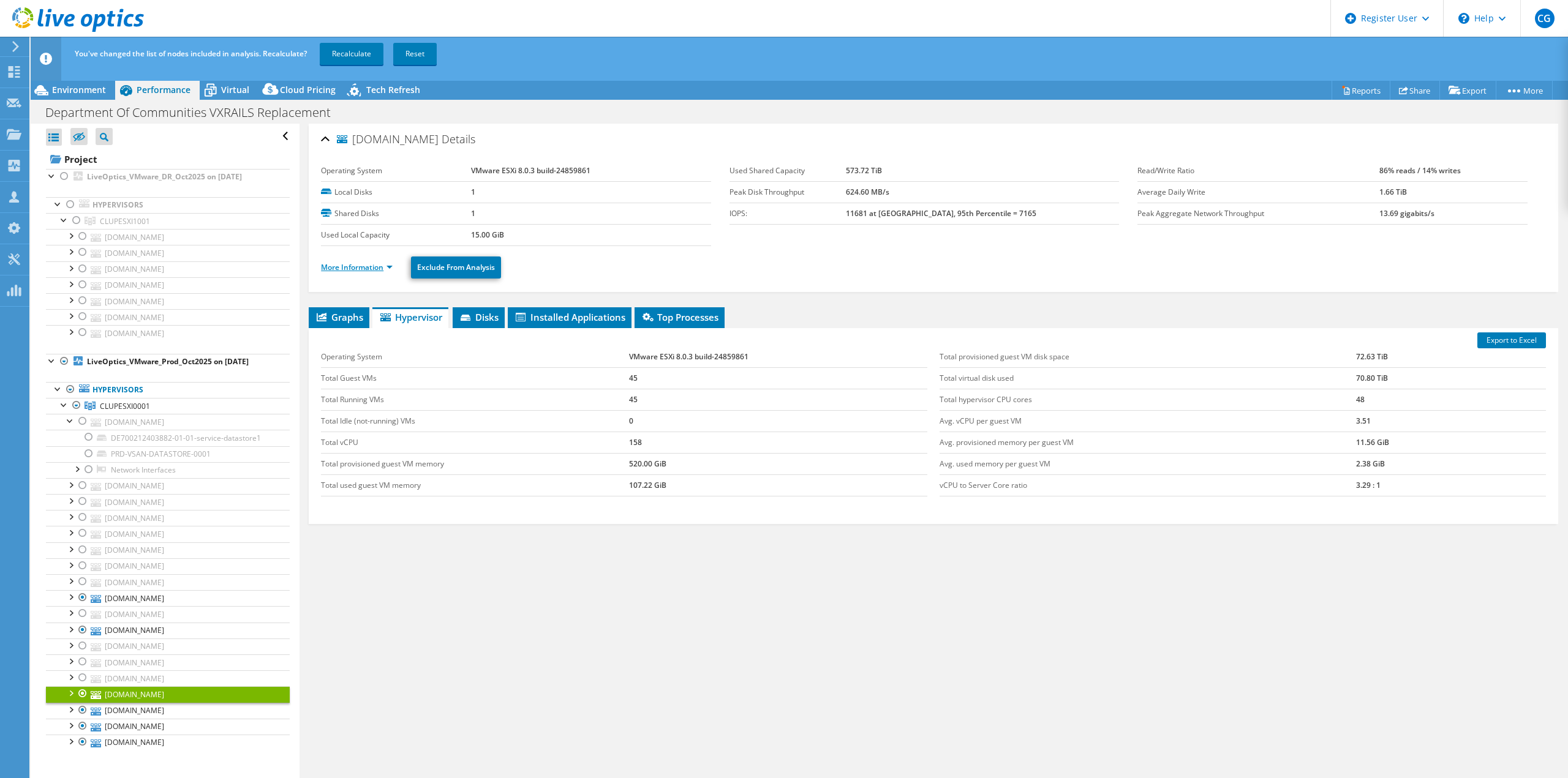
click at [362, 263] on link "More Information" at bounding box center [356, 268] width 72 height 10
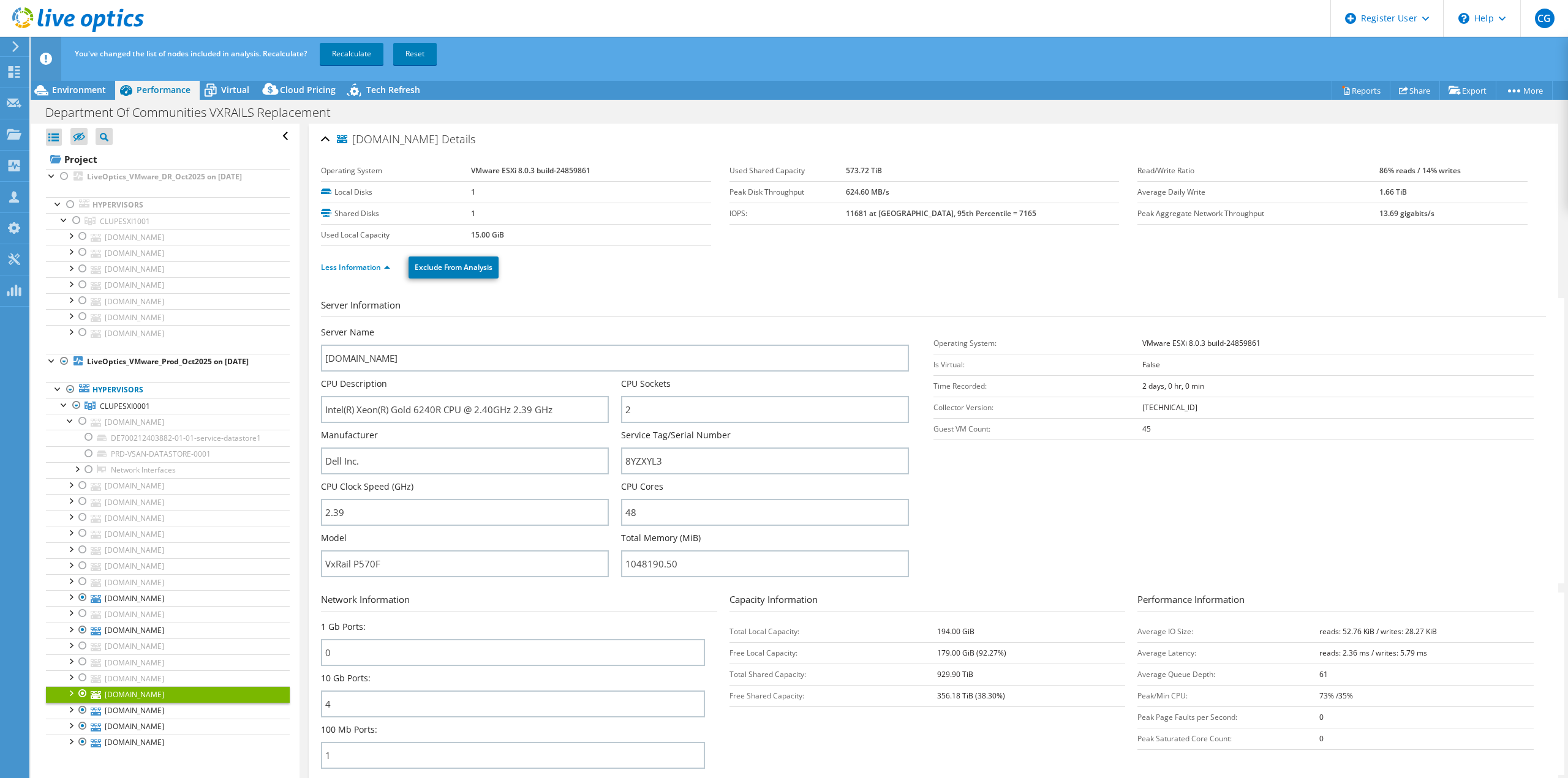
click at [81, 686] on div at bounding box center [82, 693] width 12 height 15
click at [162, 703] on link "[DOMAIN_NAME]" at bounding box center [167, 710] width 244 height 16
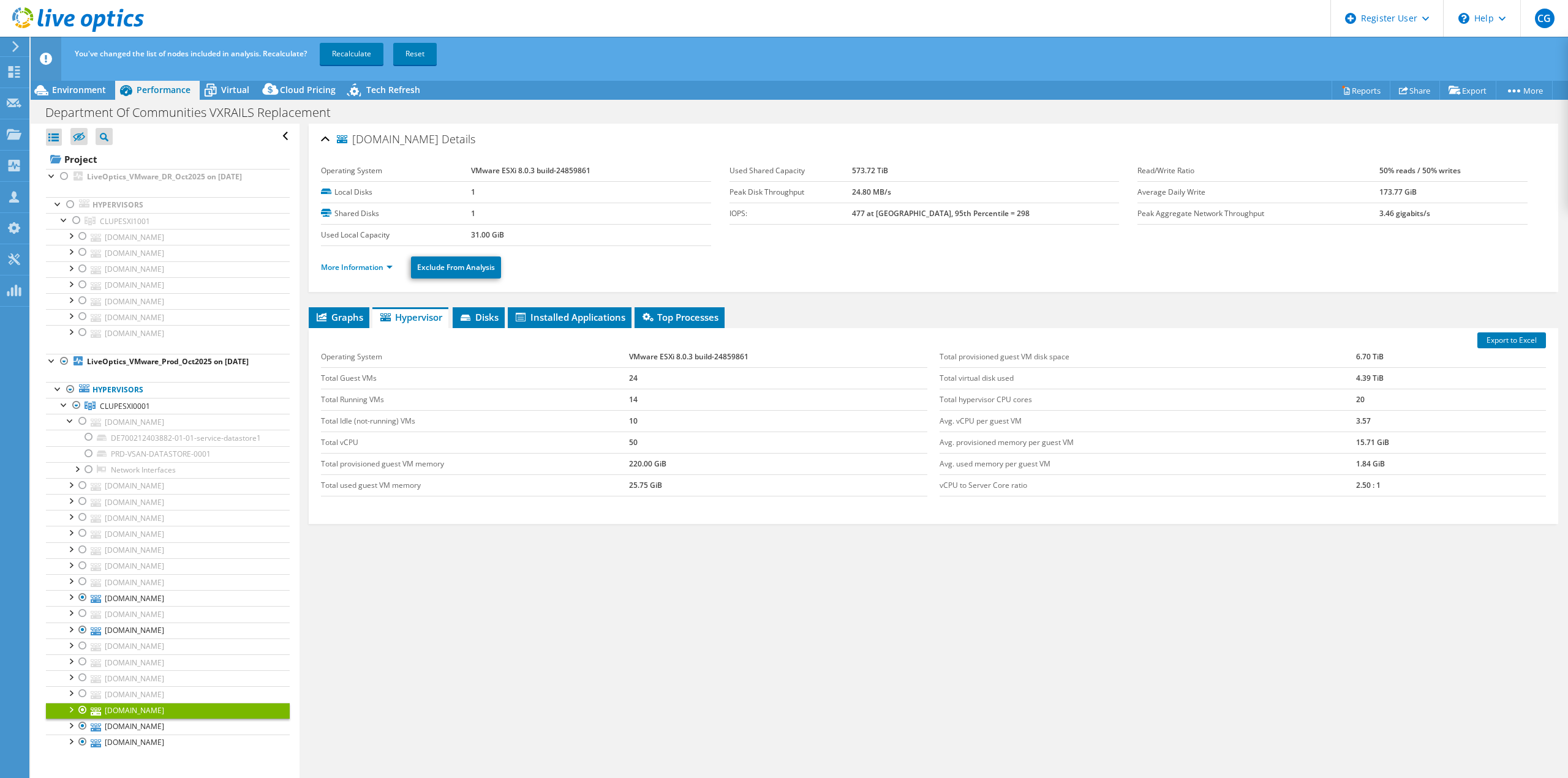
click at [365, 261] on li "More Information" at bounding box center [360, 268] width 79 height 14
click at [365, 264] on link "More Information" at bounding box center [356, 268] width 72 height 10
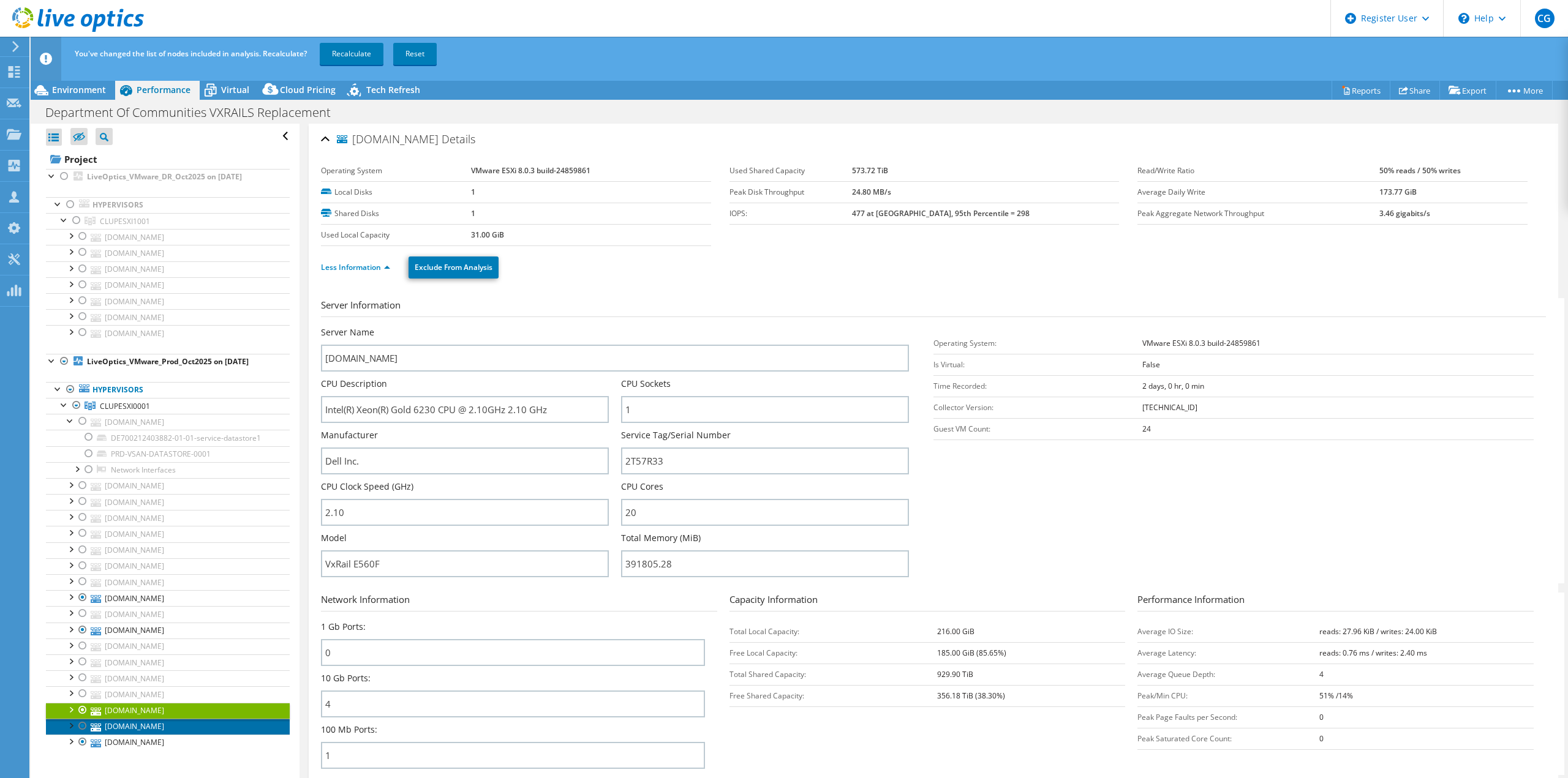
click at [179, 721] on link "[DOMAIN_NAME]" at bounding box center [167, 727] width 244 height 16
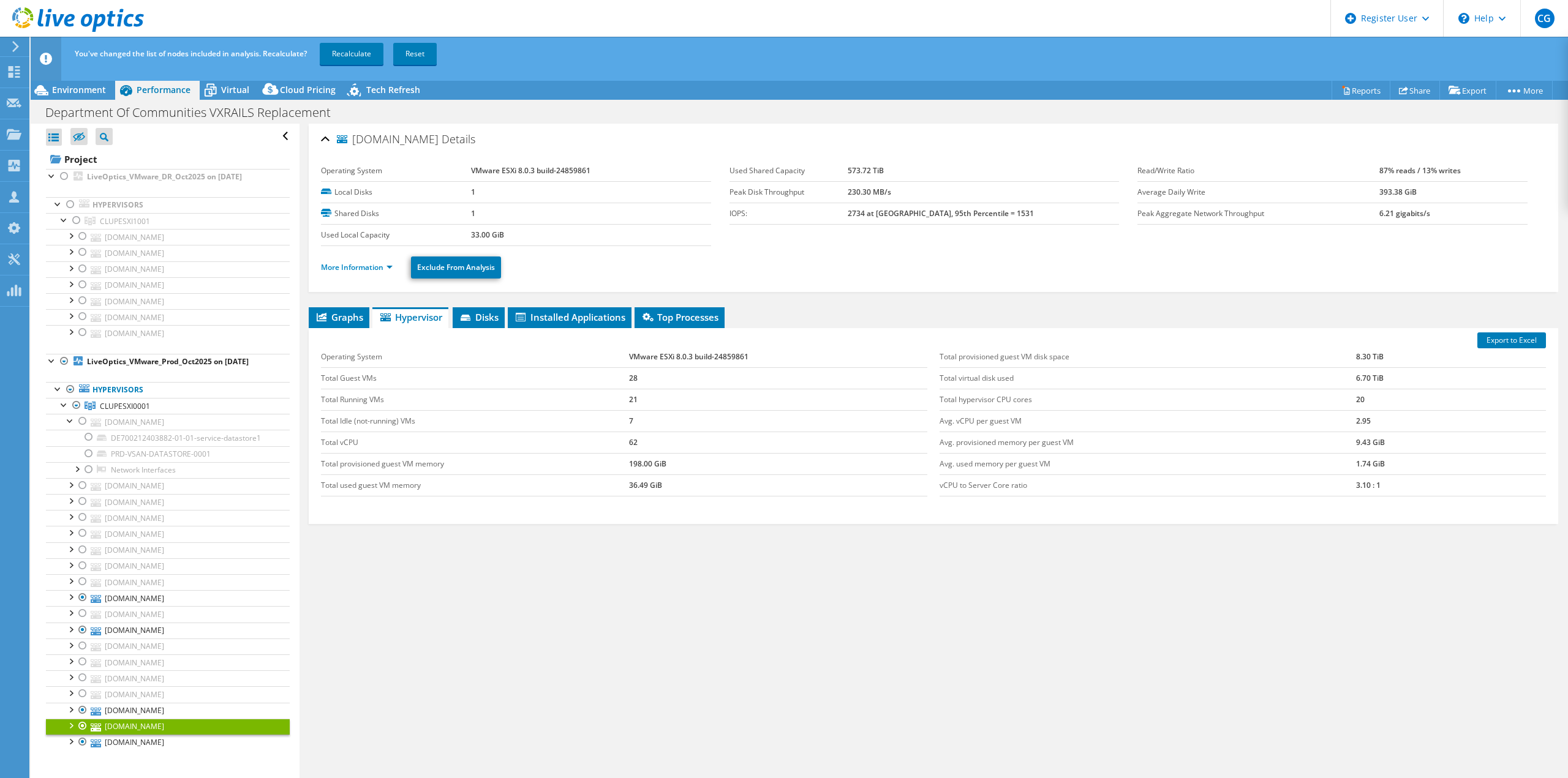
click at [370, 261] on li "More Information" at bounding box center [360, 268] width 79 height 14
click at [370, 264] on link "More Information" at bounding box center [356, 268] width 72 height 10
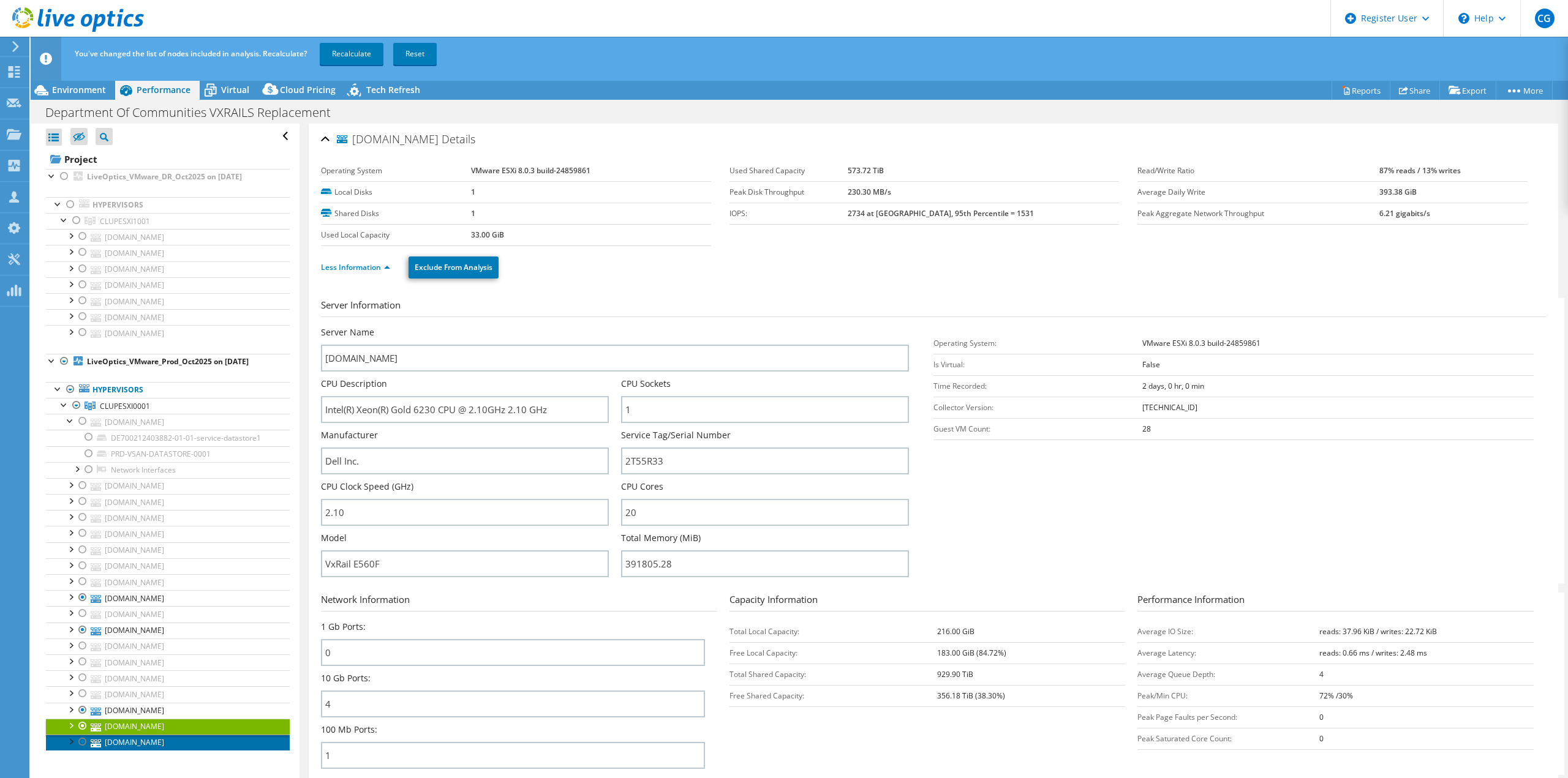
click at [118, 737] on link "[DOMAIN_NAME]" at bounding box center [167, 742] width 244 height 16
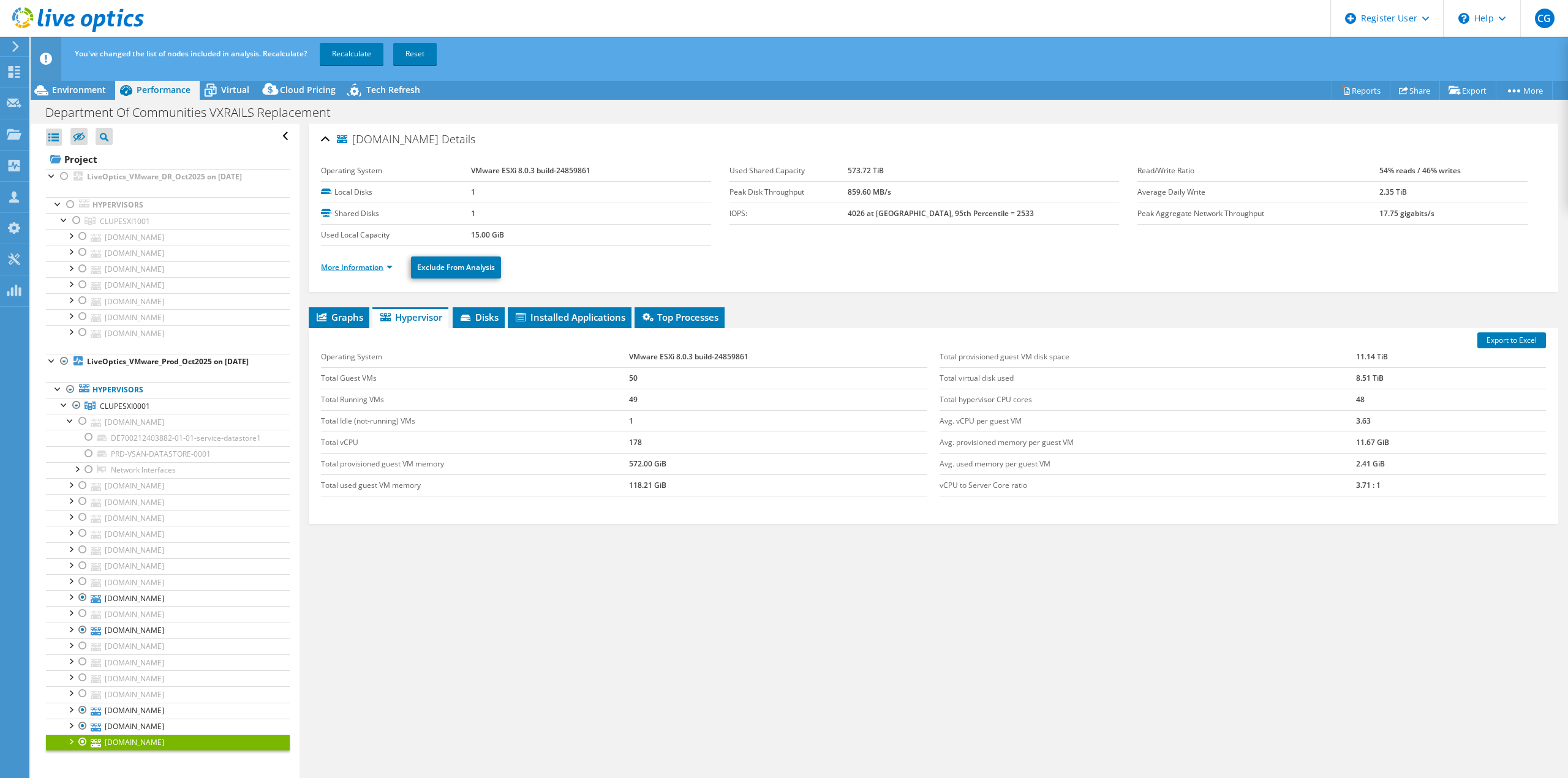
click at [350, 264] on link "More Information" at bounding box center [356, 268] width 72 height 10
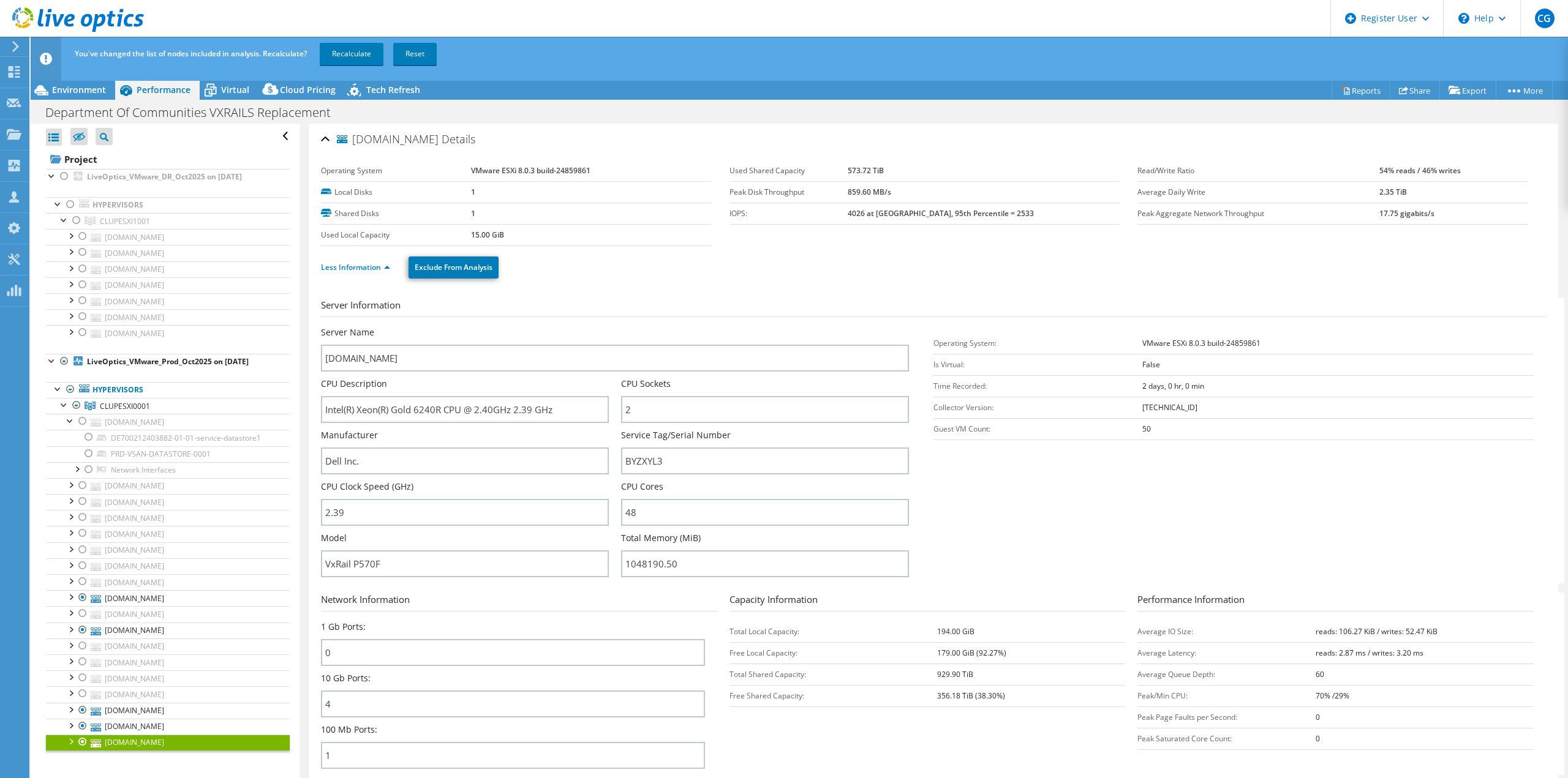
click at [80, 735] on div at bounding box center [82, 742] width 12 height 15
select select "USD"
click at [355, 47] on link "Recalculate" at bounding box center [352, 53] width 64 height 22
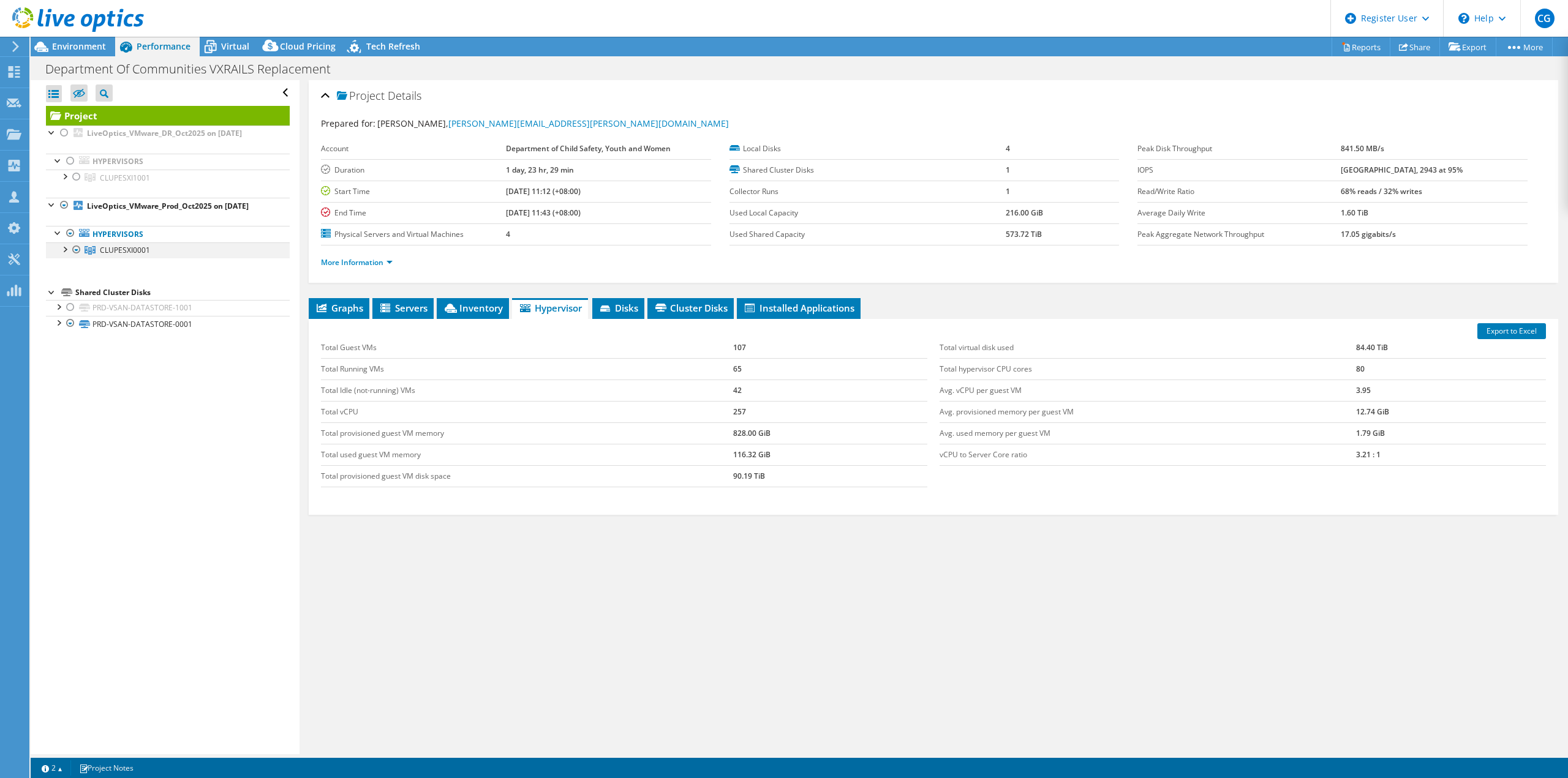
click at [63, 244] on div at bounding box center [64, 249] width 12 height 12
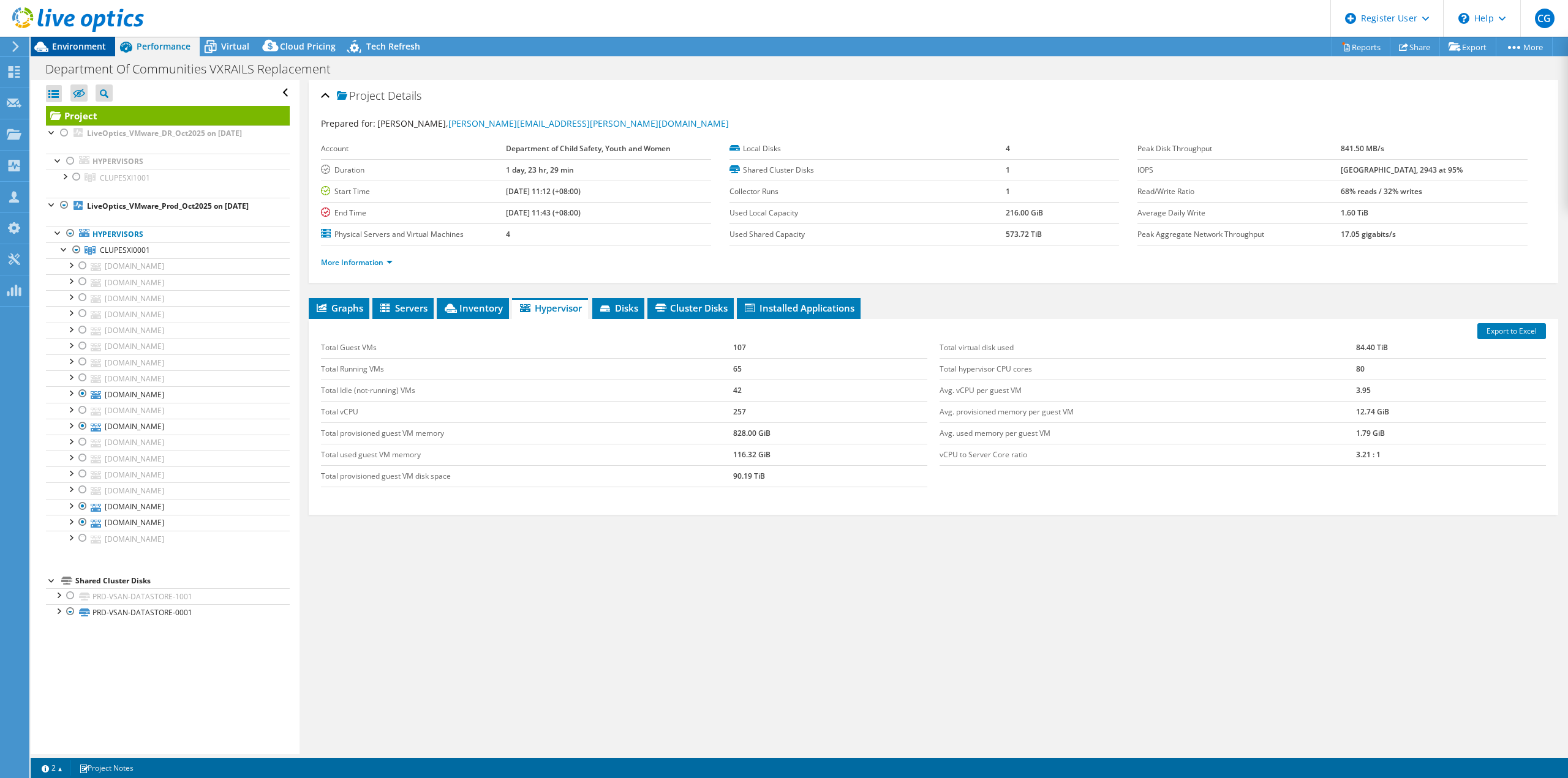
click at [60, 45] on span "Environment" at bounding box center [79, 46] width 54 height 11
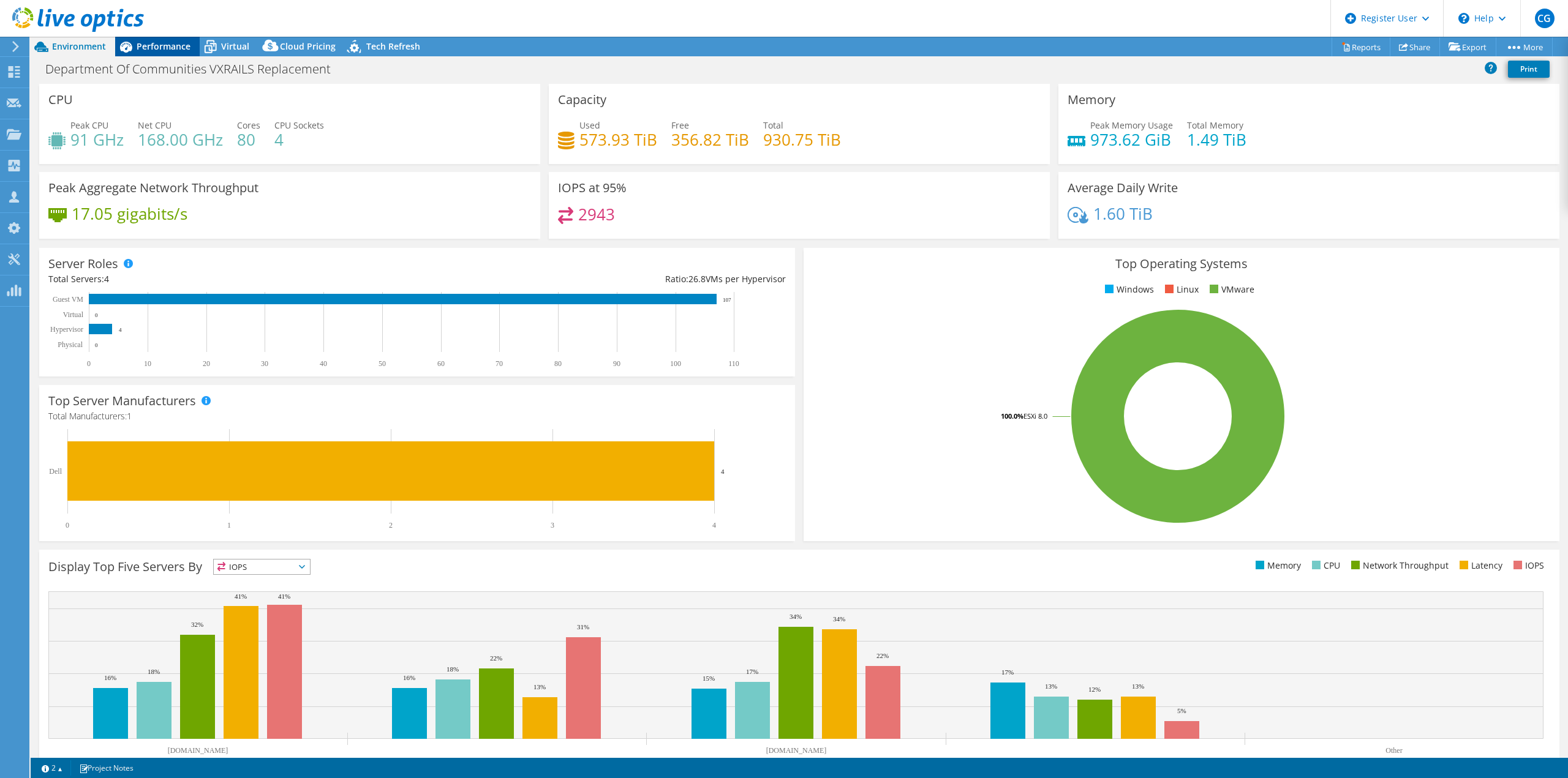
click at [157, 45] on span "Performance" at bounding box center [164, 46] width 54 height 11
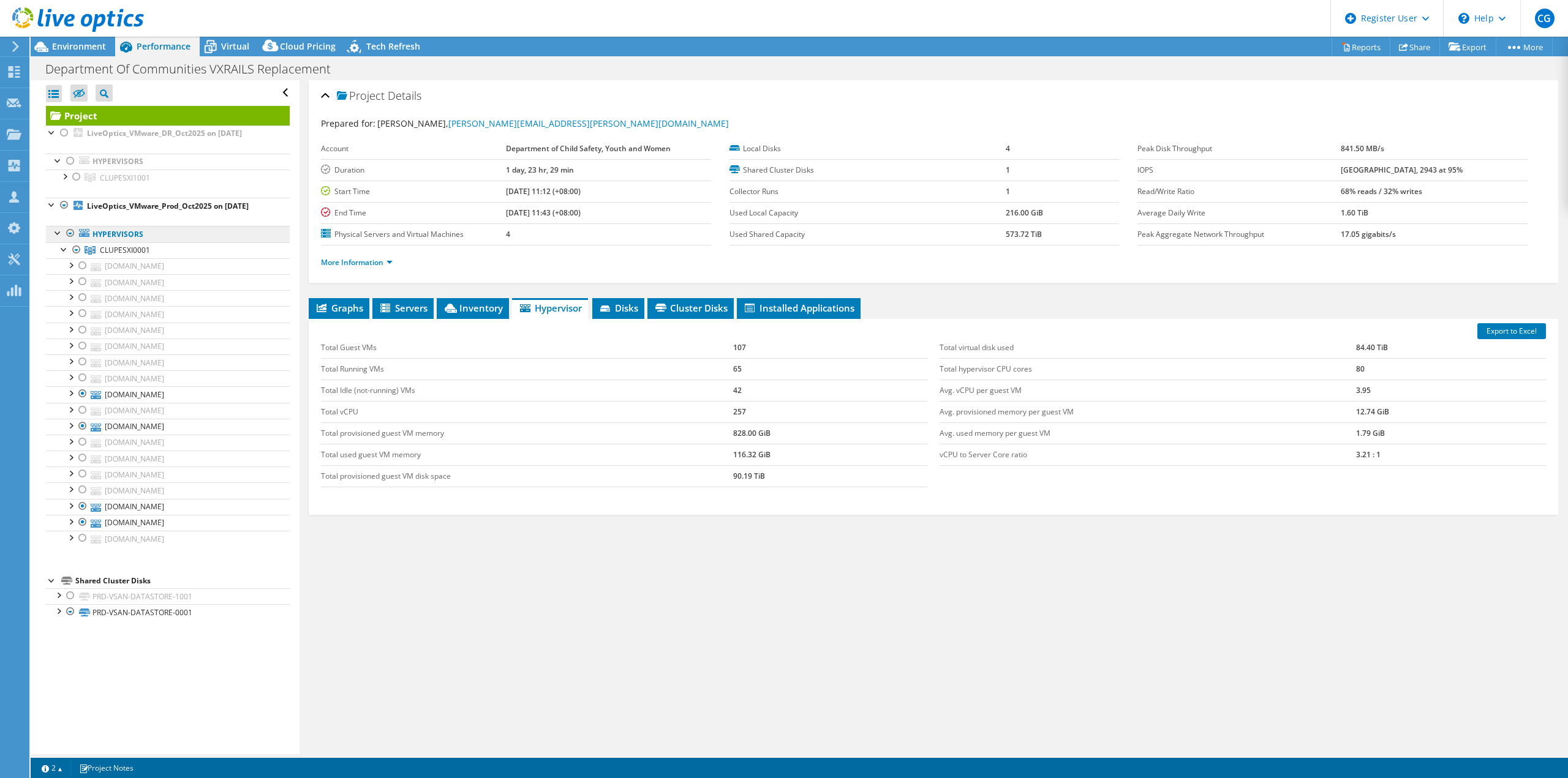
click at [122, 230] on link "Hypervisors" at bounding box center [167, 234] width 244 height 16
click at [124, 248] on span "CLUPESXI0001" at bounding box center [125, 250] width 50 height 10
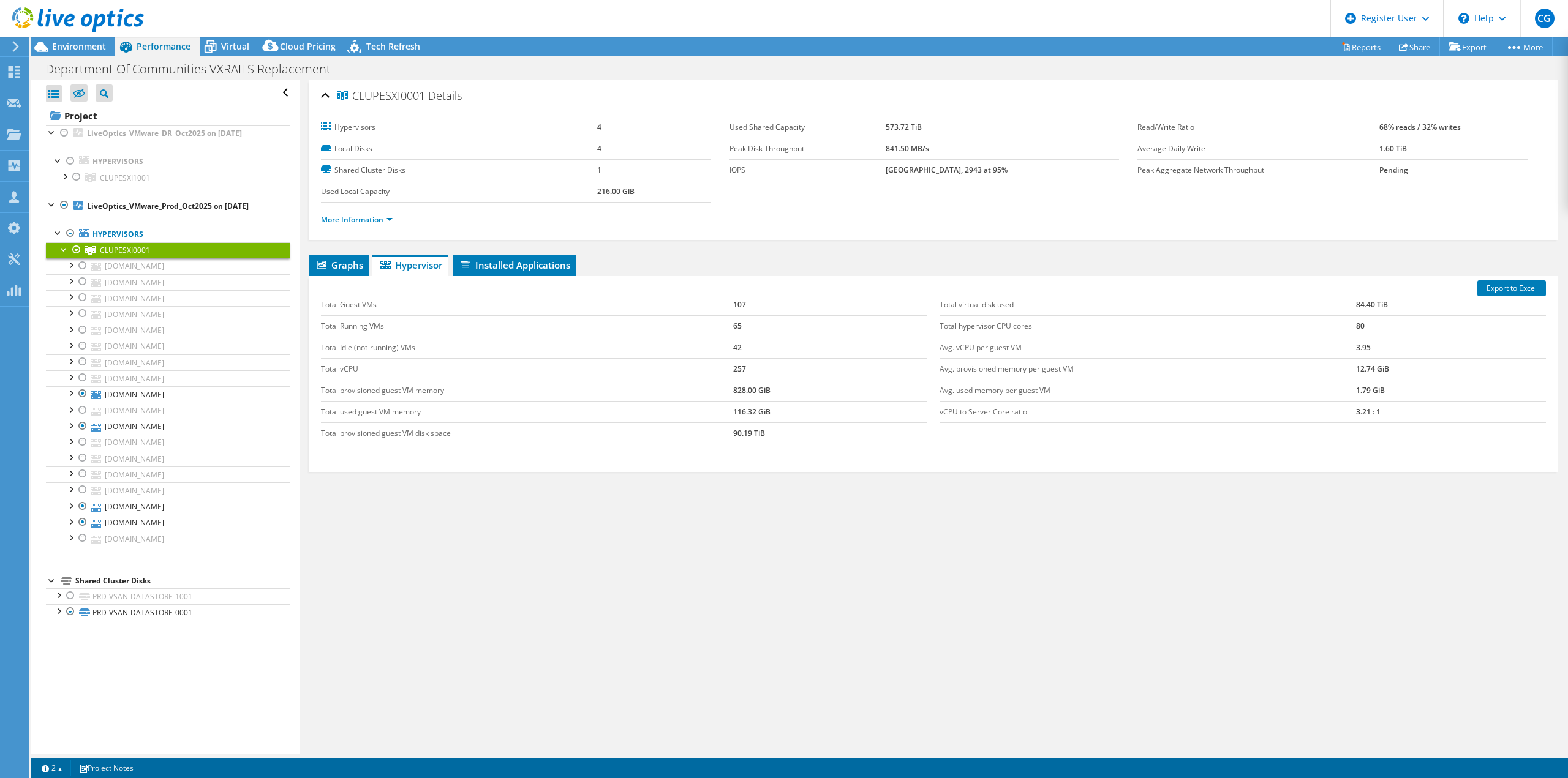
click at [371, 218] on link "More Information" at bounding box center [356, 219] width 72 height 10
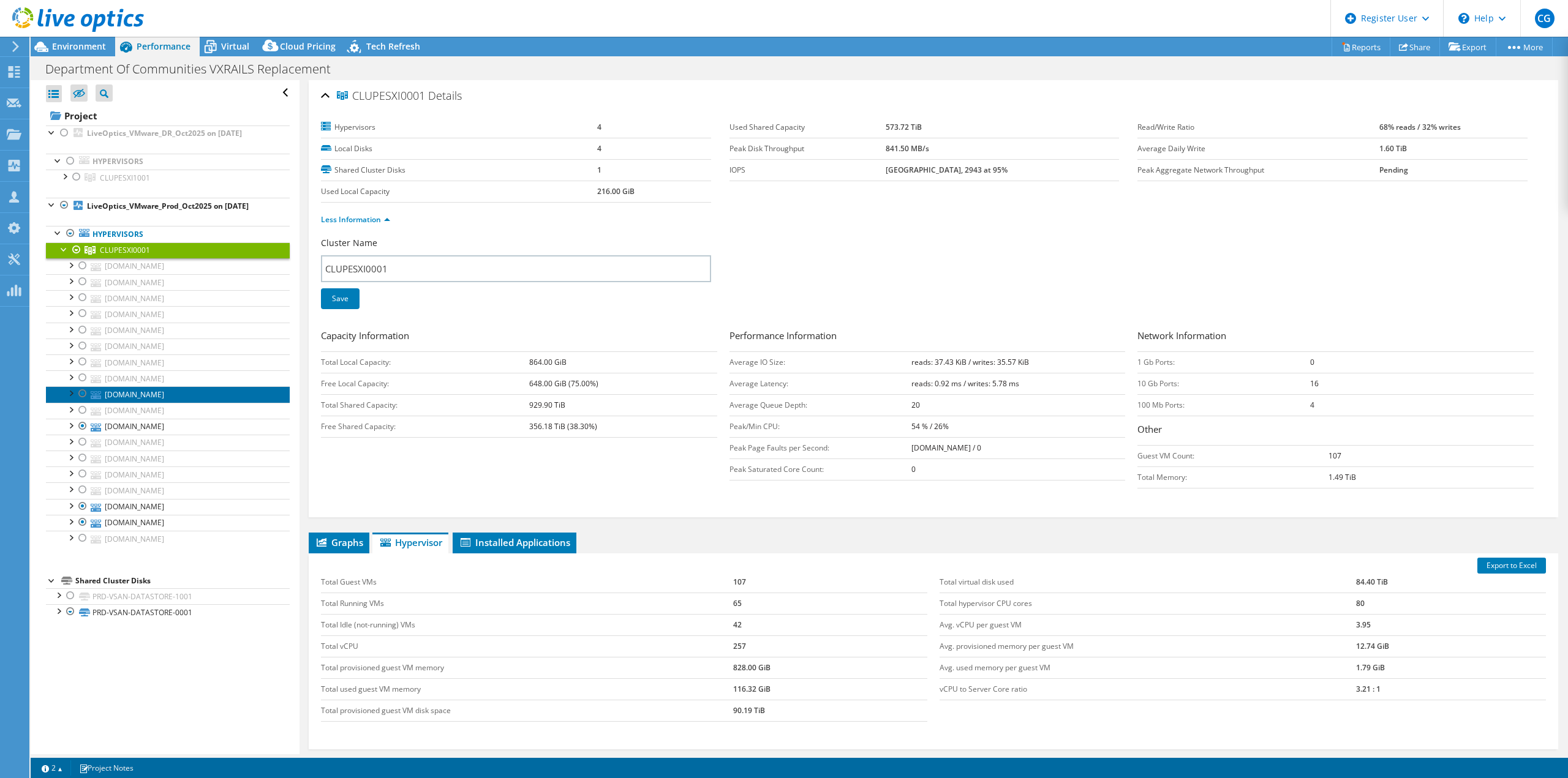
click at [177, 391] on link "[DOMAIN_NAME]" at bounding box center [167, 394] width 244 height 16
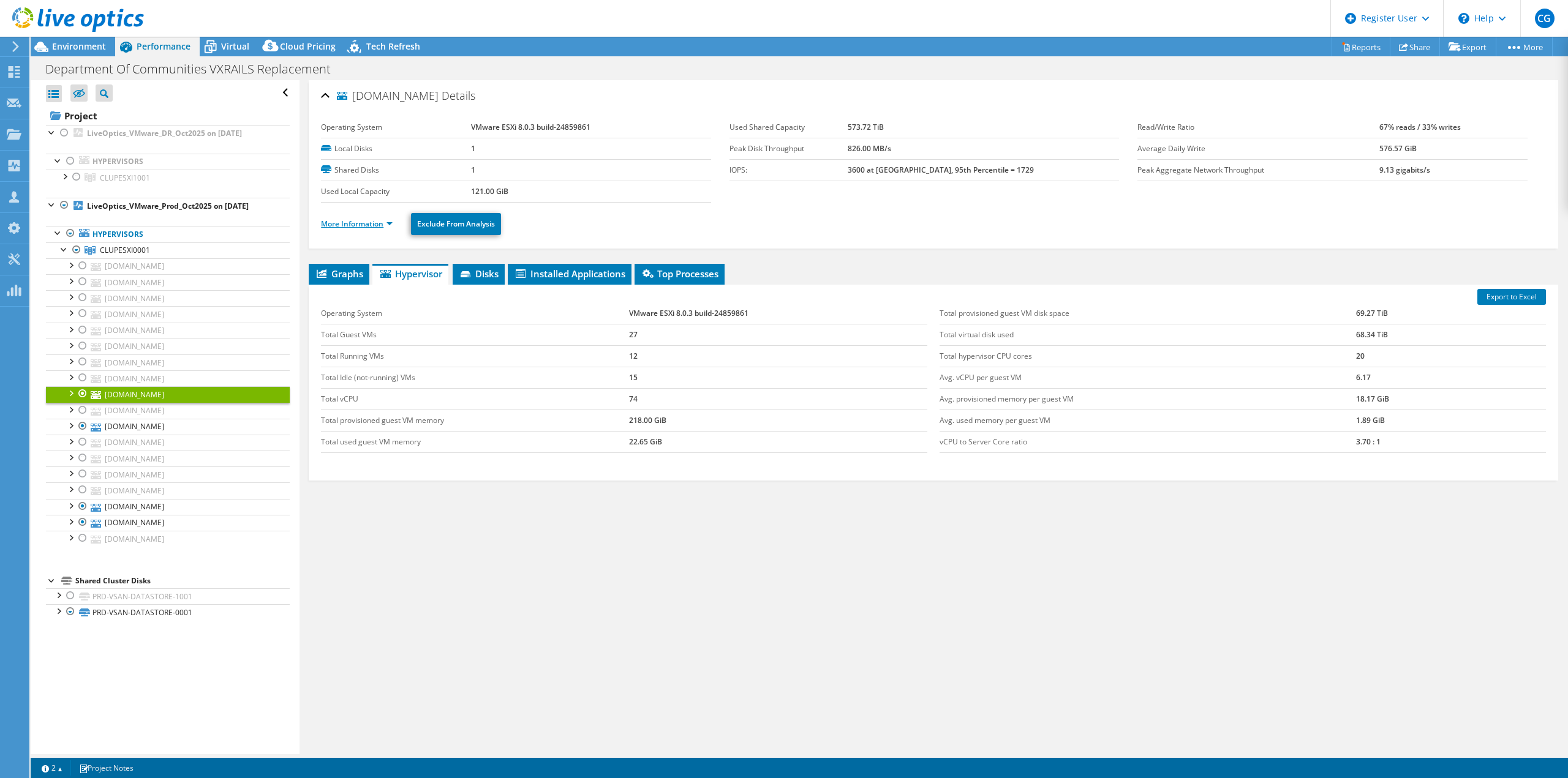
click at [355, 221] on link "More Information" at bounding box center [356, 224] width 72 height 10
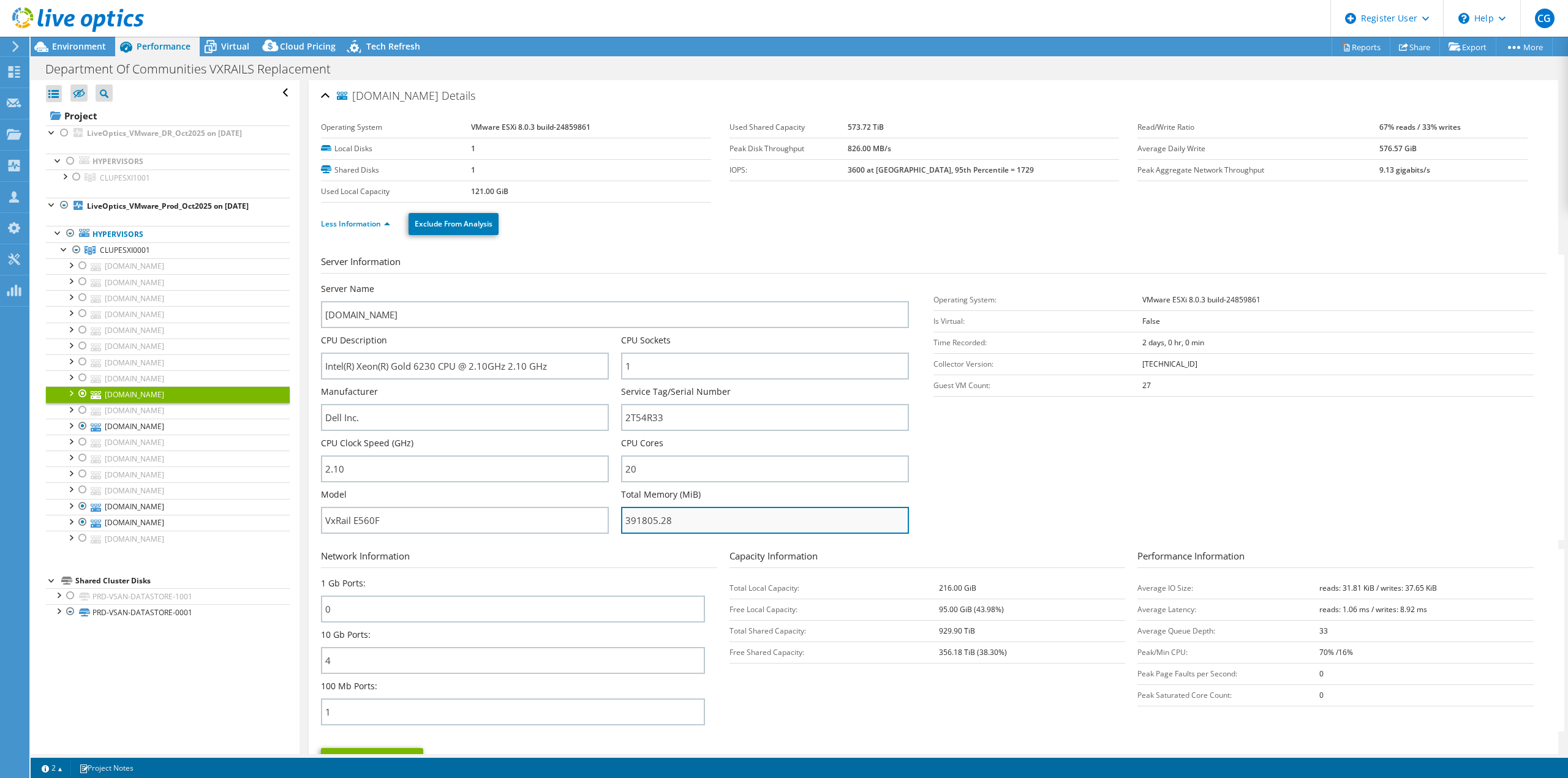
drag, startPoint x: 667, startPoint y: 521, endPoint x: 621, endPoint y: 522, distance: 46.0
click at [621, 522] on input "391805.28" at bounding box center [765, 520] width 288 height 27
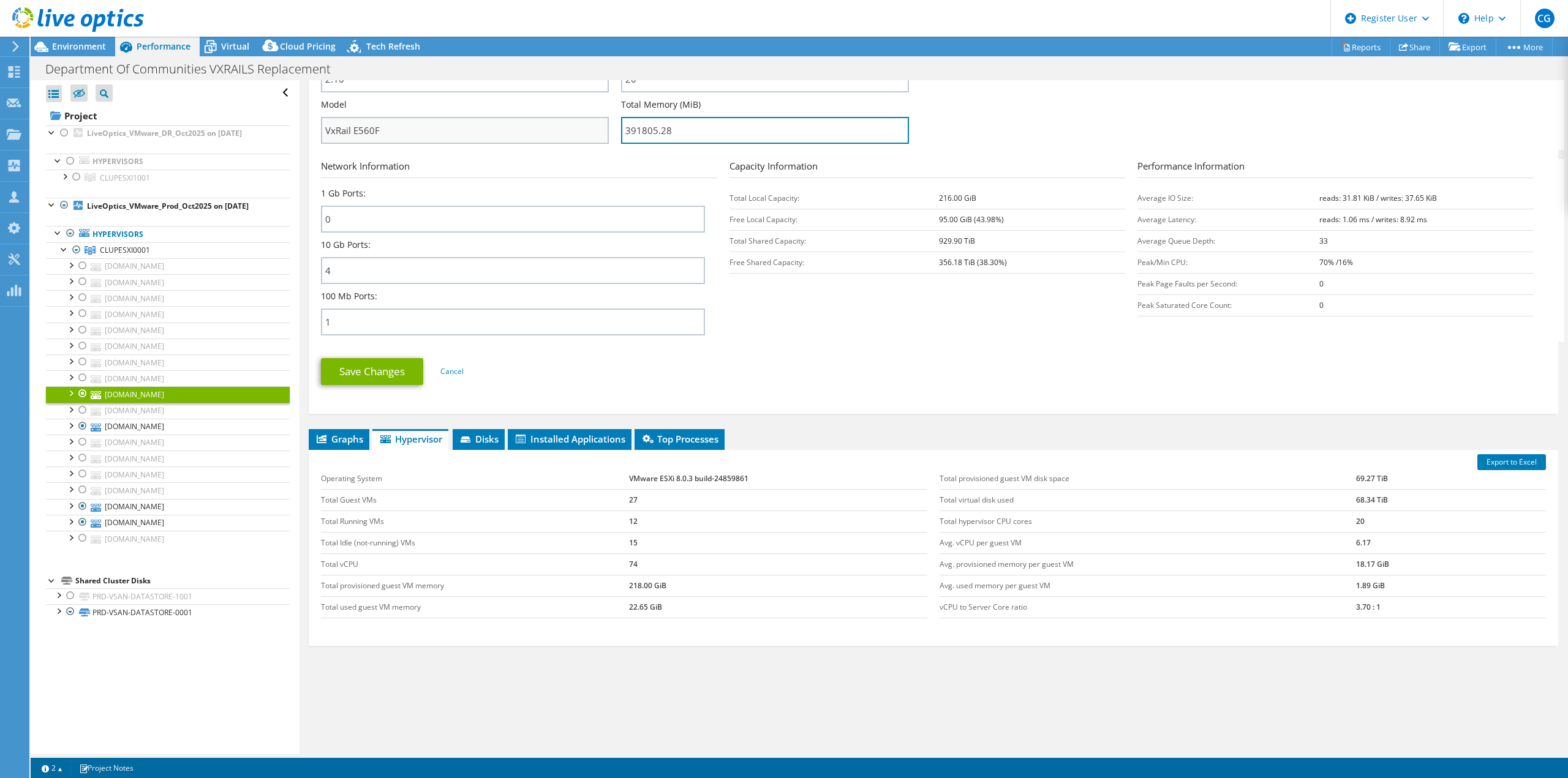
scroll to position [393, 0]
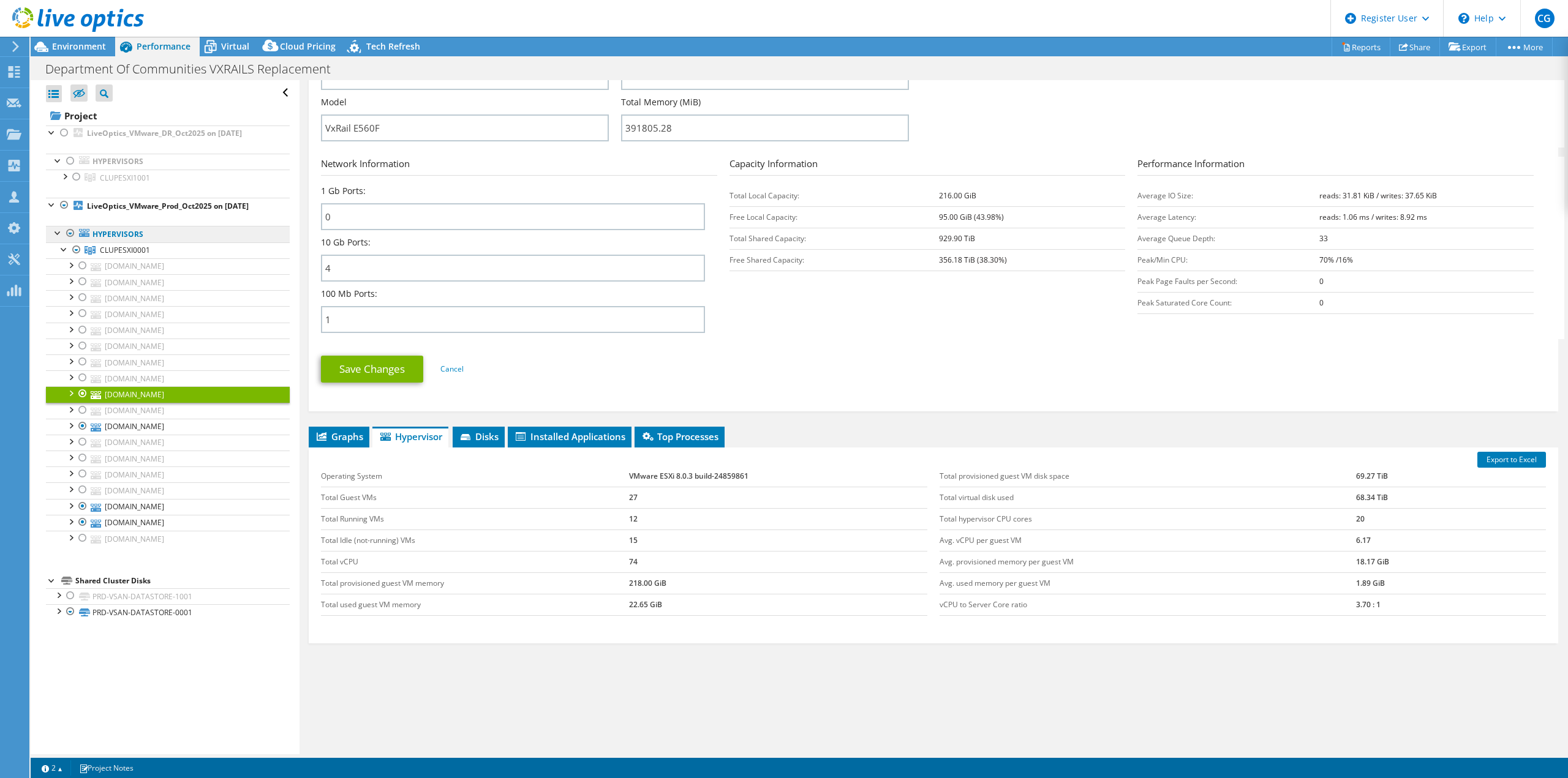
click at [120, 230] on link "Hypervisors" at bounding box center [167, 234] width 244 height 16
click at [117, 250] on span "CLUPESXI0001" at bounding box center [125, 250] width 50 height 10
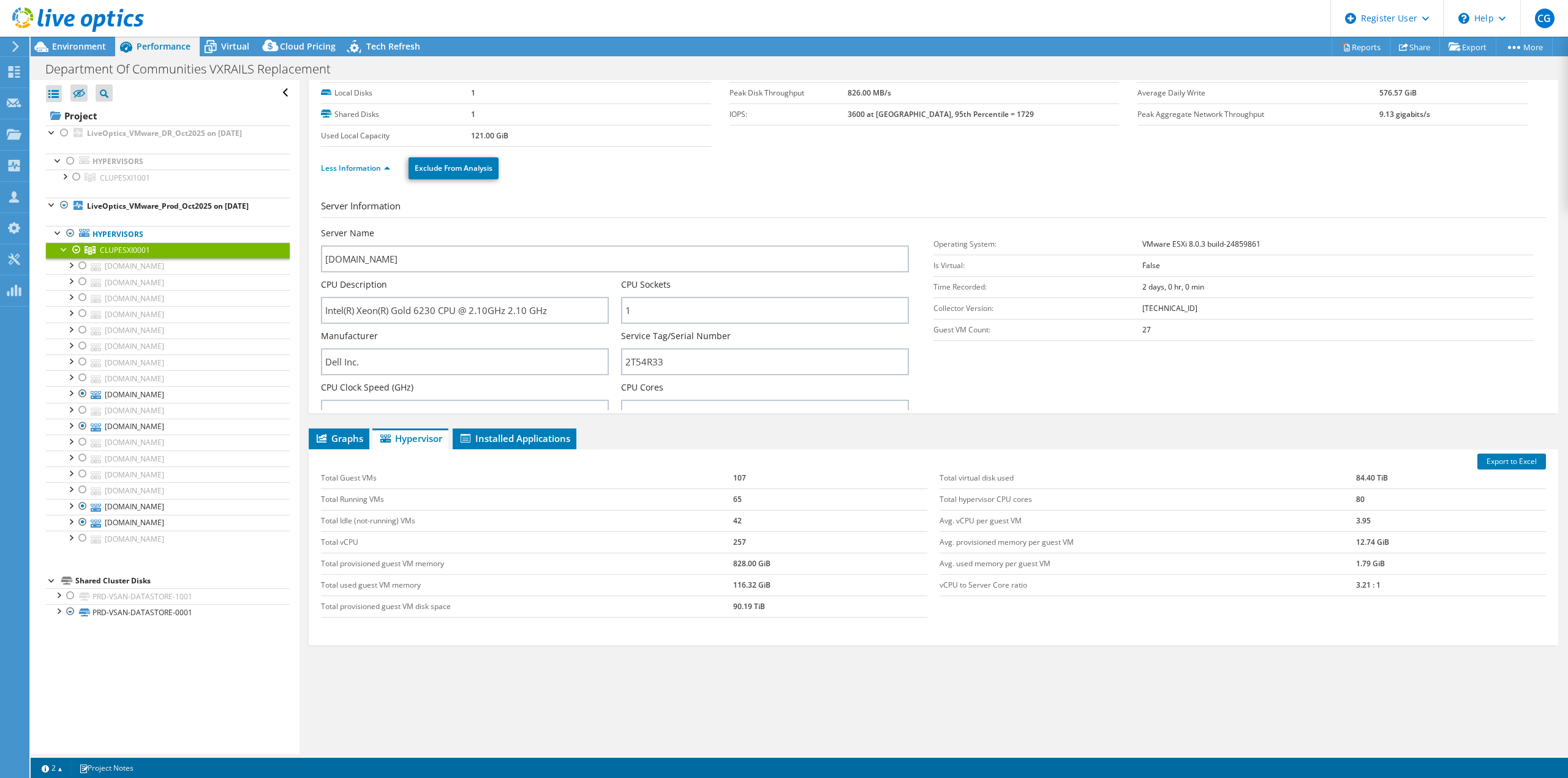
scroll to position [0, 0]
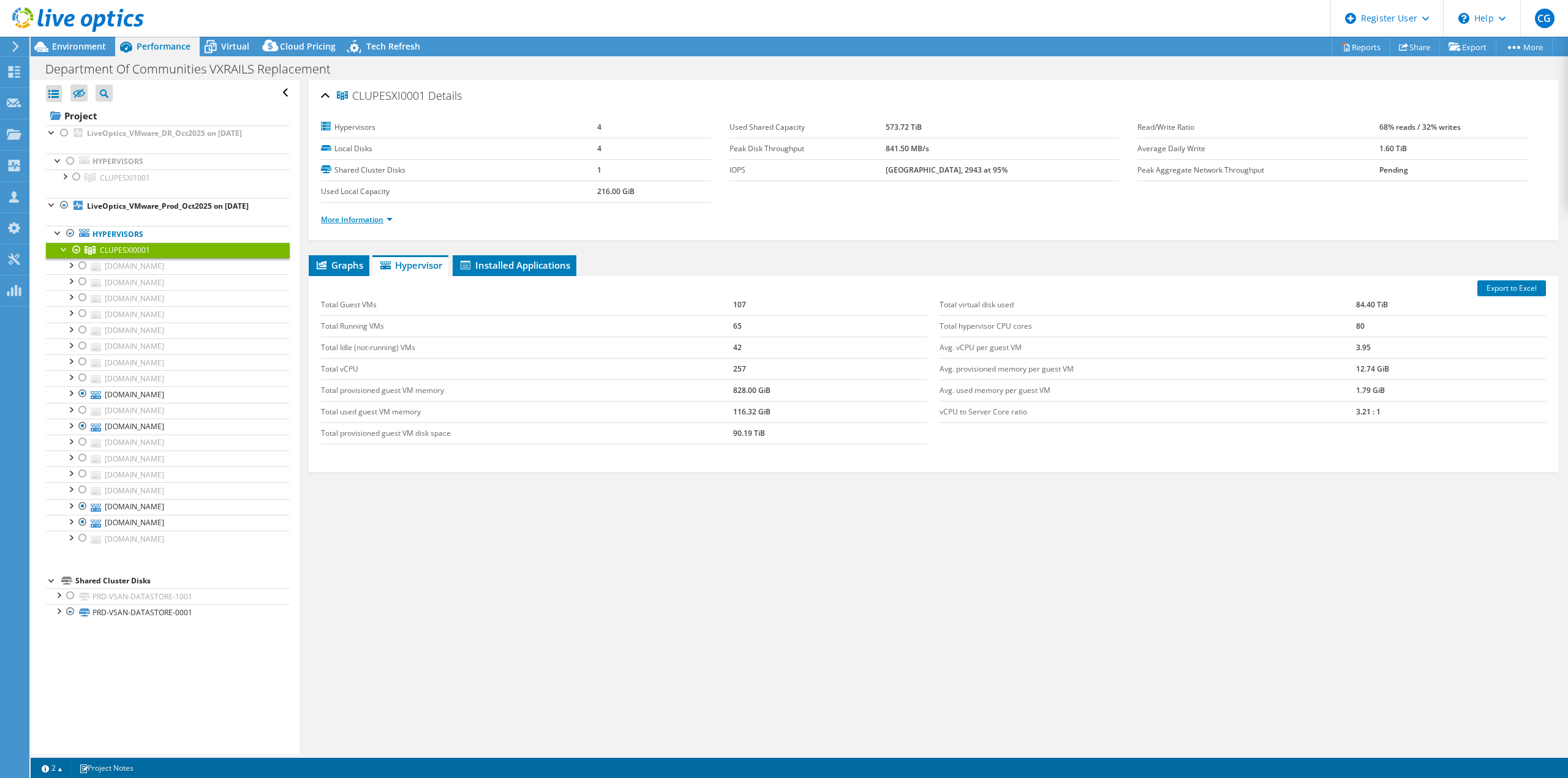
click at [363, 220] on link "More Information" at bounding box center [356, 219] width 72 height 10
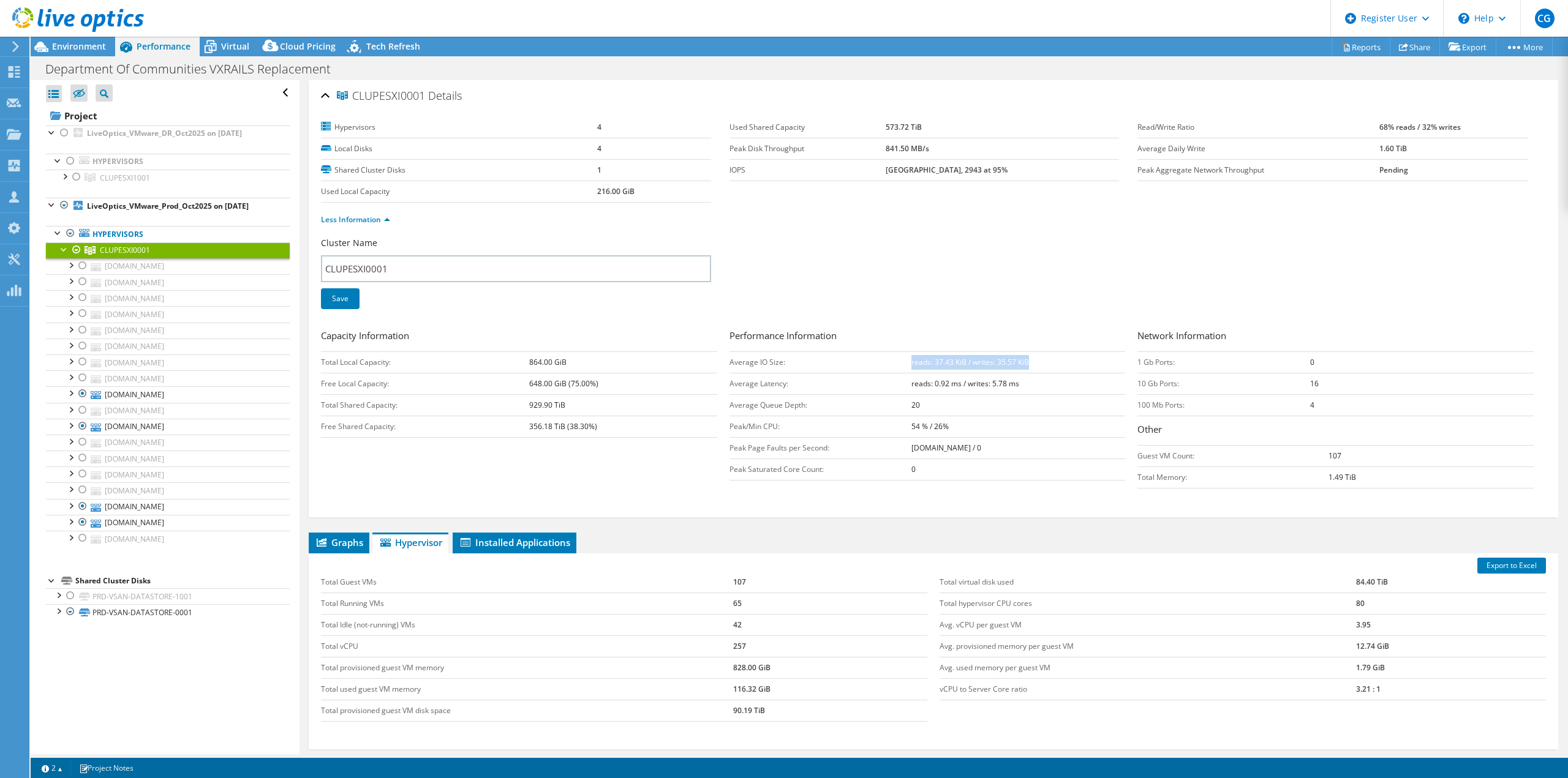
drag, startPoint x: 894, startPoint y: 362, endPoint x: 1014, endPoint y: 357, distance: 120.1
click at [1014, 357] on td "reads: 37.43 KiB / writes: 35.57 KiB" at bounding box center [1018, 362] width 214 height 22
copy b "reads: 37.43 KiB / writes: 35.57 KiB"
drag, startPoint x: 1134, startPoint y: 125, endPoint x: 1265, endPoint y: 124, distance: 131.0
click at [1265, 124] on label "Read/Write Ratio" at bounding box center [1259, 127] width 242 height 12
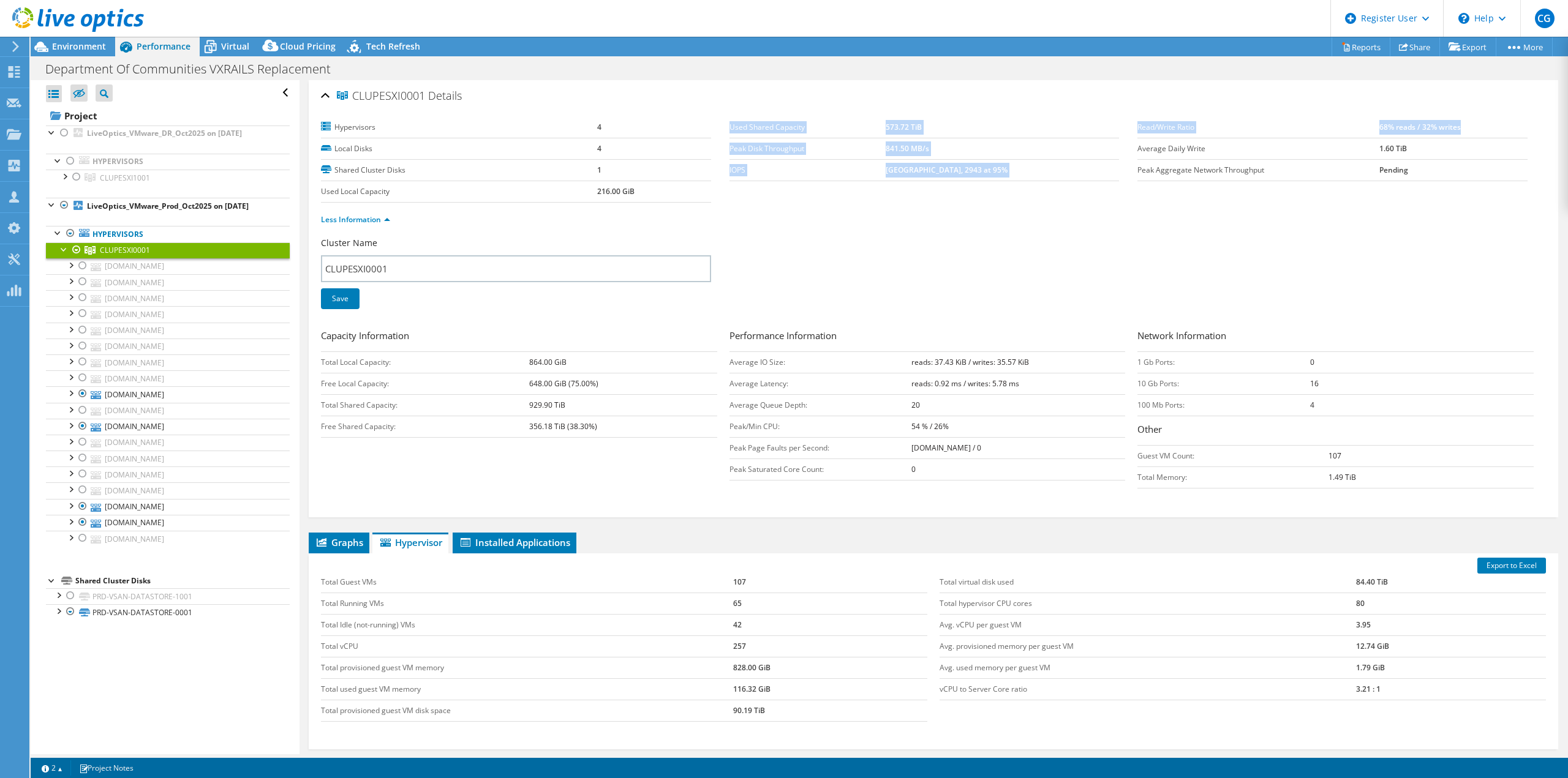
drag, startPoint x: 1478, startPoint y: 131, endPoint x: 1129, endPoint y: 125, distance: 349.1
click at [1129, 125] on section "Hypervisors 4 Local Disks 4 Shared Cluster Disks 1 Used Local Capacity 216.00 G…" at bounding box center [934, 177] width 1226 height 120
copy section "Used Shared Capacity 573.72 TiB Peak Disk Throughput 841.50 MB/s IOPS 5412 at P…"
click at [231, 41] on span "Virtual" at bounding box center [235, 46] width 29 height 11
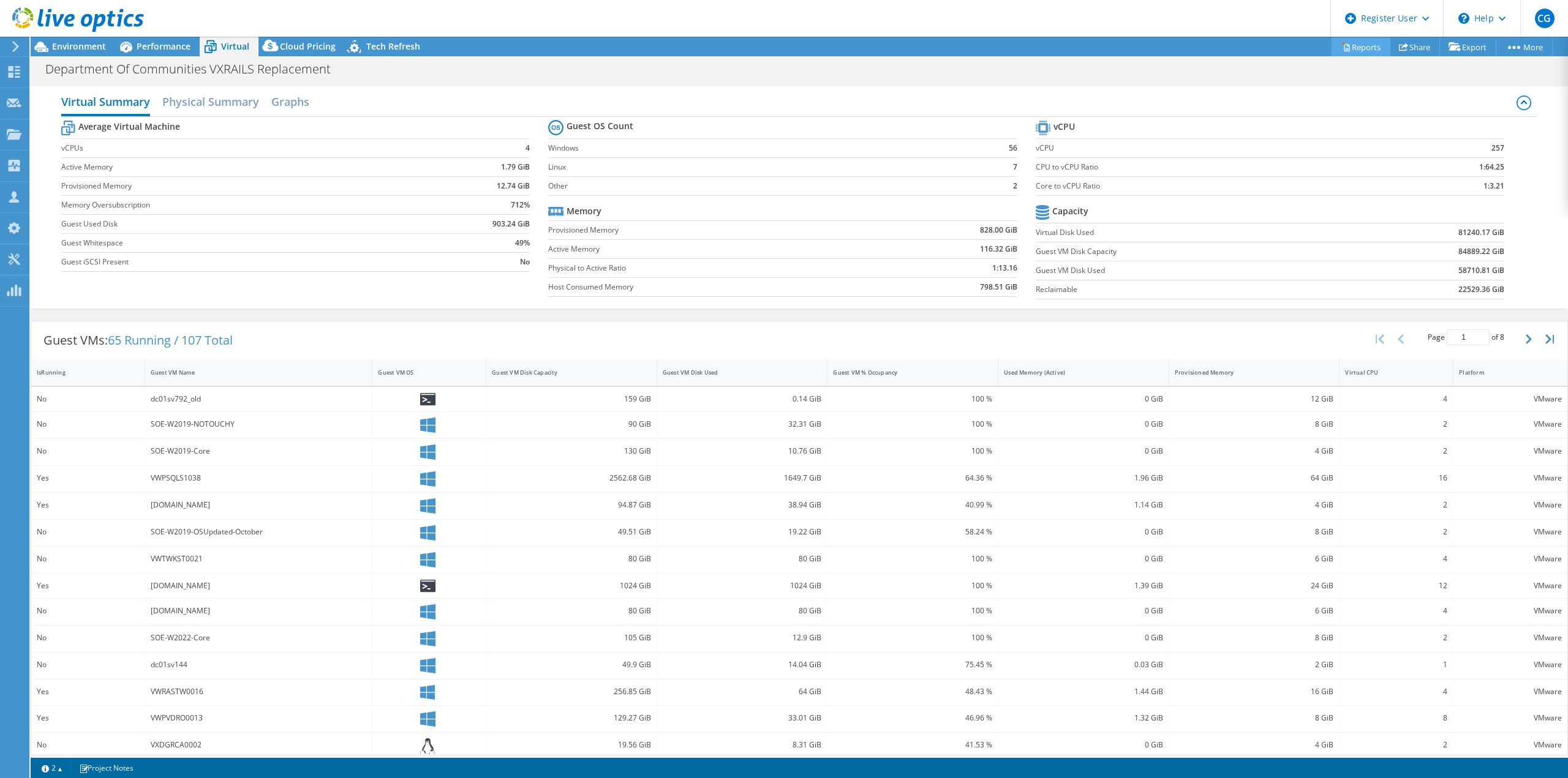
click at [1342, 43] on icon at bounding box center [1346, 47] width 10 height 10
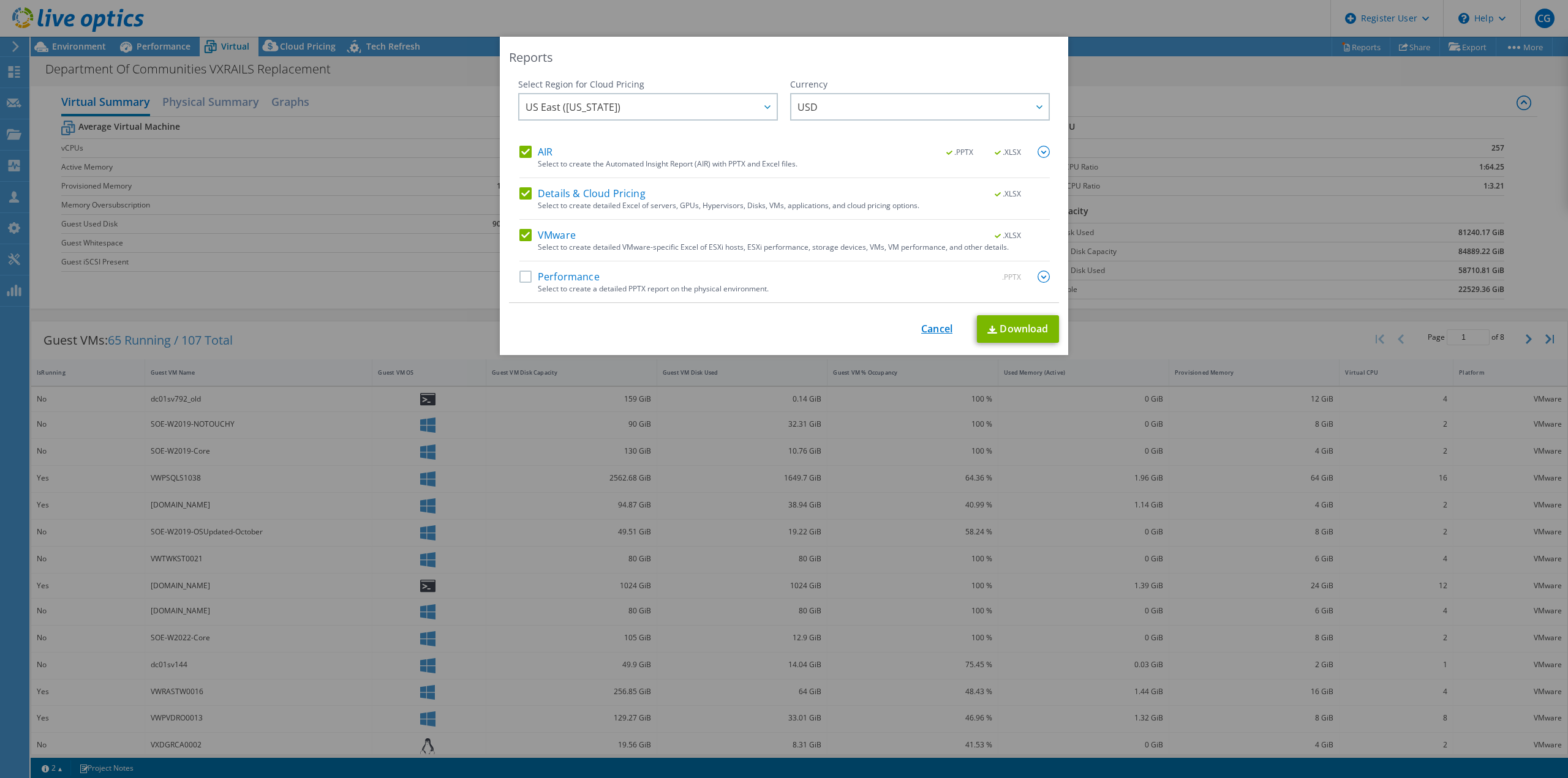
click at [924, 323] on link "Cancel" at bounding box center [937, 328] width 31 height 11
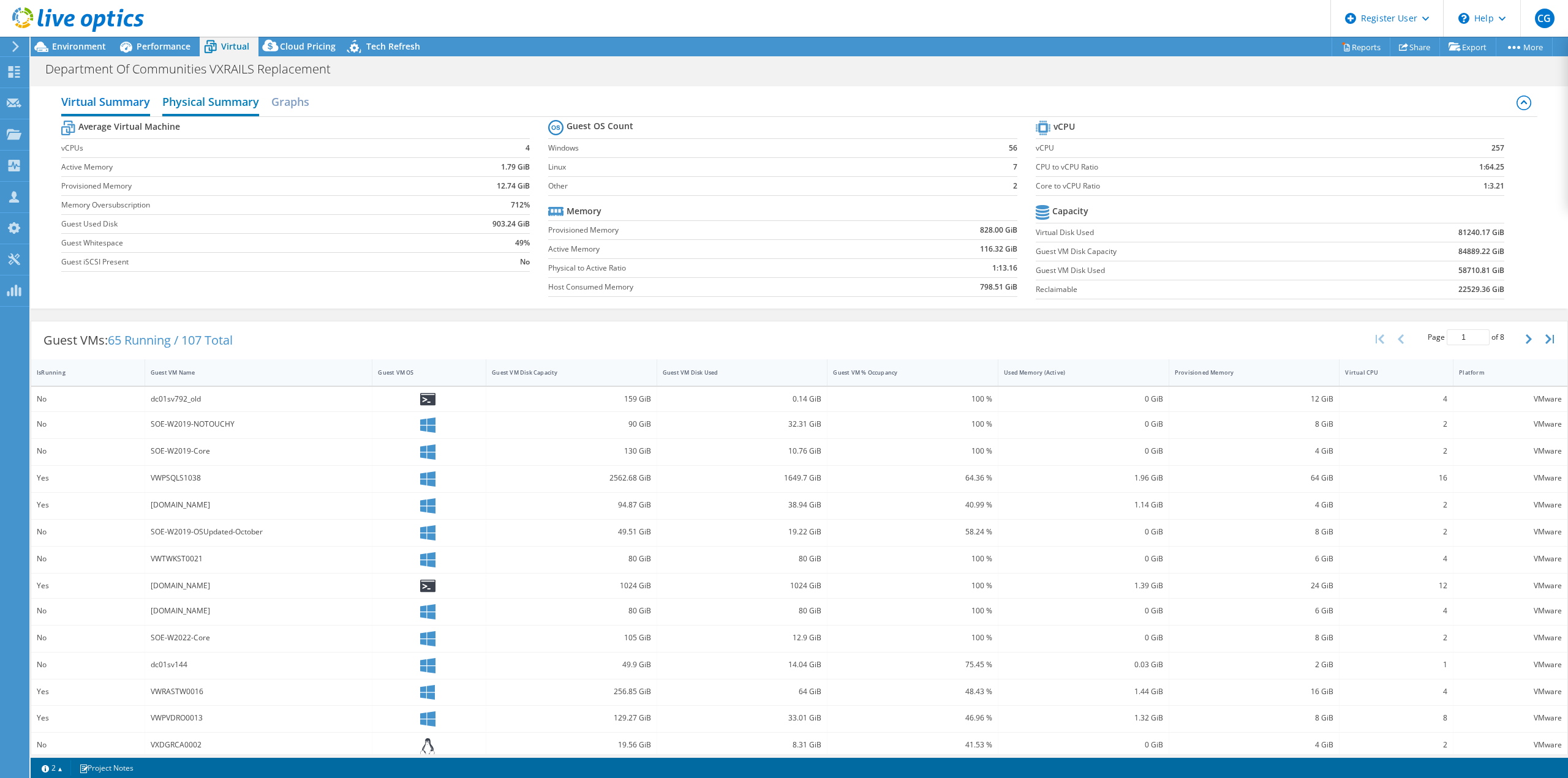
click at [195, 108] on h2 "Physical Summary" at bounding box center [211, 102] width 97 height 27
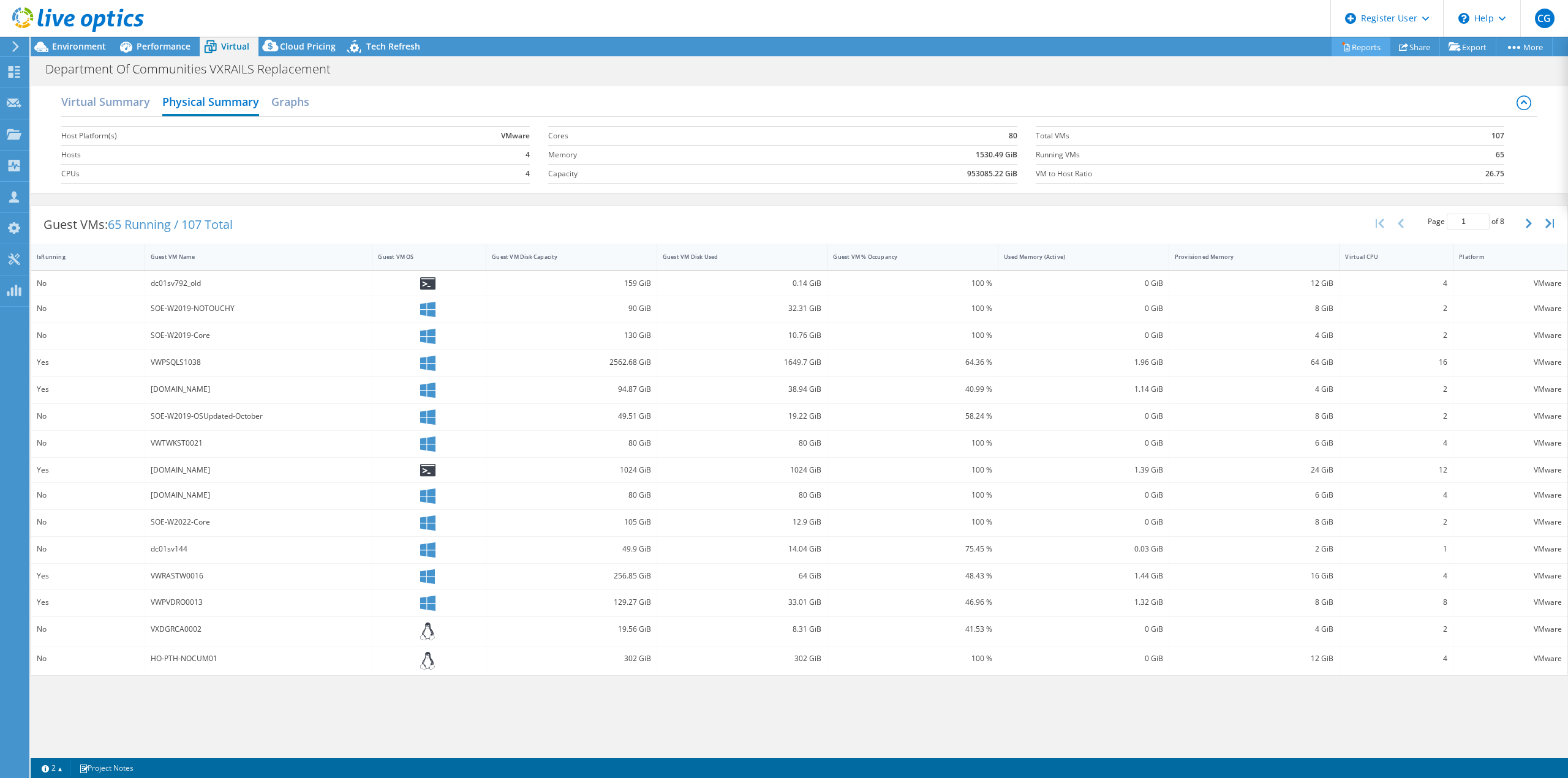
click at [1358, 47] on link "Reports" at bounding box center [1362, 47] width 59 height 19
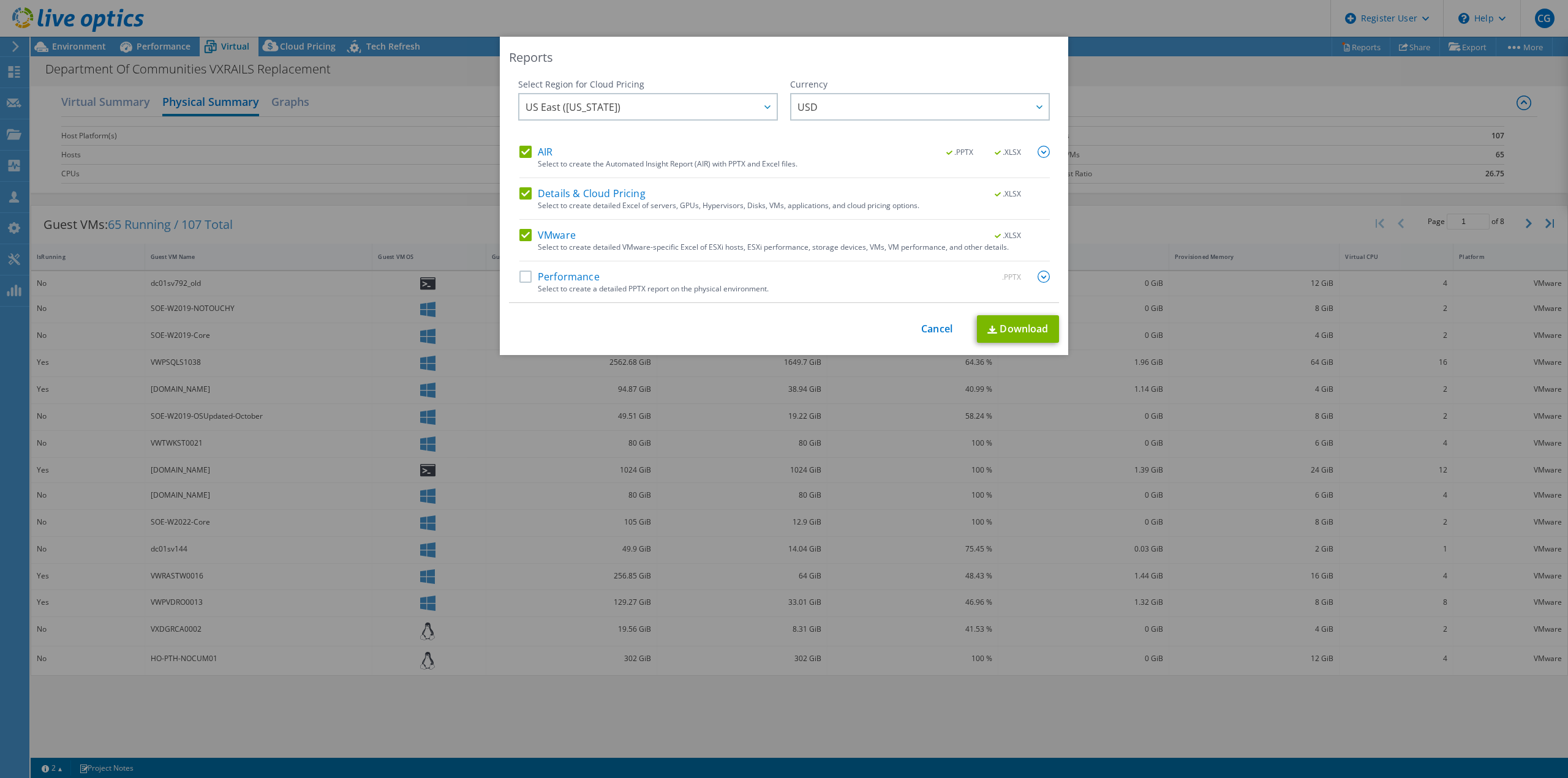
click at [525, 191] on label "Details & Cloud Pricing" at bounding box center [582, 193] width 127 height 12
click at [0, 0] on input "Details & Cloud Pricing" at bounding box center [0, 0] width 0 height 0
click at [519, 159] on div "AIR .PPTX .XLSX" at bounding box center [784, 152] width 530 height 14
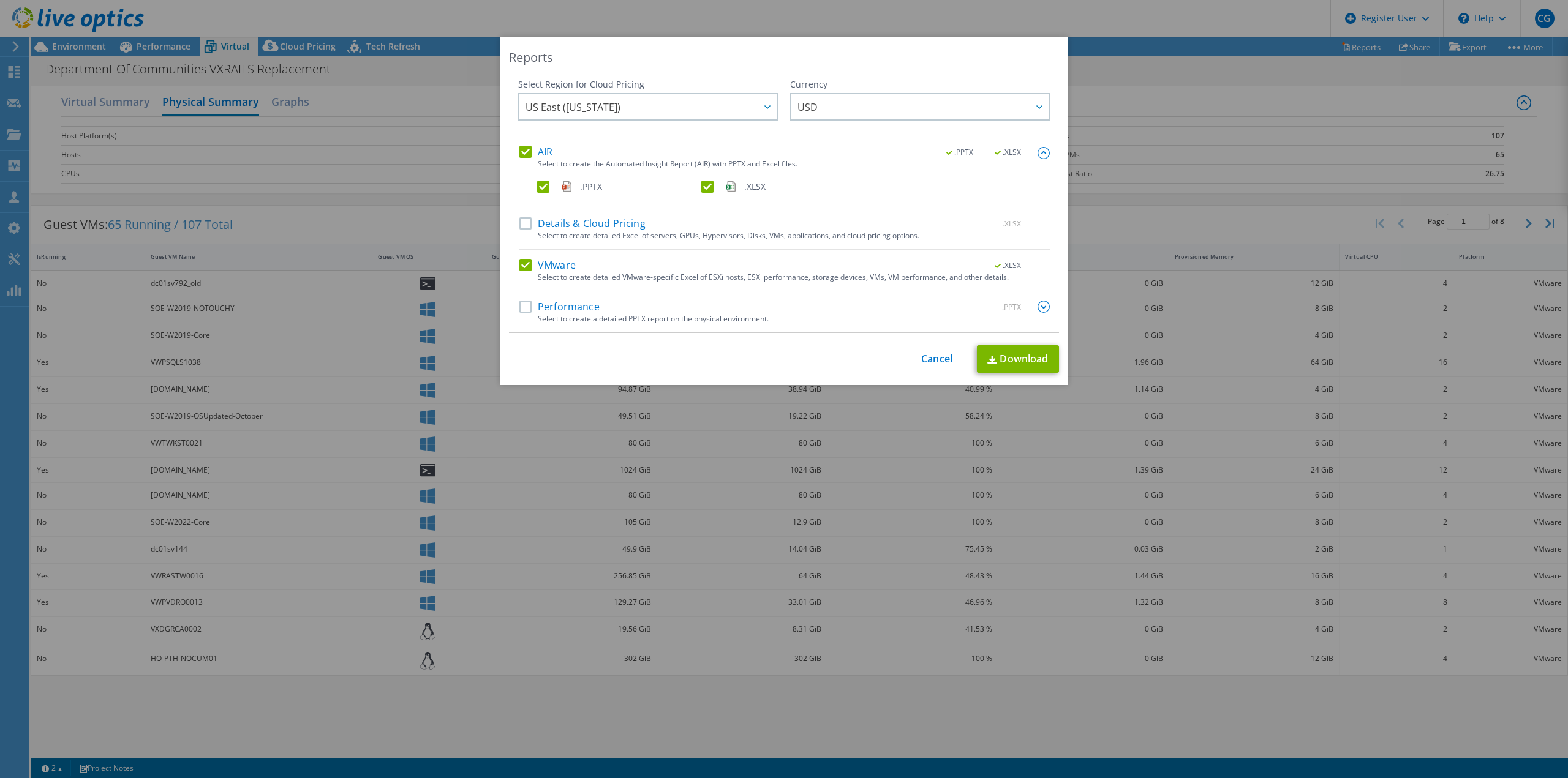
click at [528, 141] on div "Select Region for Cloud Pricing Asia Pacific (Hong Kong) Asia Pacific (Mumbai) …" at bounding box center [648, 112] width 260 height 68
click at [521, 149] on label "AIR" at bounding box center [536, 152] width 33 height 12
click at [0, 0] on input "AIR" at bounding box center [0, 0] width 0 height 0
click at [1033, 354] on link "Download" at bounding box center [1018, 360] width 82 height 28
click at [925, 358] on link "Cancel" at bounding box center [937, 359] width 31 height 11
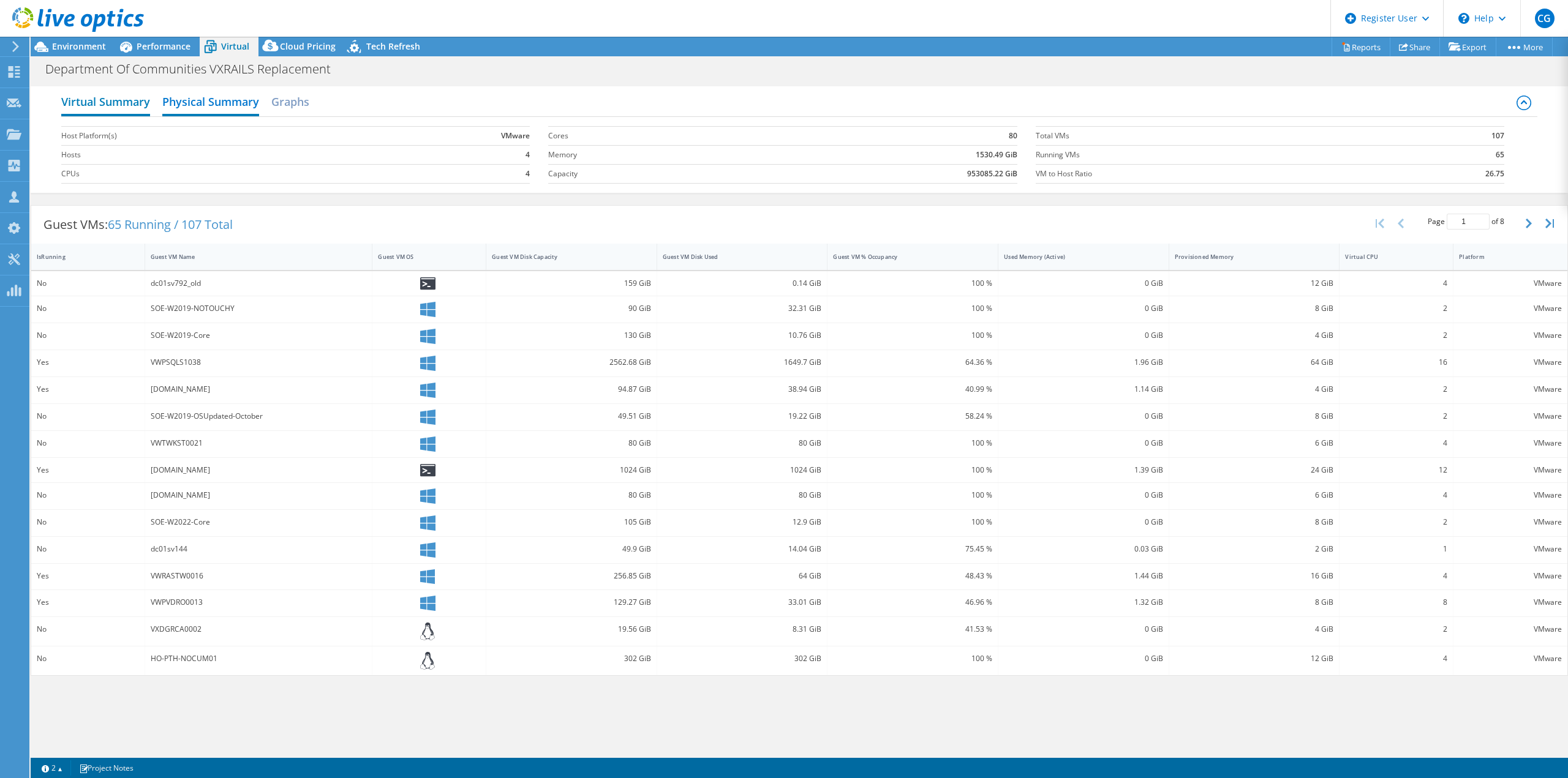
click at [92, 102] on h2 "Virtual Summary" at bounding box center [106, 102] width 88 height 27
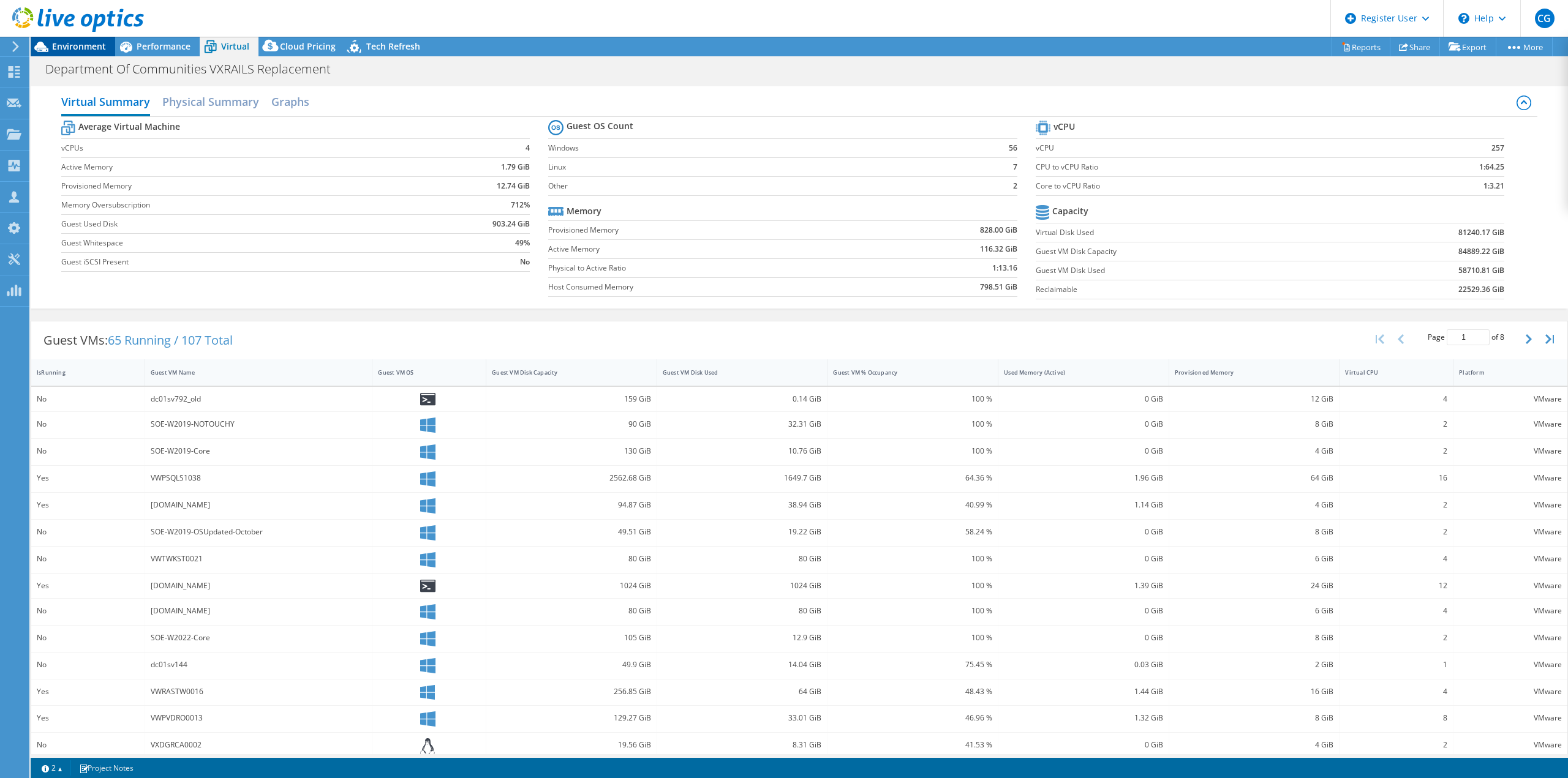
click at [68, 51] on span "Environment" at bounding box center [79, 46] width 54 height 11
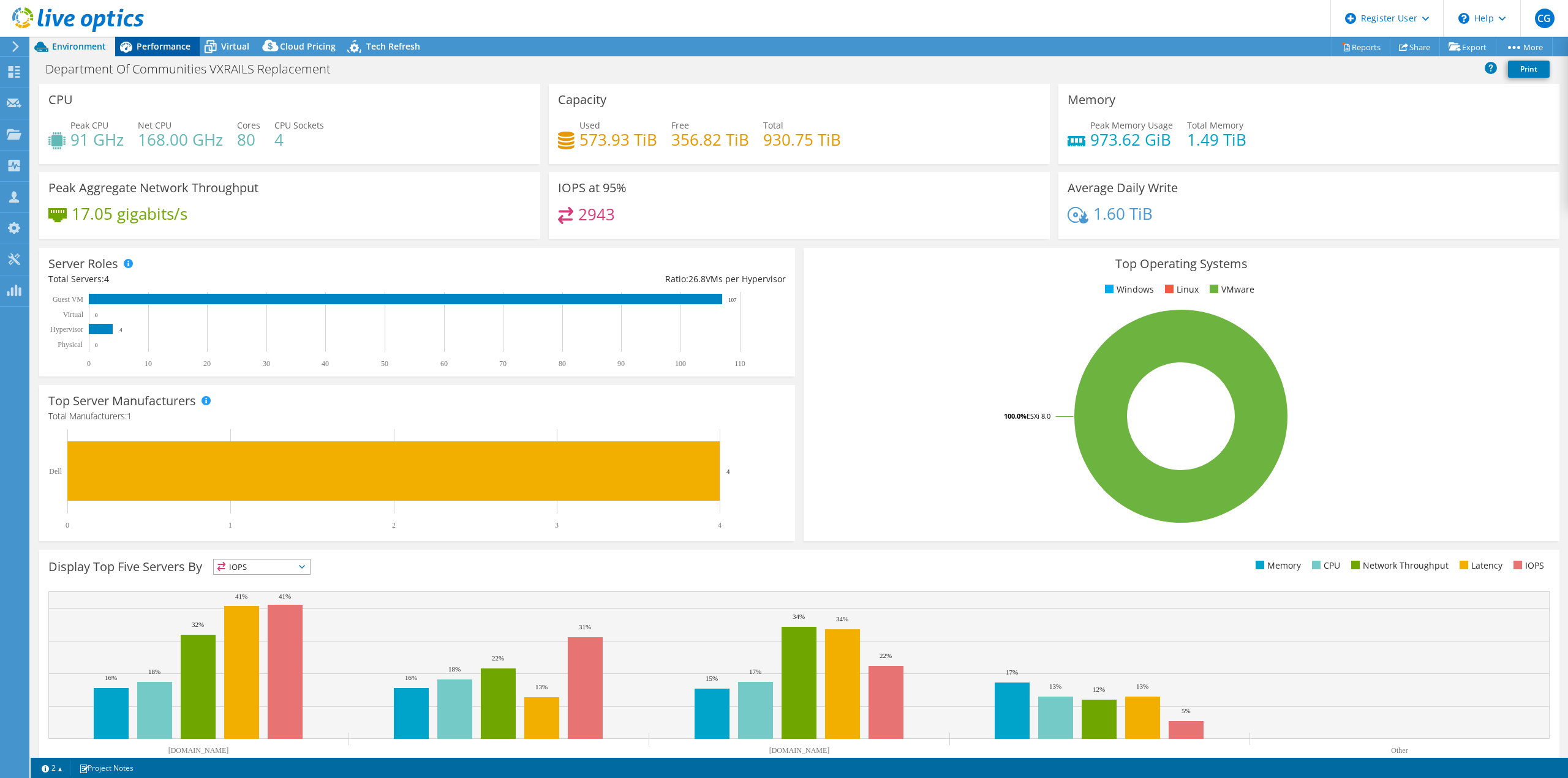
click at [156, 45] on span "Performance" at bounding box center [164, 46] width 54 height 11
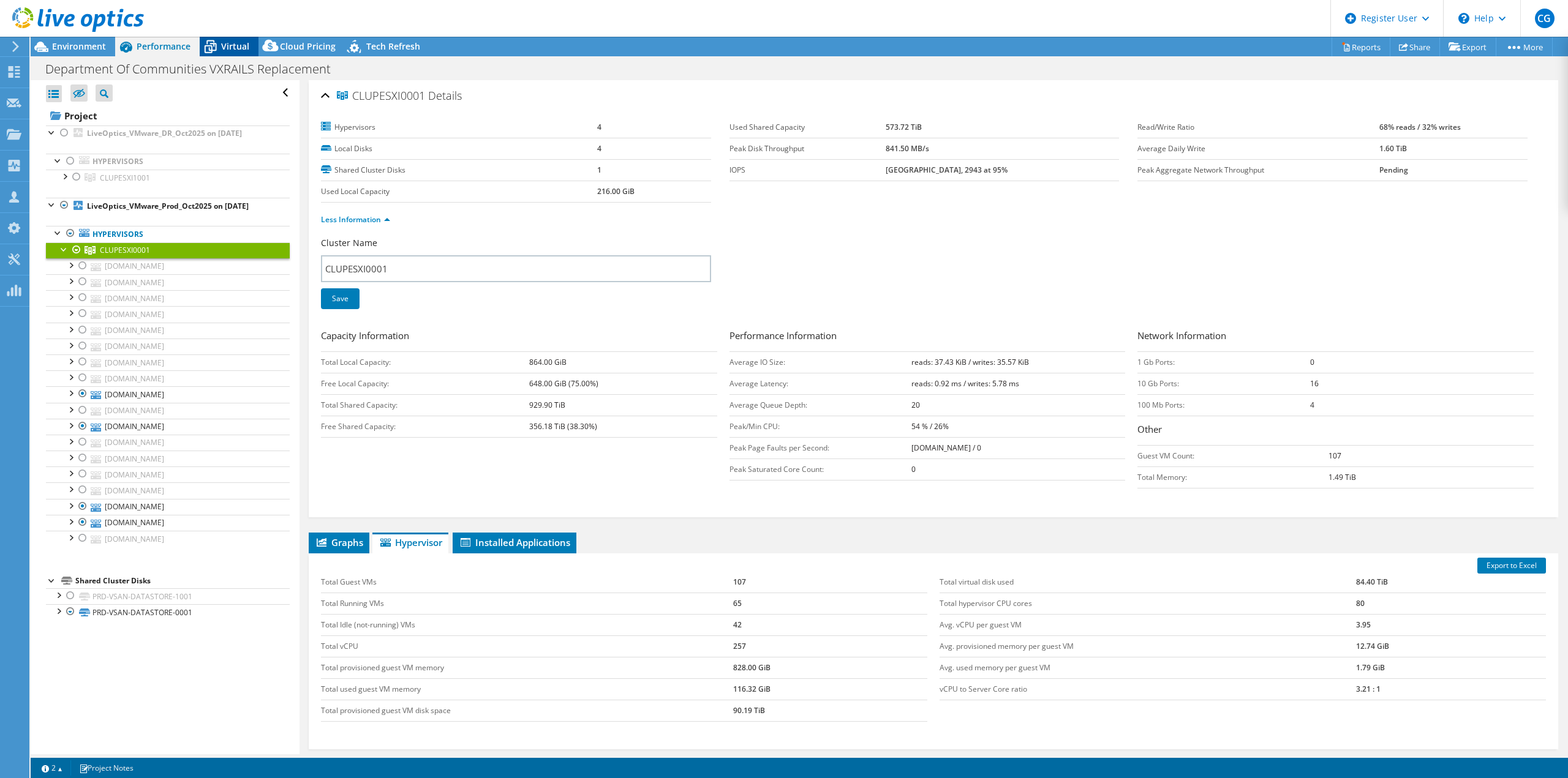
click at [227, 44] on span "Virtual" at bounding box center [235, 46] width 29 height 11
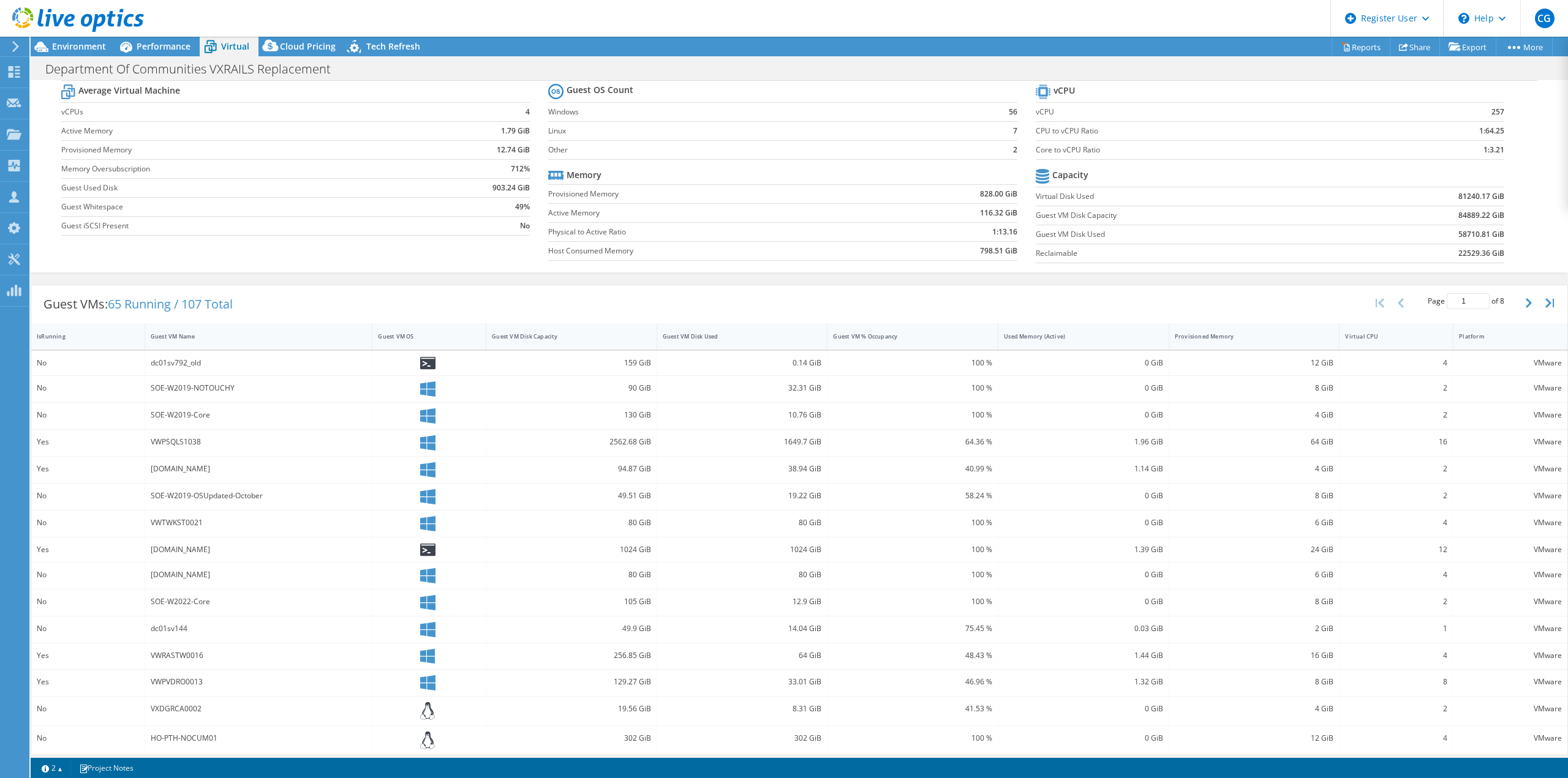
scroll to position [38, 0]
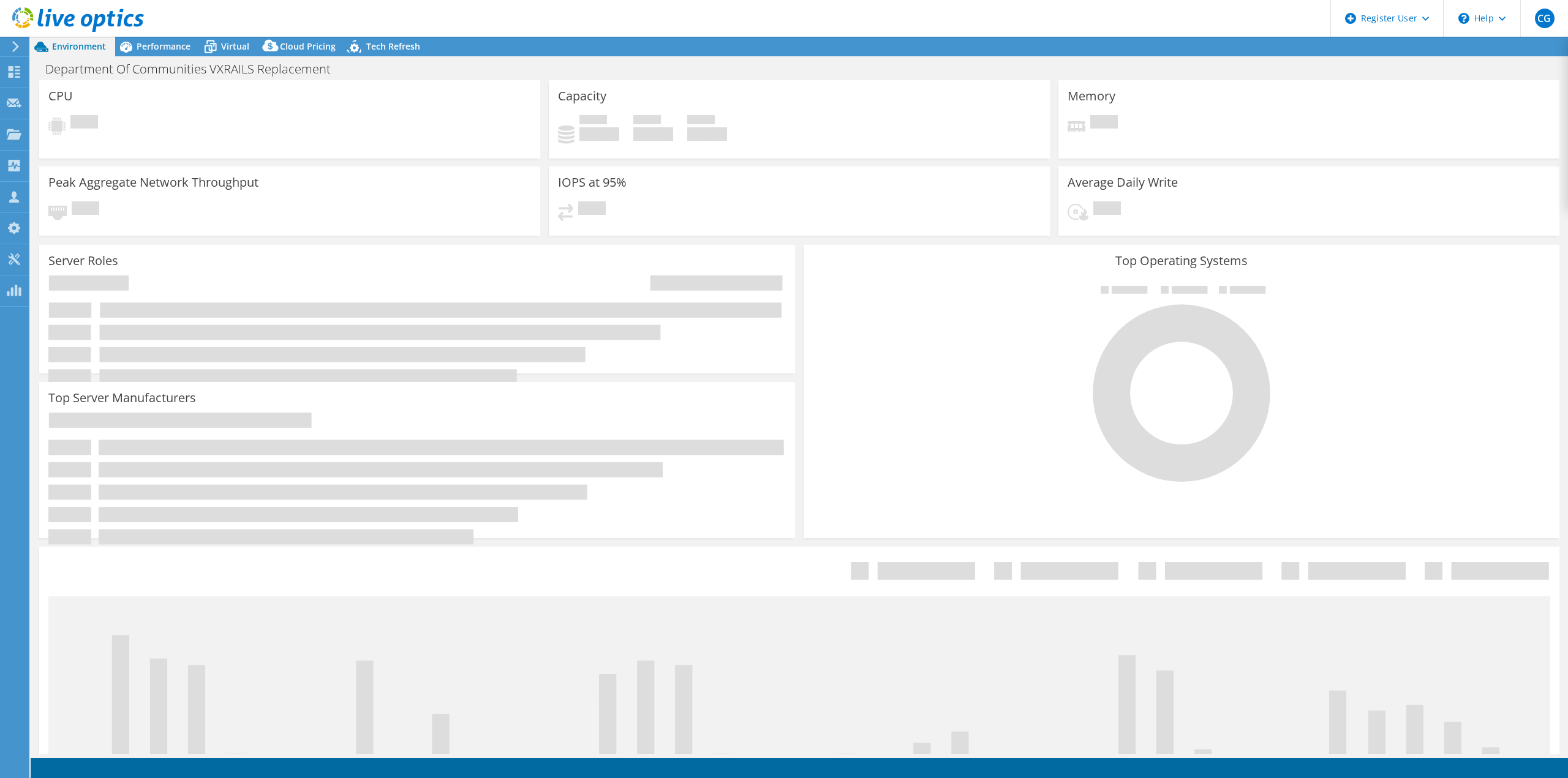
select select "USD"
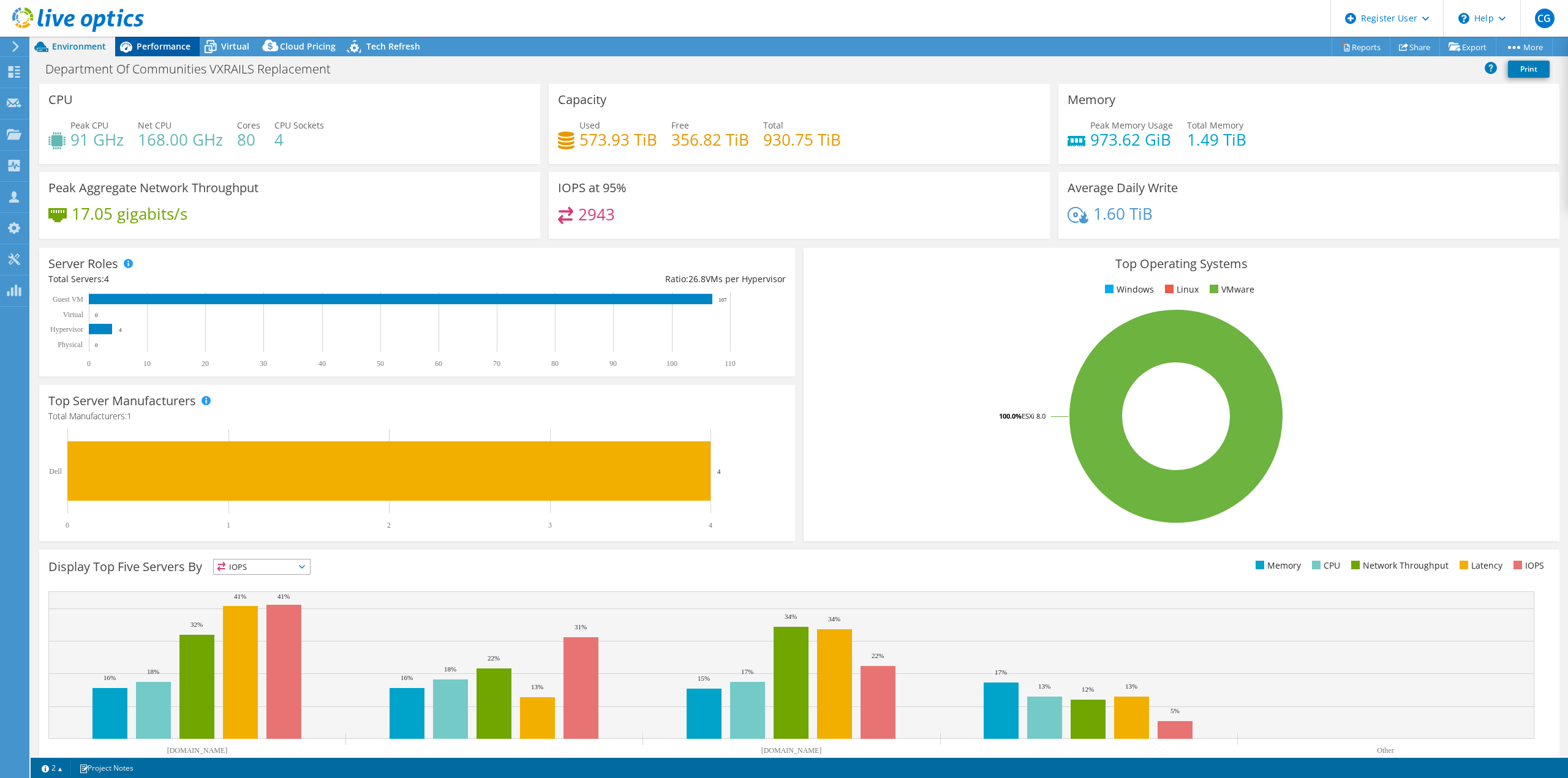
click at [159, 46] on span "Performance" at bounding box center [164, 46] width 54 height 11
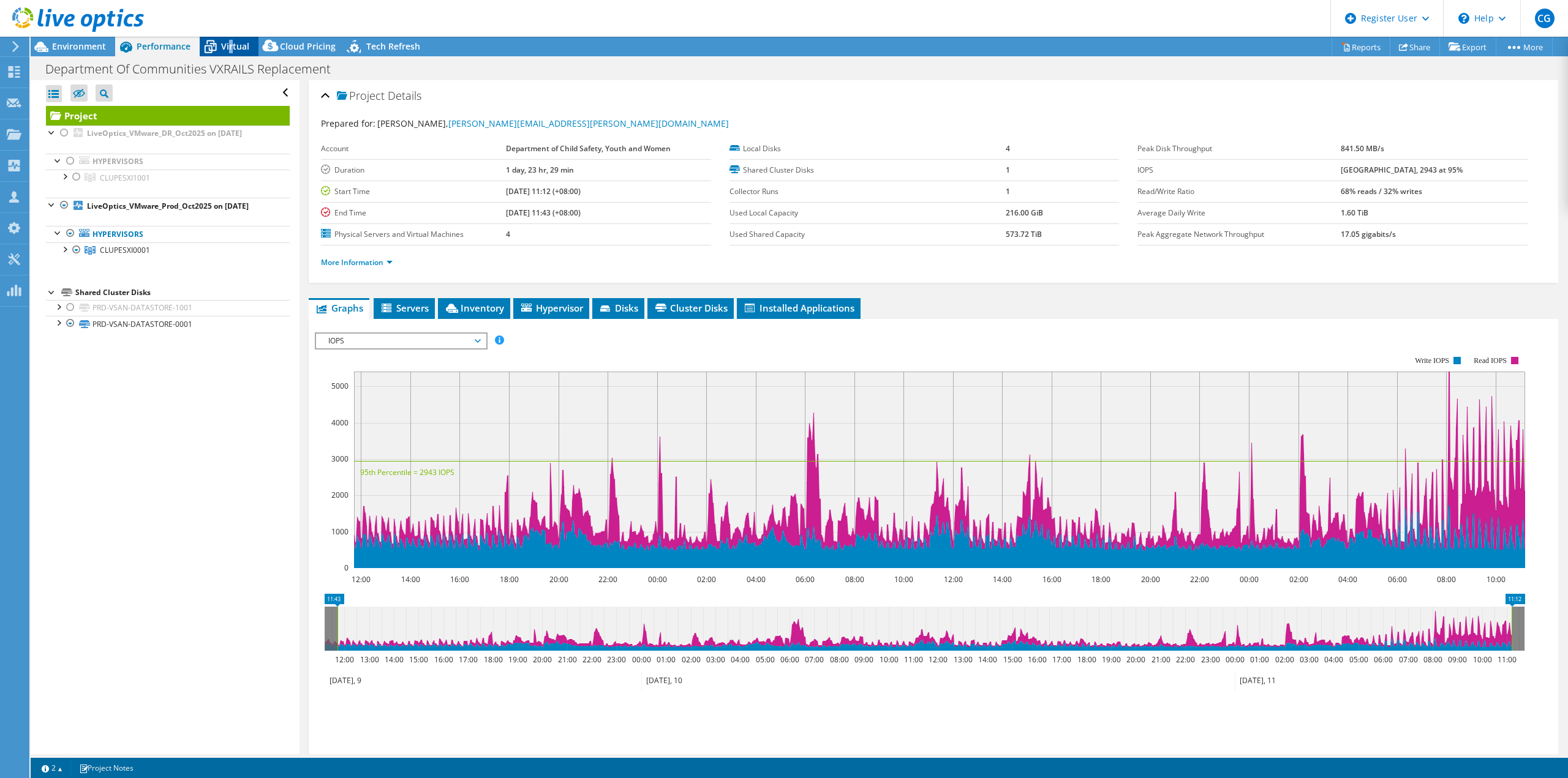
click at [233, 42] on span "Virtual" at bounding box center [235, 46] width 29 height 11
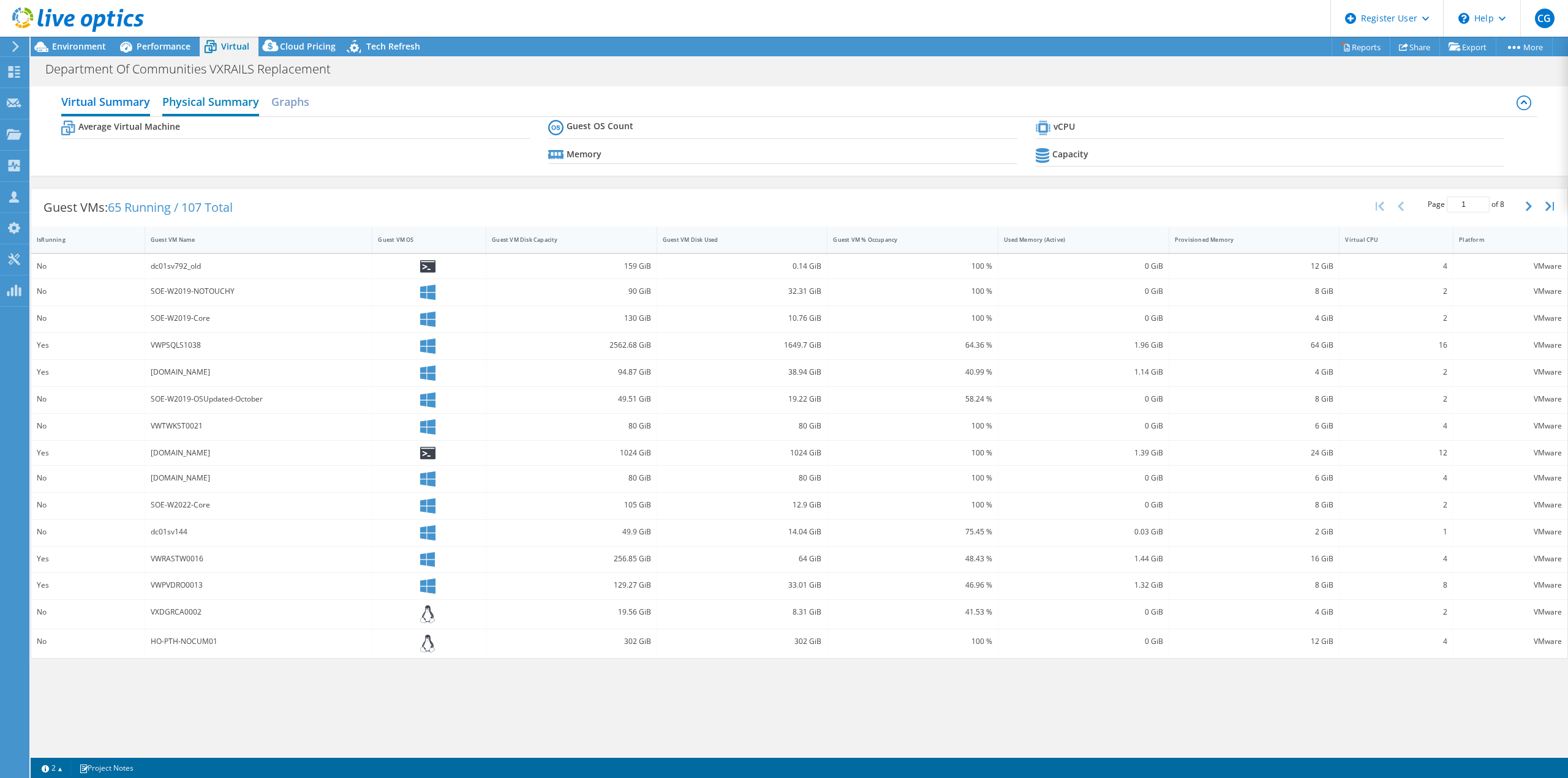
click at [212, 104] on h2 "Physical Summary" at bounding box center [211, 102] width 97 height 27
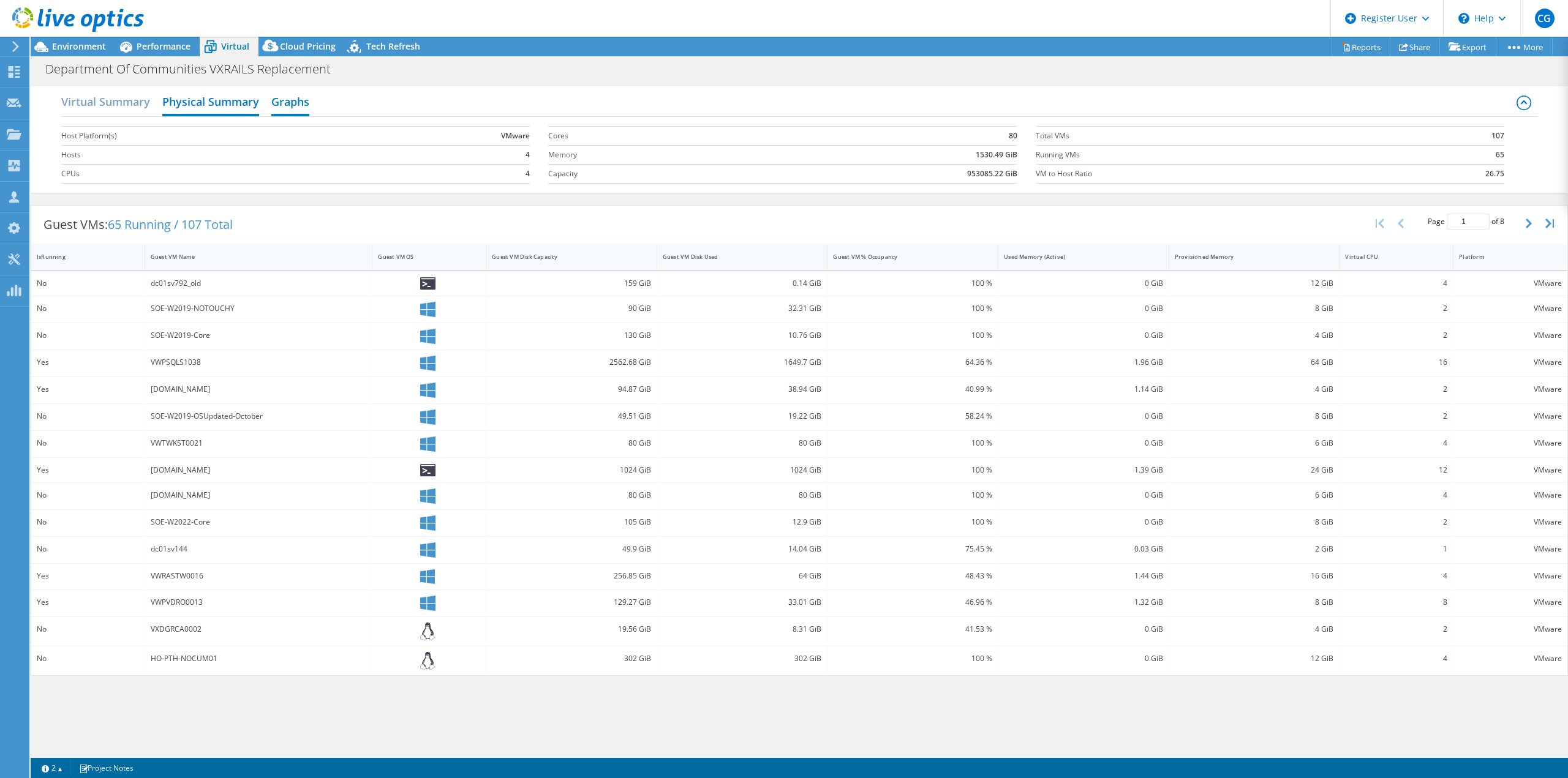
click at [284, 97] on h2 "Graphs" at bounding box center [290, 102] width 38 height 27
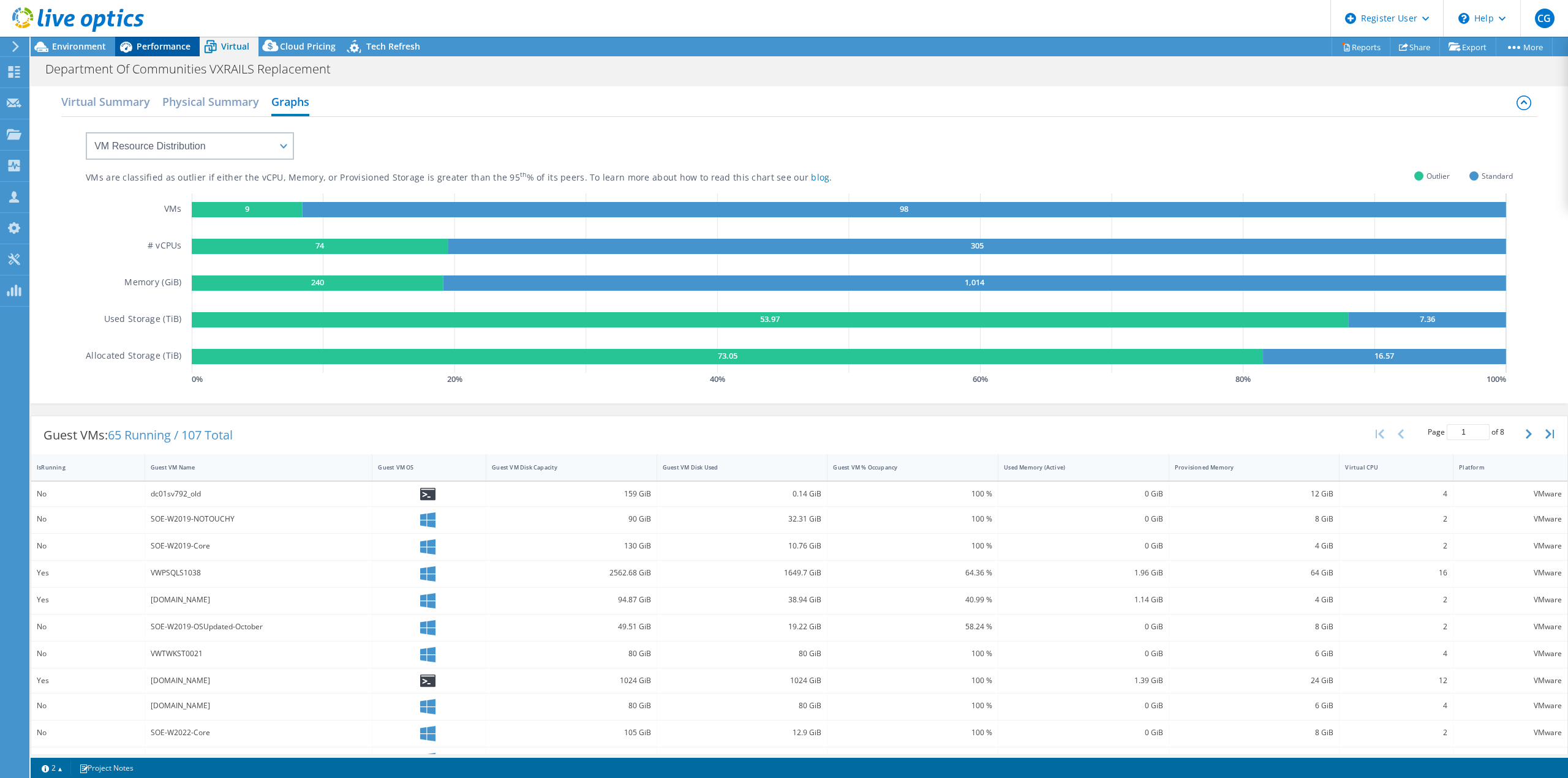
click at [184, 50] on span "Performance" at bounding box center [164, 46] width 54 height 11
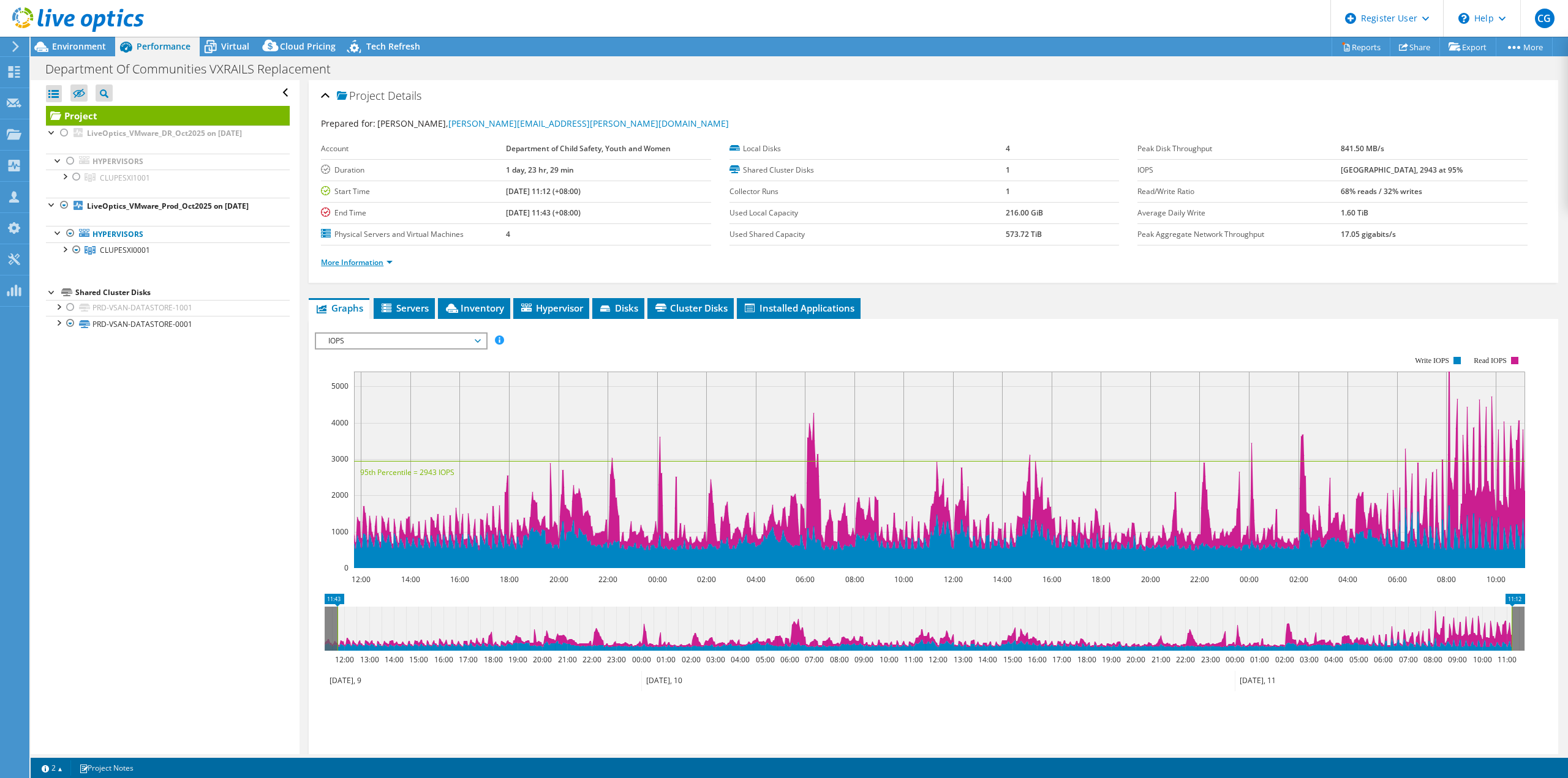
click at [368, 263] on link "More Information" at bounding box center [356, 263] width 72 height 10
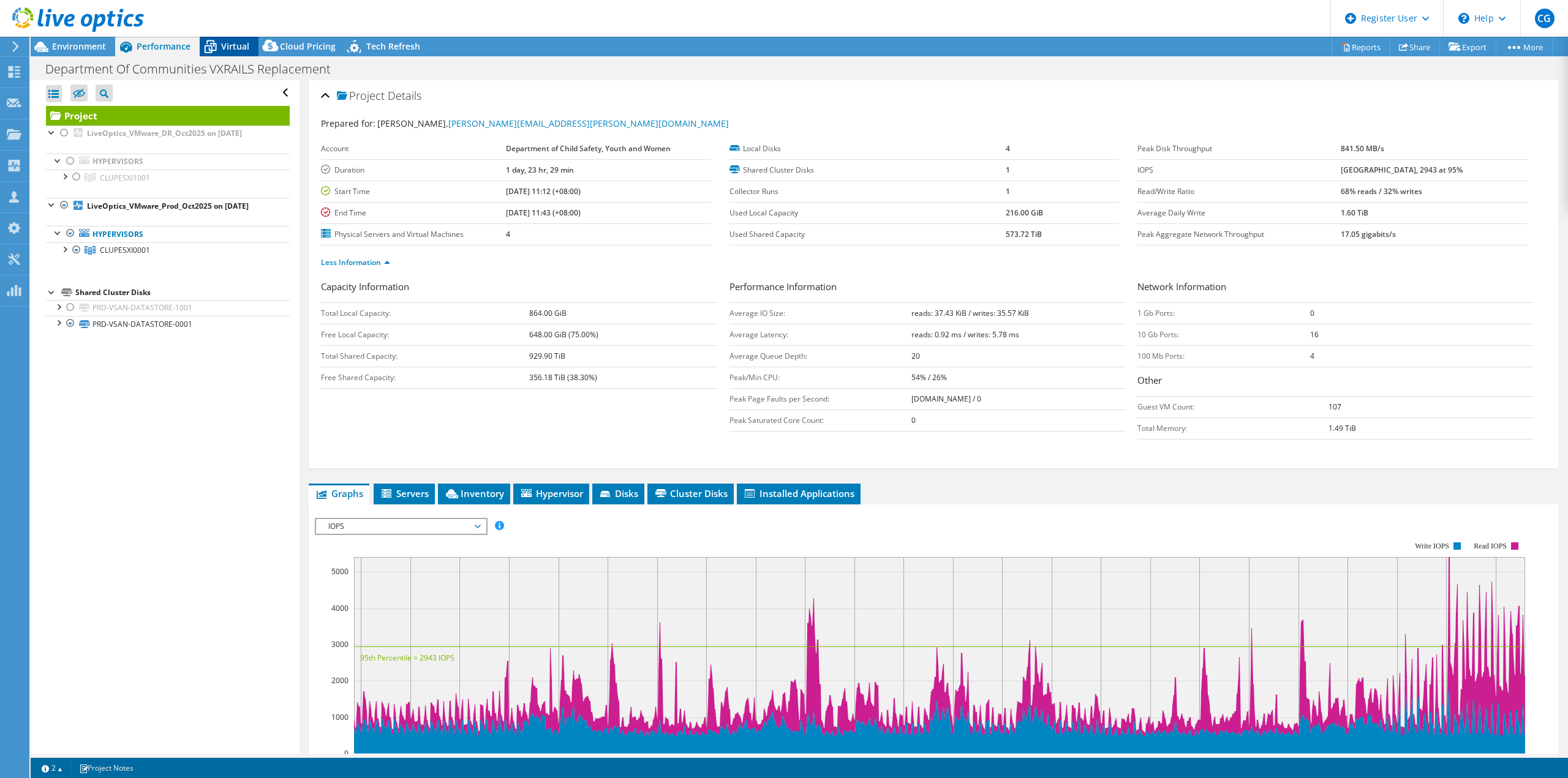
click at [231, 45] on span "Virtual" at bounding box center [235, 46] width 29 height 11
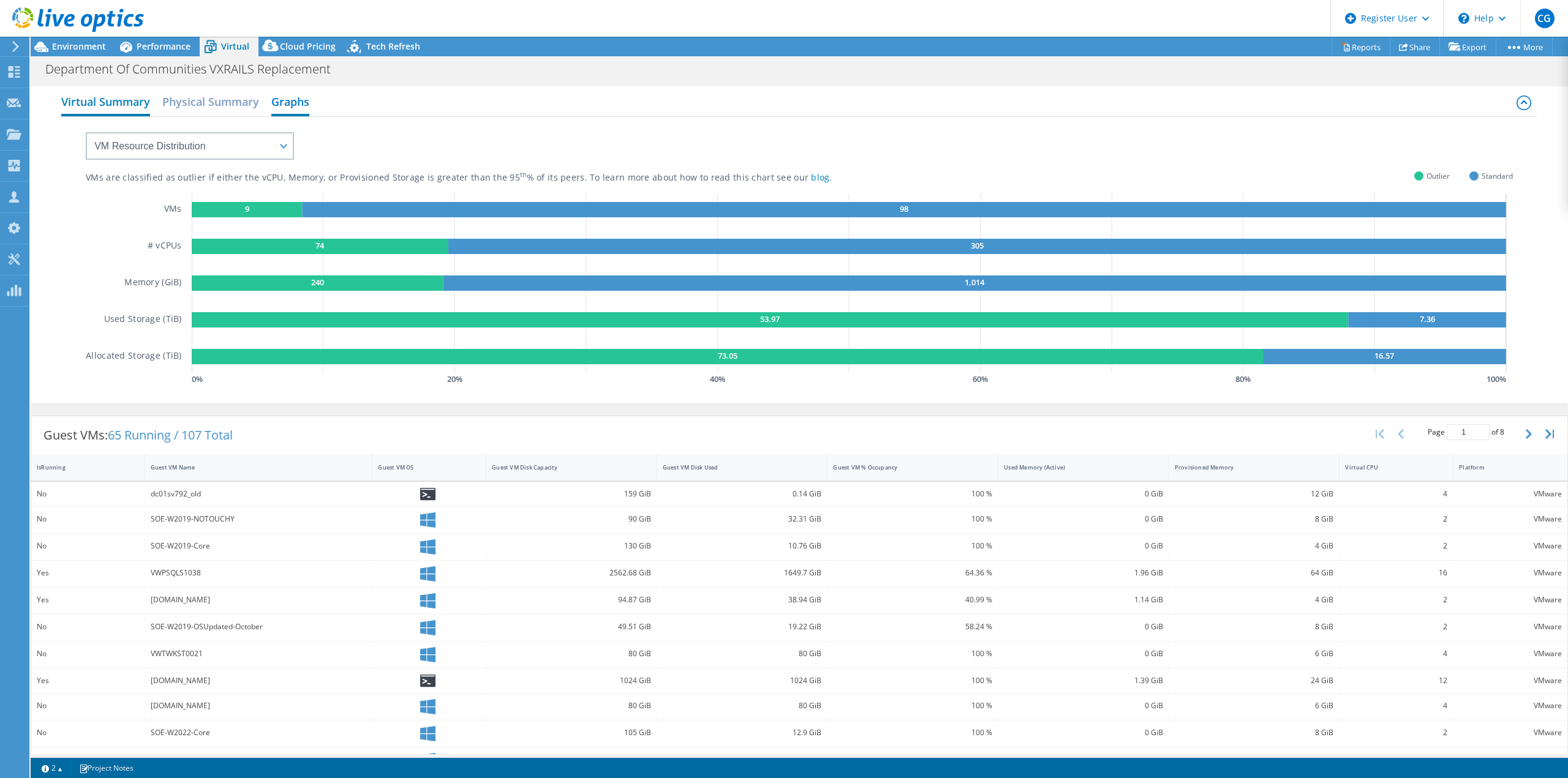
click at [116, 97] on h2 "Virtual Summary" at bounding box center [106, 102] width 88 height 27
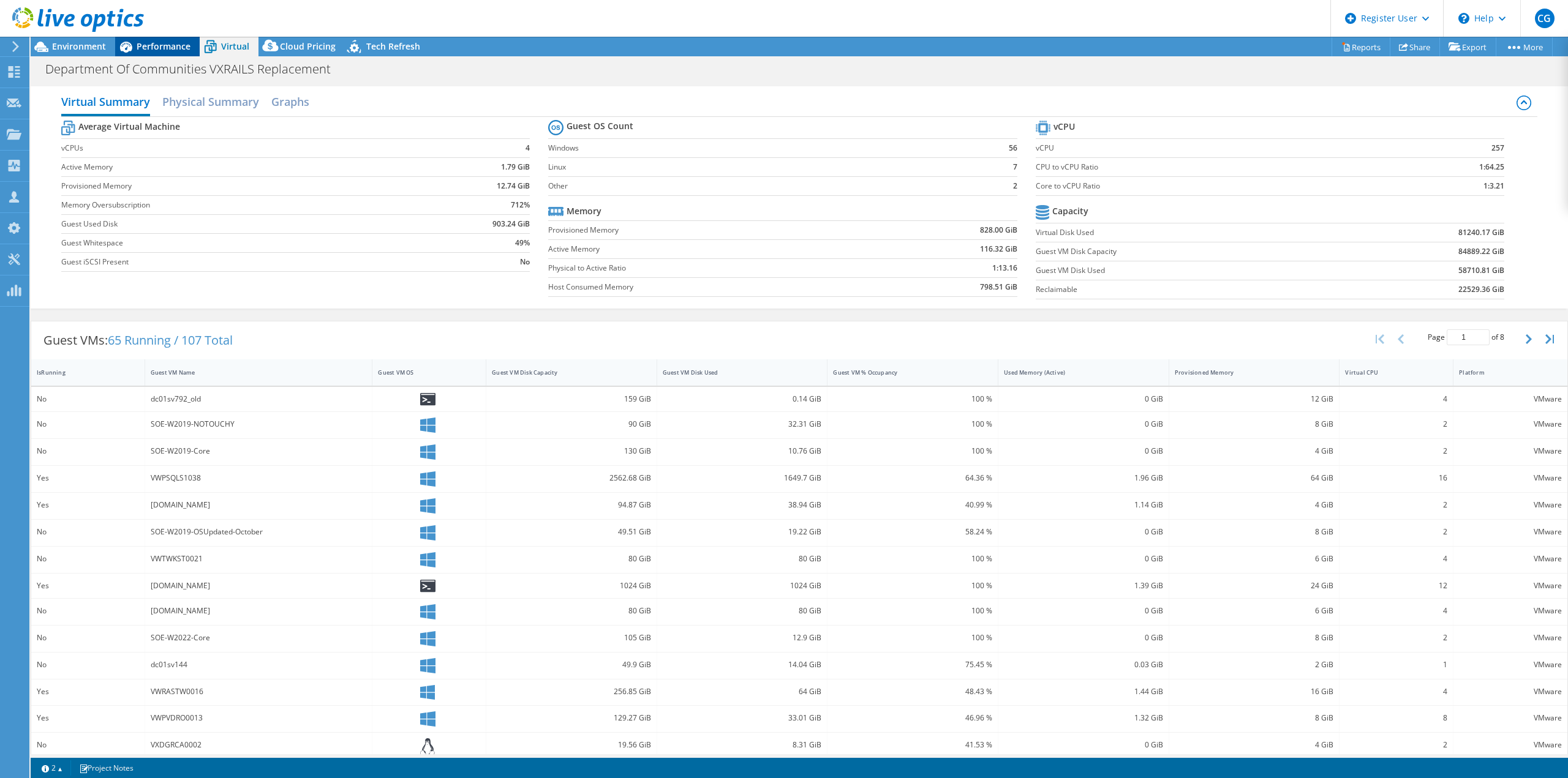
click at [178, 37] on div "Performance" at bounding box center [158, 46] width 85 height 20
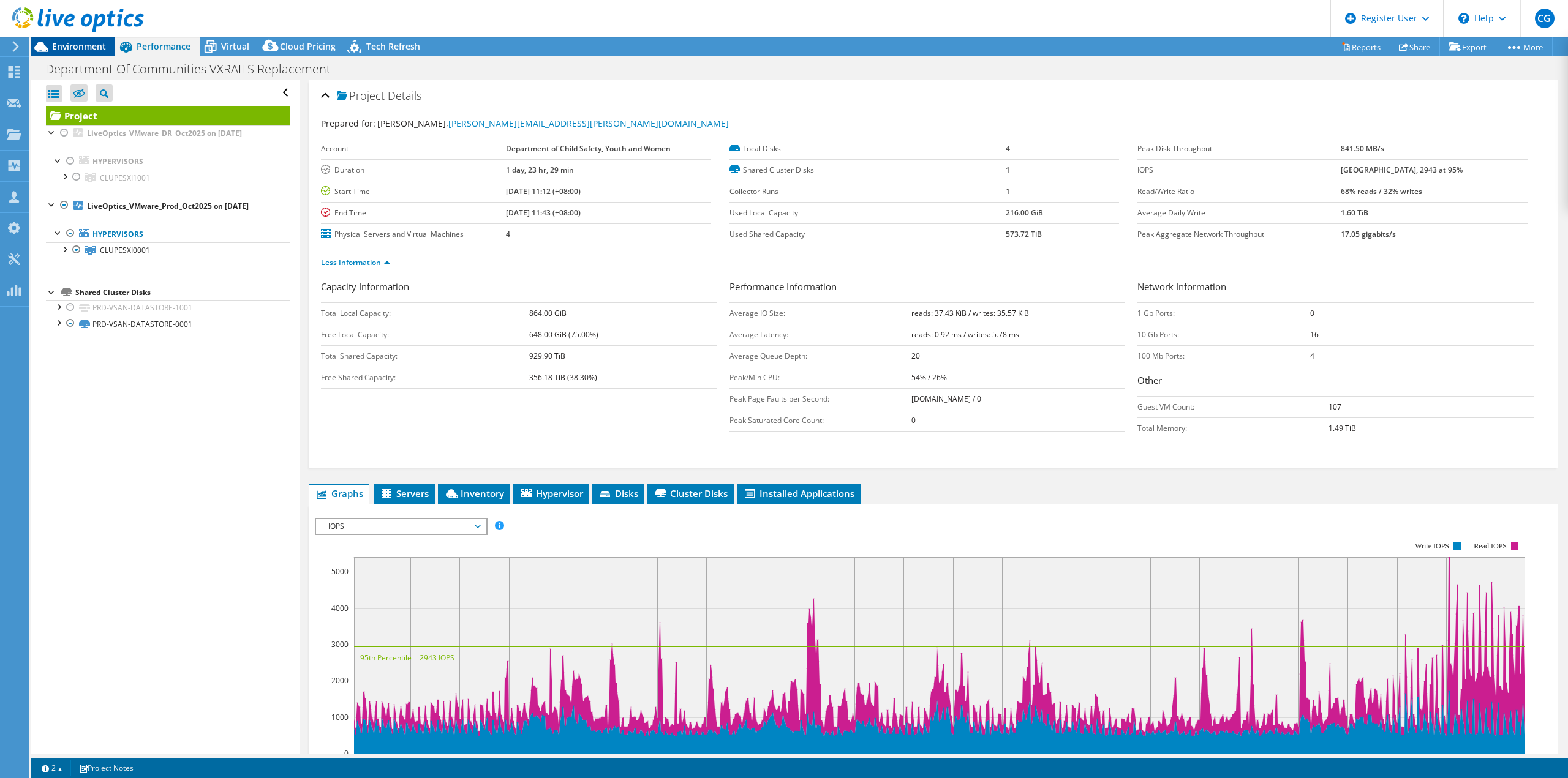
click at [87, 42] on span "Environment" at bounding box center [79, 46] width 54 height 11
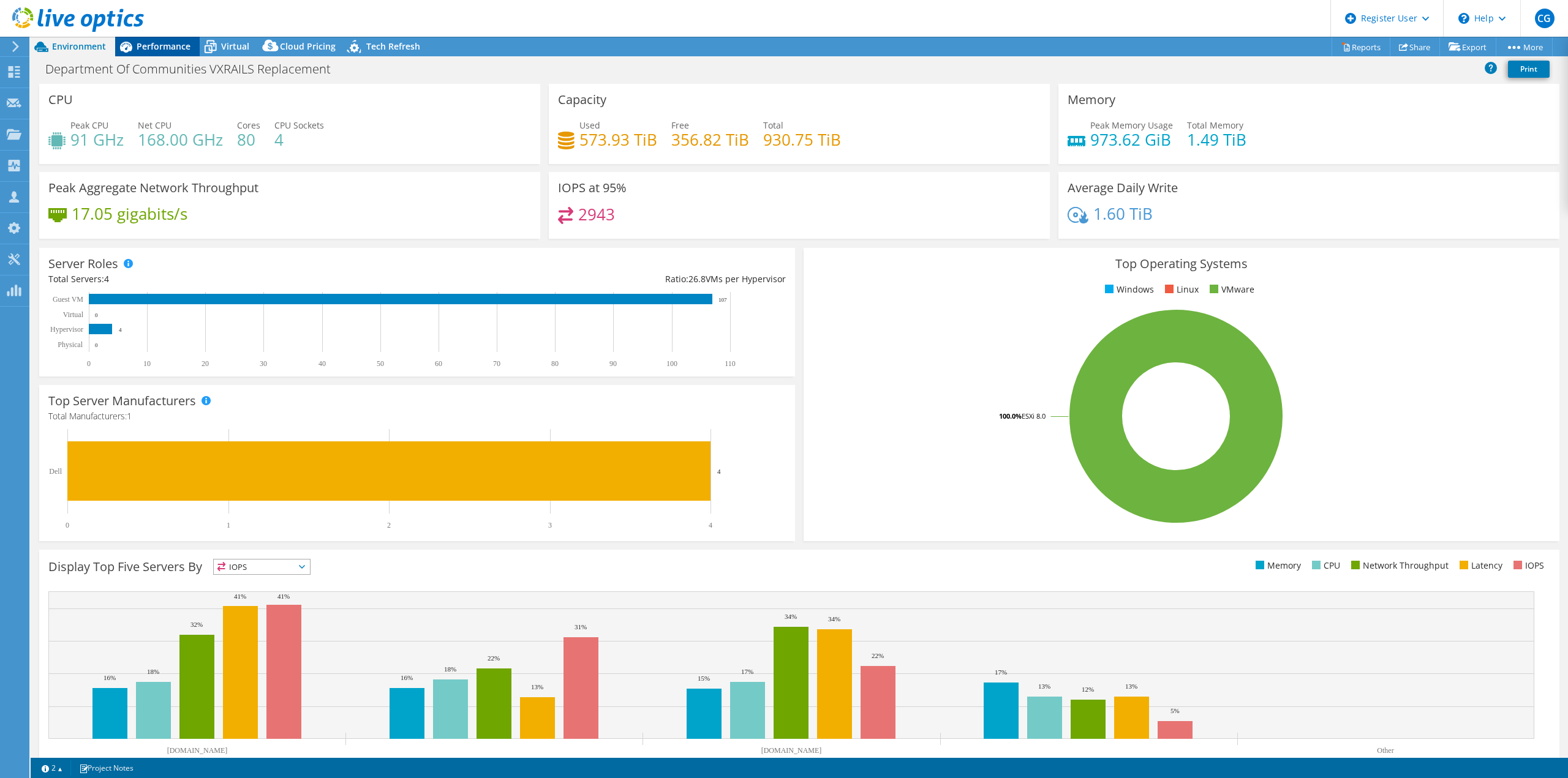
click at [168, 49] on span "Performance" at bounding box center [164, 46] width 54 height 11
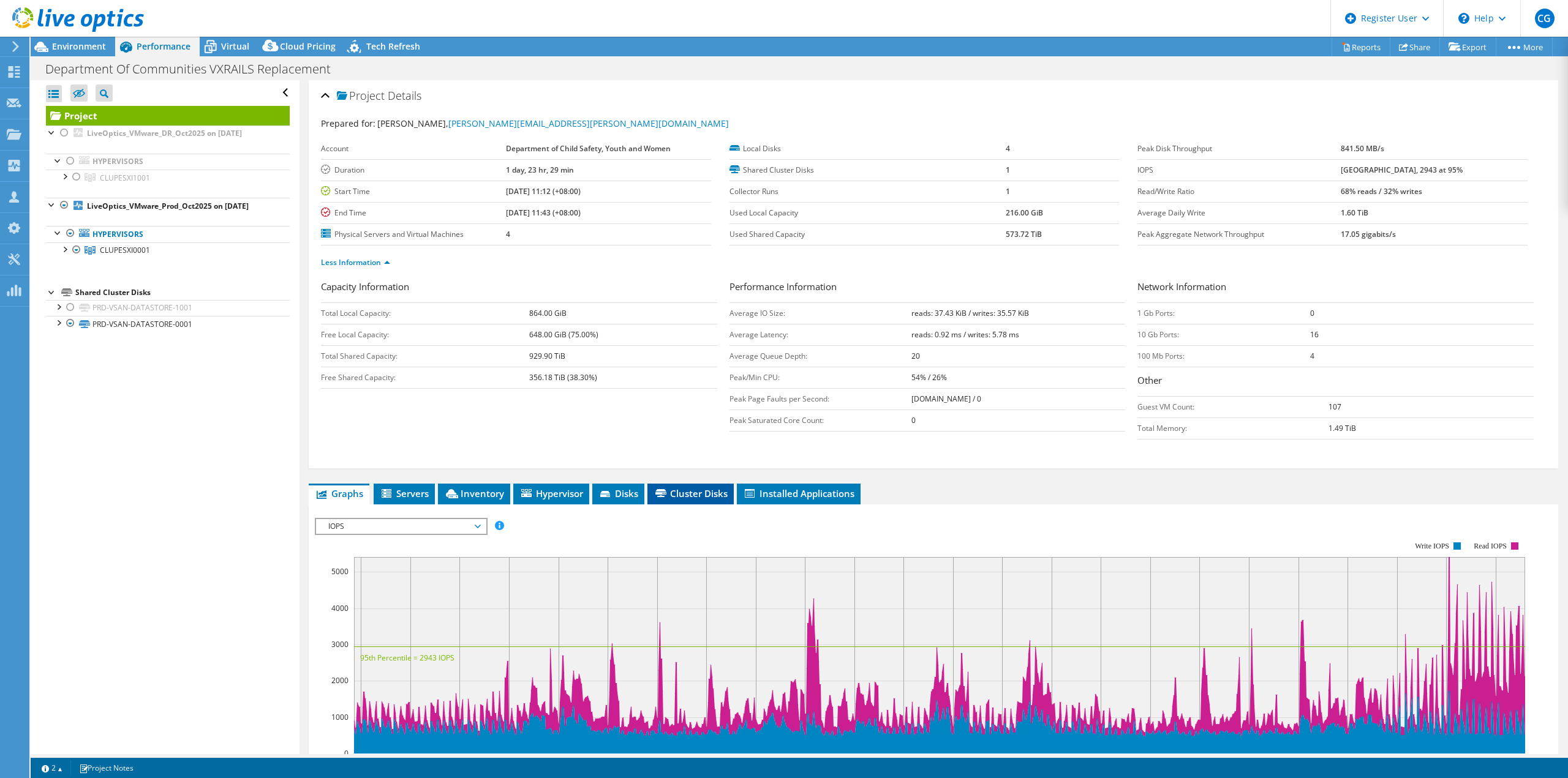
click at [699, 497] on li "Cluster Disks" at bounding box center [691, 494] width 87 height 21
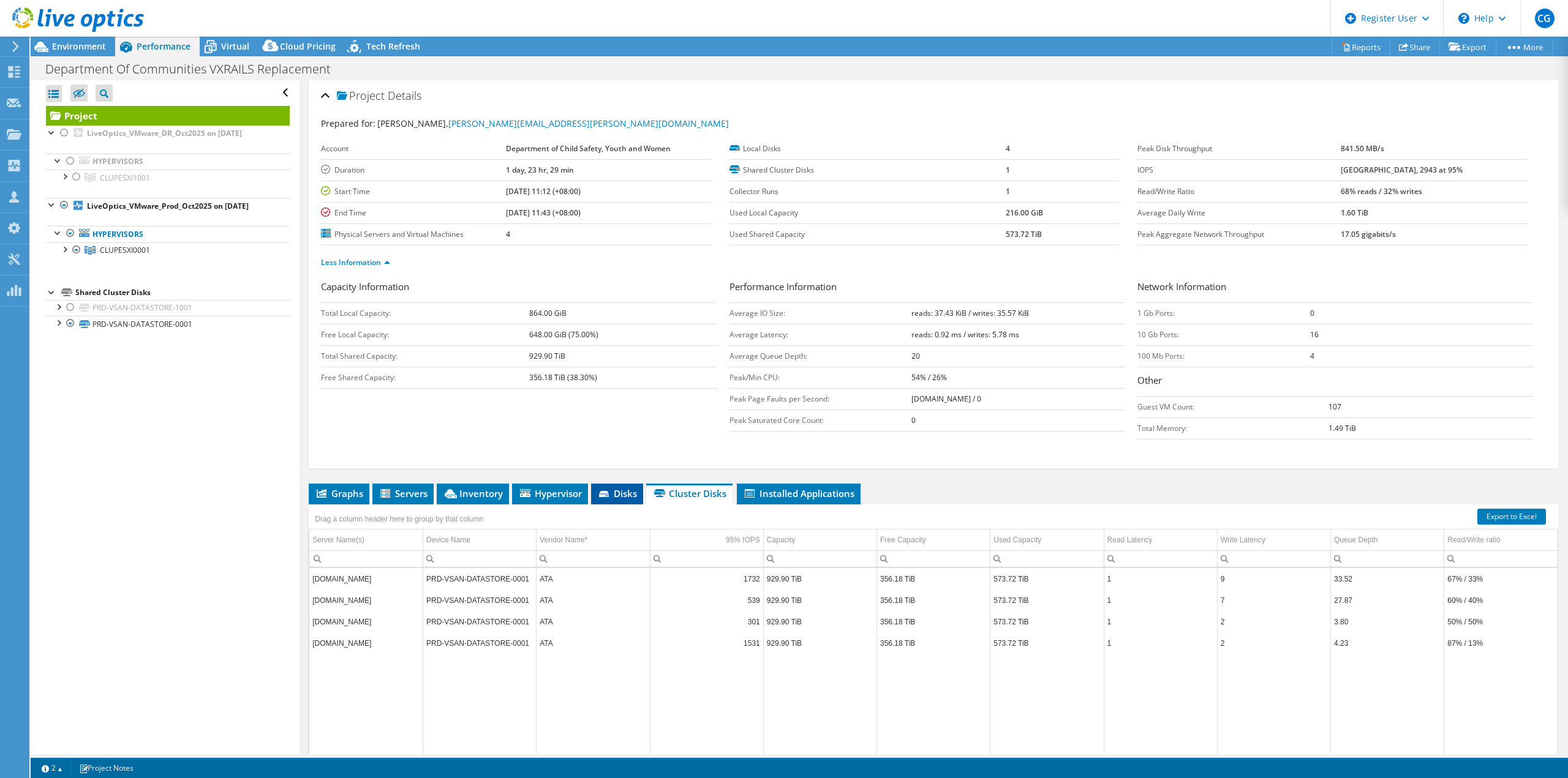
click at [628, 489] on span "Disks" at bounding box center [617, 494] width 40 height 12
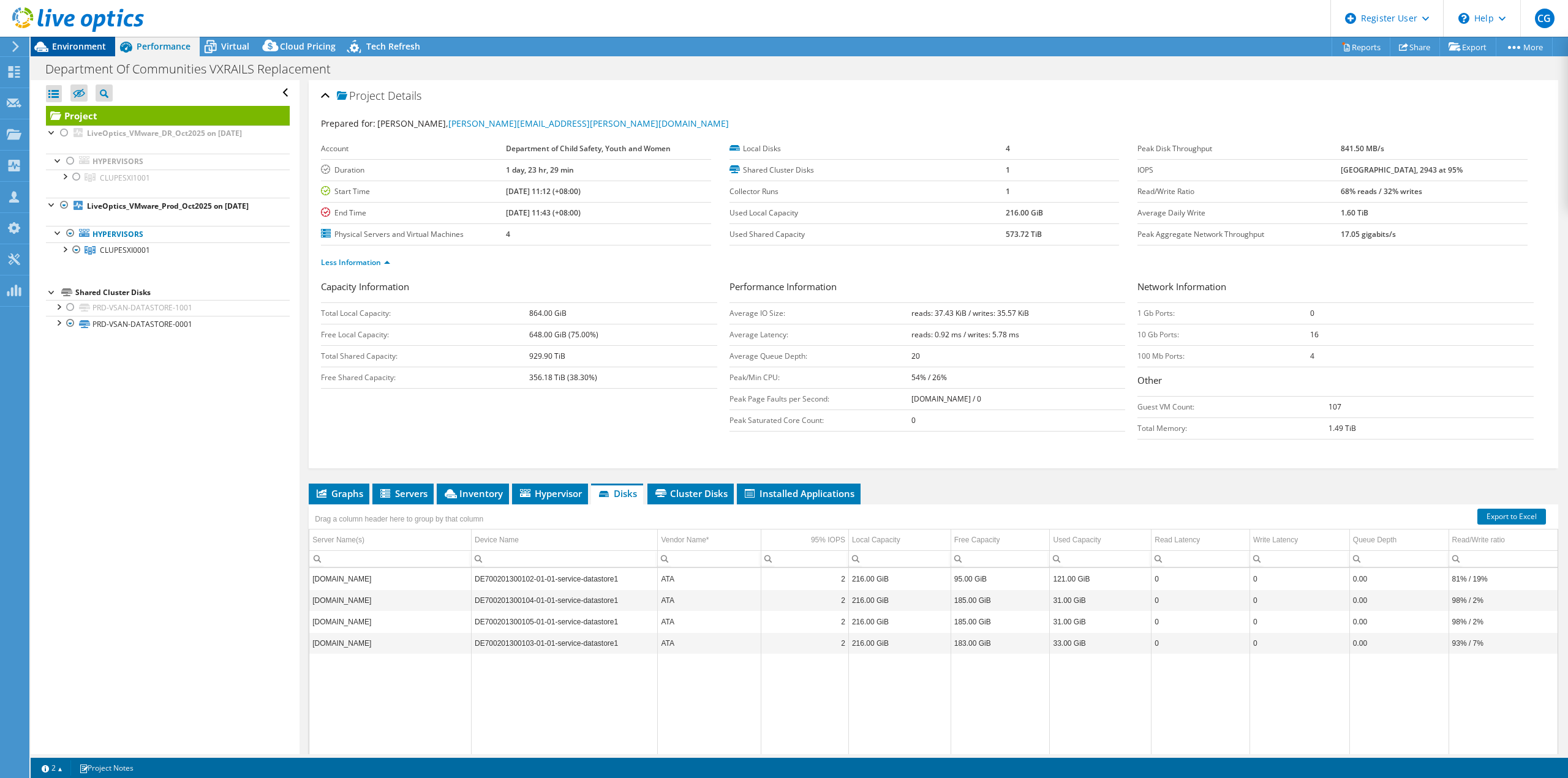
click at [68, 41] on span "Environment" at bounding box center [79, 46] width 54 height 11
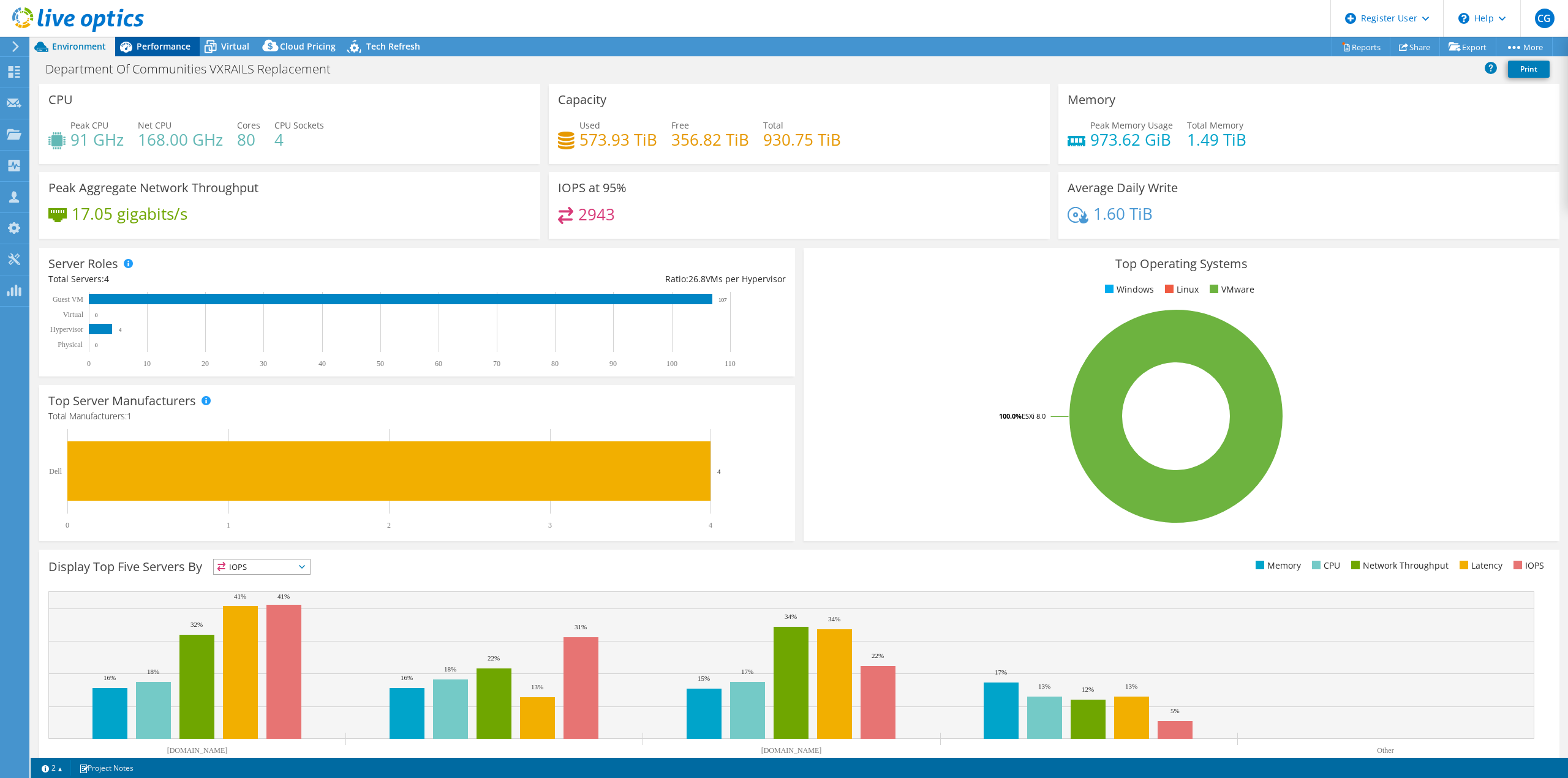
click at [151, 51] on span "Performance" at bounding box center [164, 46] width 54 height 11
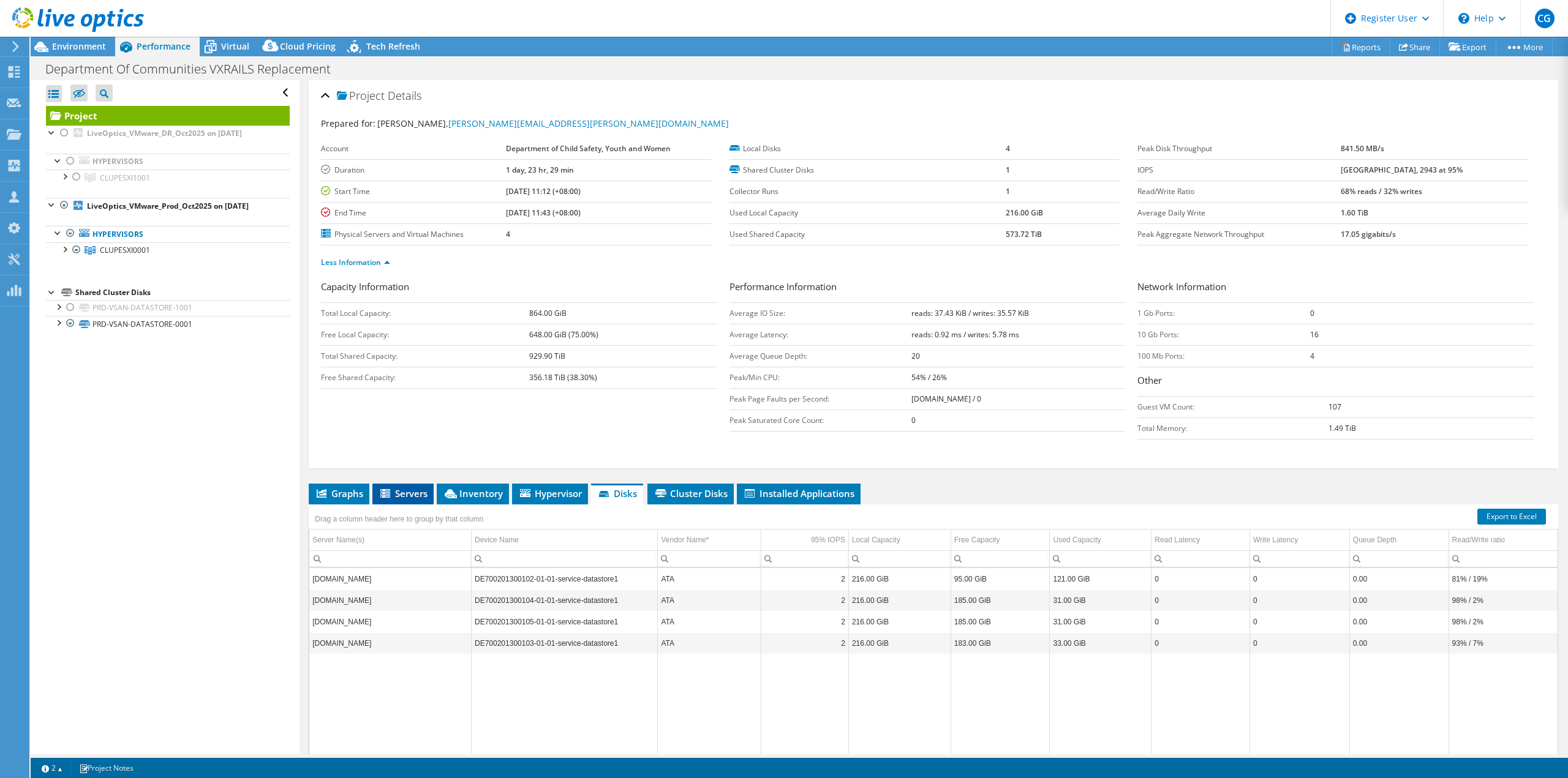
click at [412, 488] on span "Servers" at bounding box center [403, 494] width 49 height 12
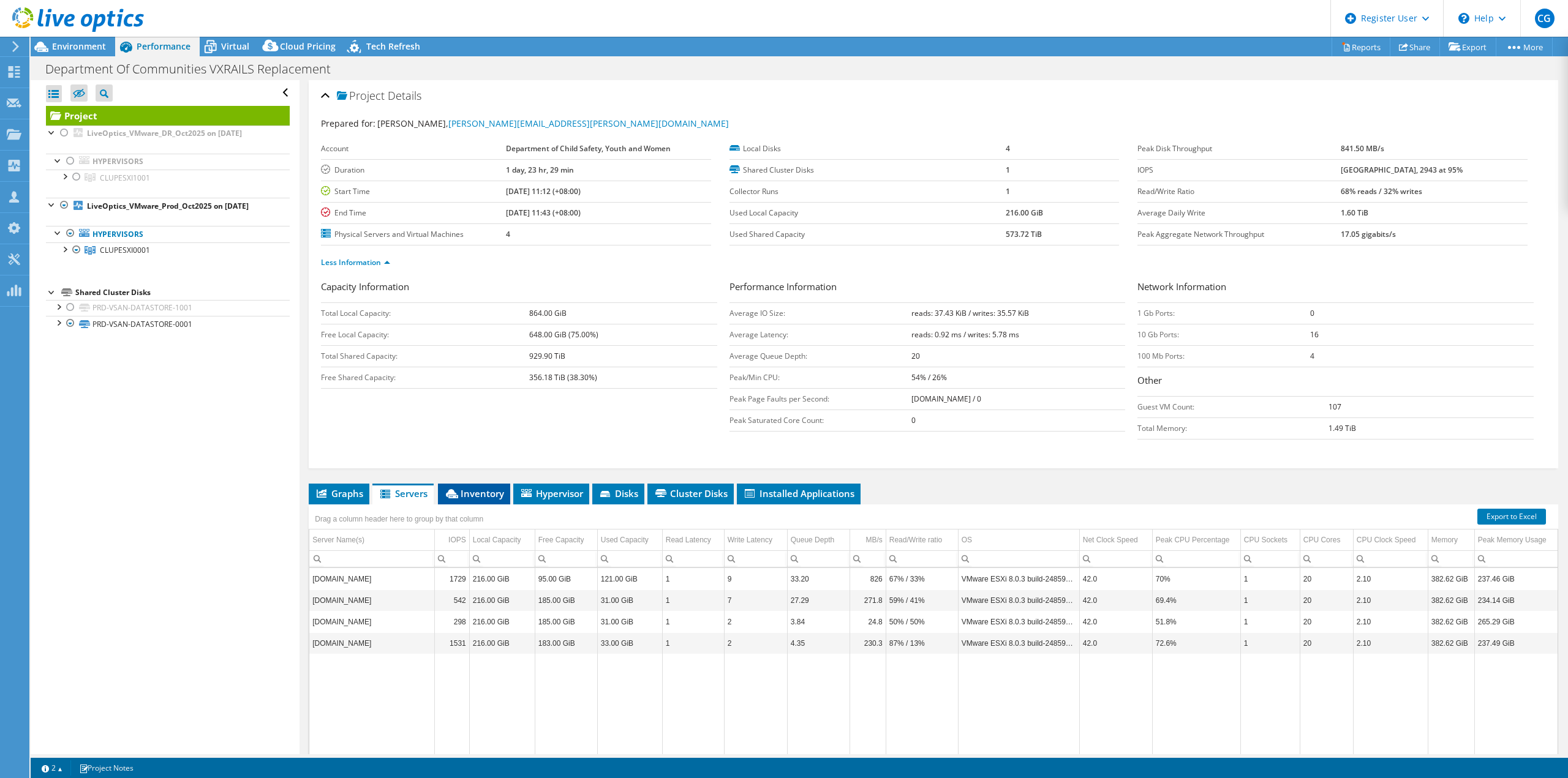
click at [465, 490] on span "Inventory" at bounding box center [473, 494] width 60 height 12
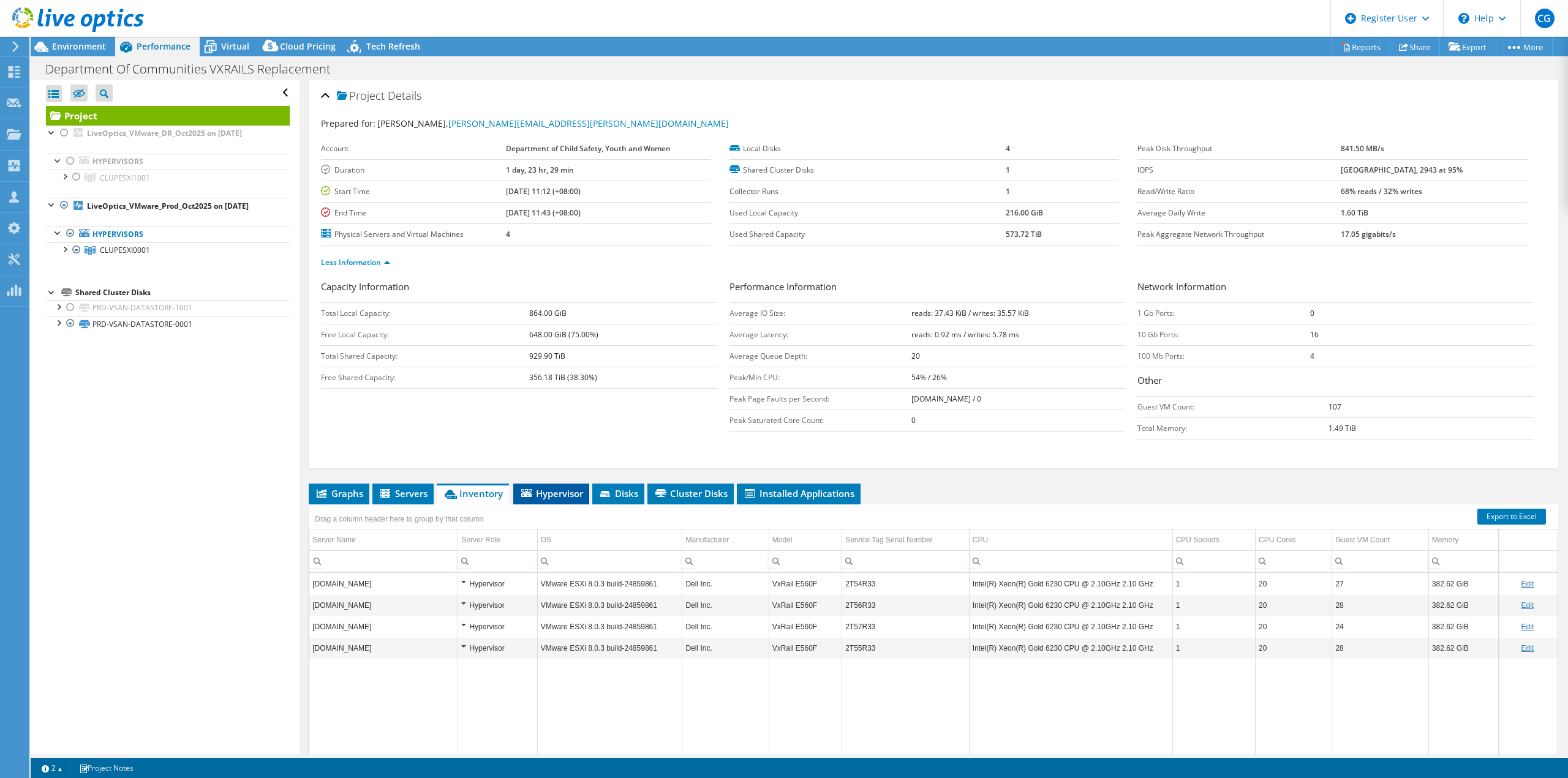
click at [542, 490] on span "Hypervisor" at bounding box center [551, 494] width 64 height 12
